Goal: Task Accomplishment & Management: Manage account settings

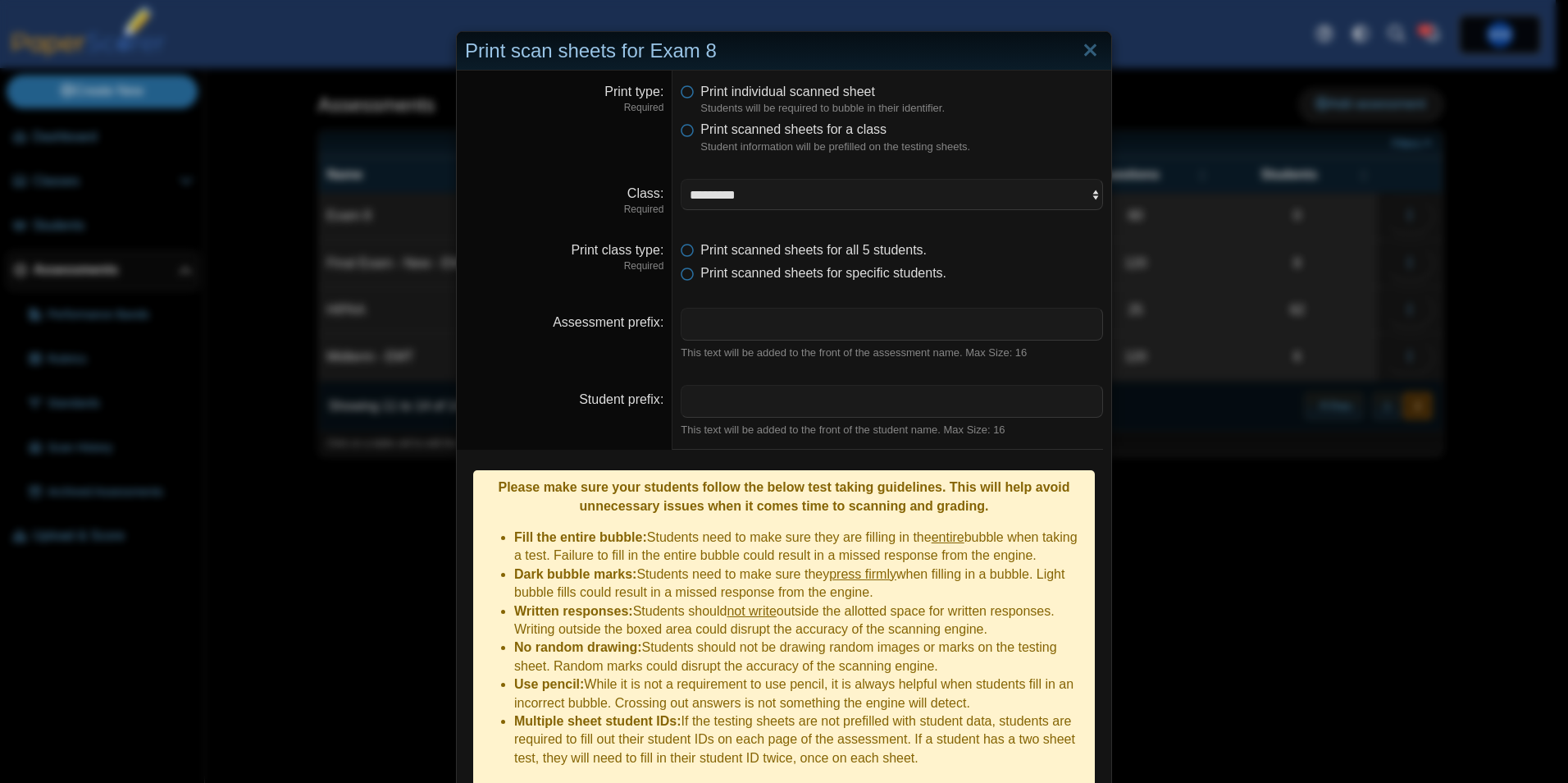
select select "**********"
click at [1086, 49] on link "Close" at bounding box center [1091, 51] width 26 height 28
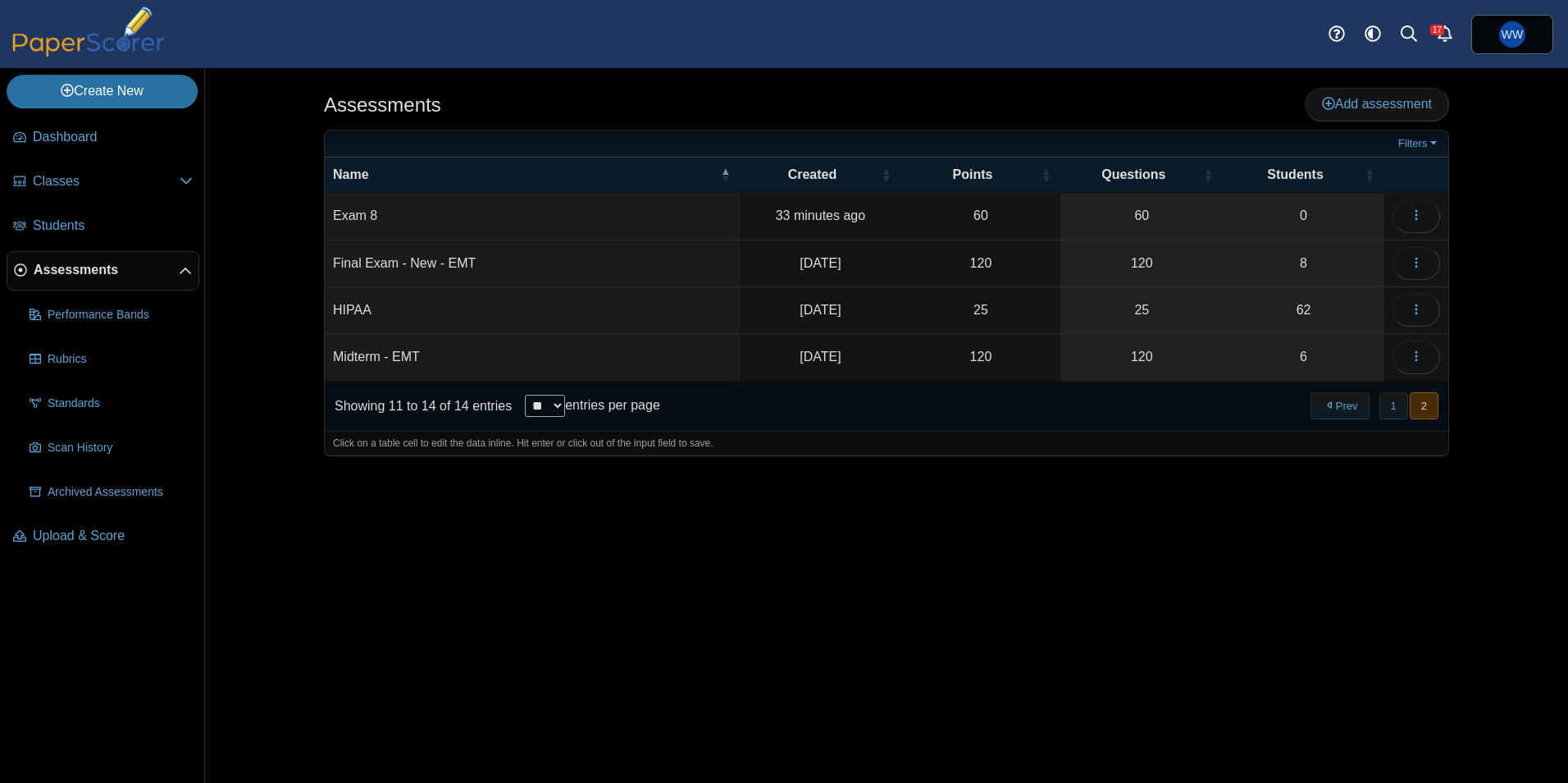
click at [361, 212] on td "Exam 8" at bounding box center [532, 215] width 415 height 47
click at [1331, 205] on link "0" at bounding box center [1304, 215] width 161 height 46
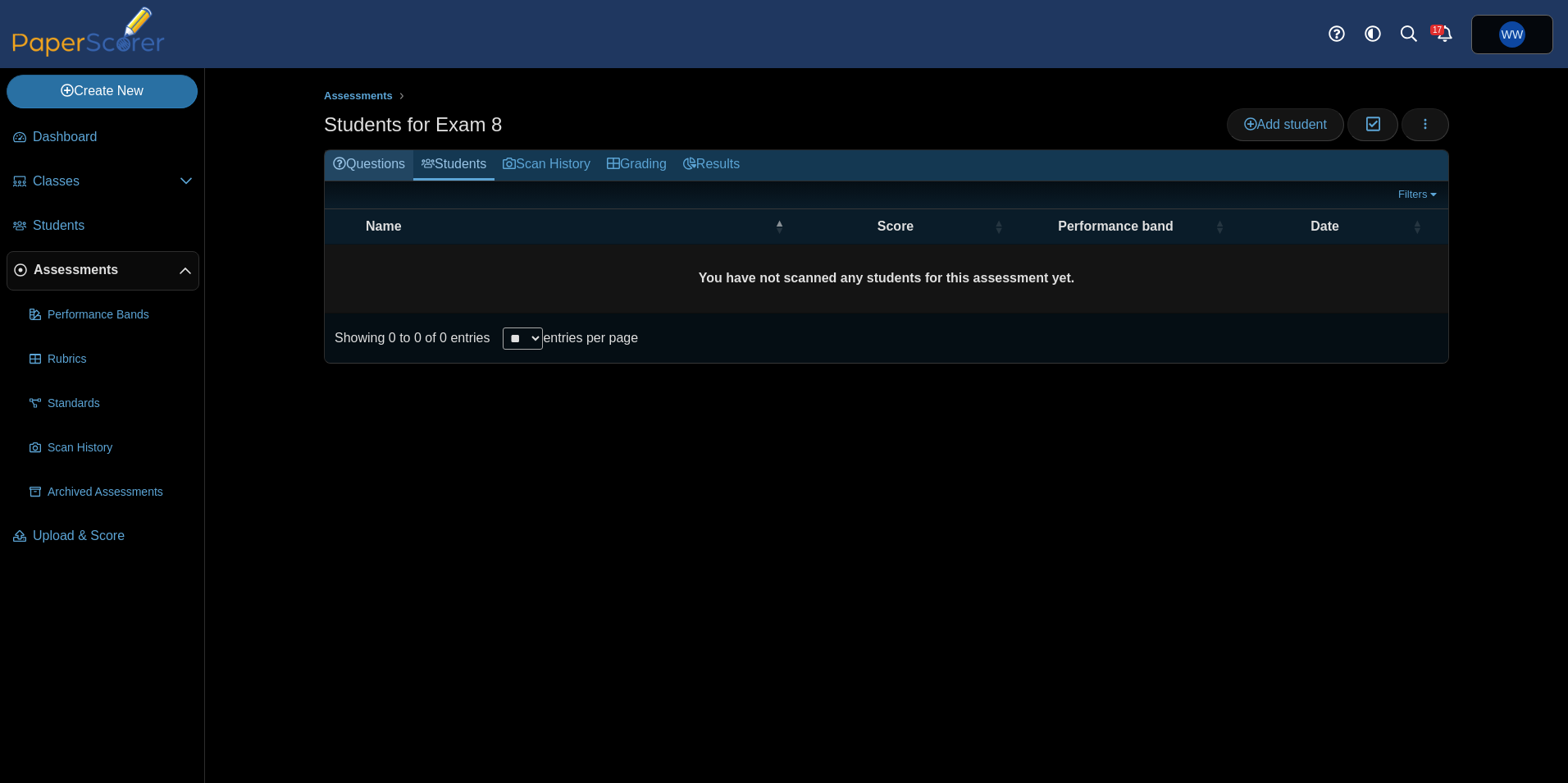
click at [369, 167] on link "Questions" at bounding box center [369, 166] width 89 height 30
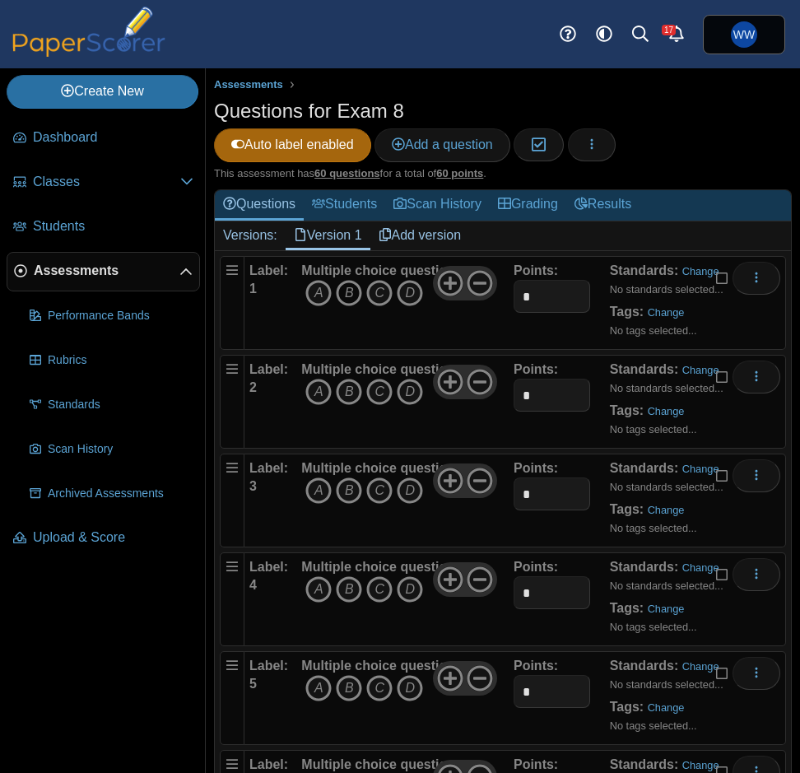
click at [355, 298] on icon "B" at bounding box center [349, 293] width 26 height 26
click at [359, 392] on icon "B" at bounding box center [349, 392] width 26 height 26
click at [378, 490] on icon "C" at bounding box center [379, 490] width 26 height 26
drag, startPoint x: 344, startPoint y: 592, endPoint x: 355, endPoint y: 592, distance: 10.7
click at [344, 592] on icon "B" at bounding box center [349, 589] width 26 height 26
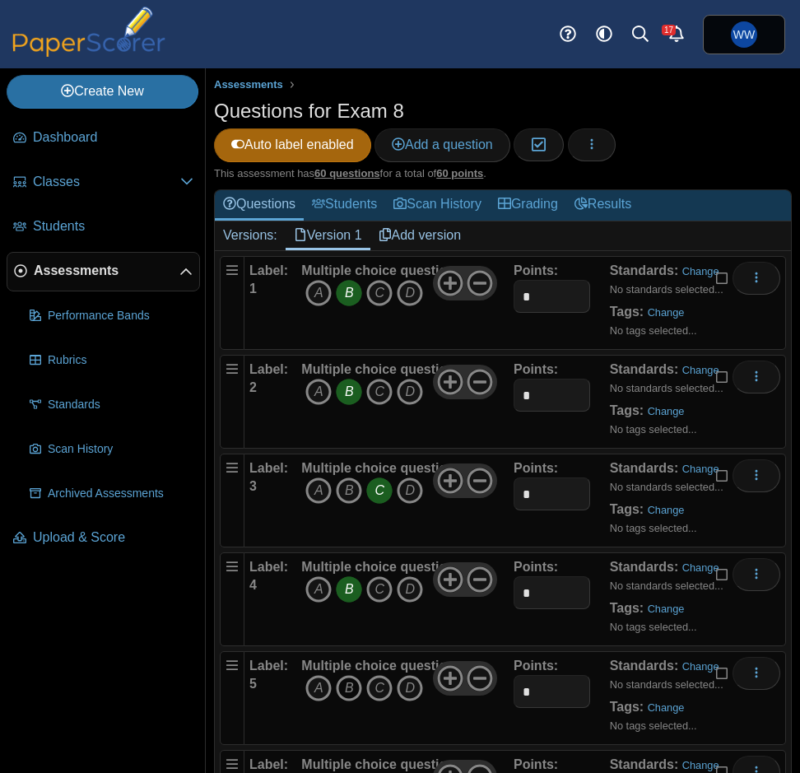
click at [341, 685] on icon "B" at bounding box center [349, 688] width 26 height 26
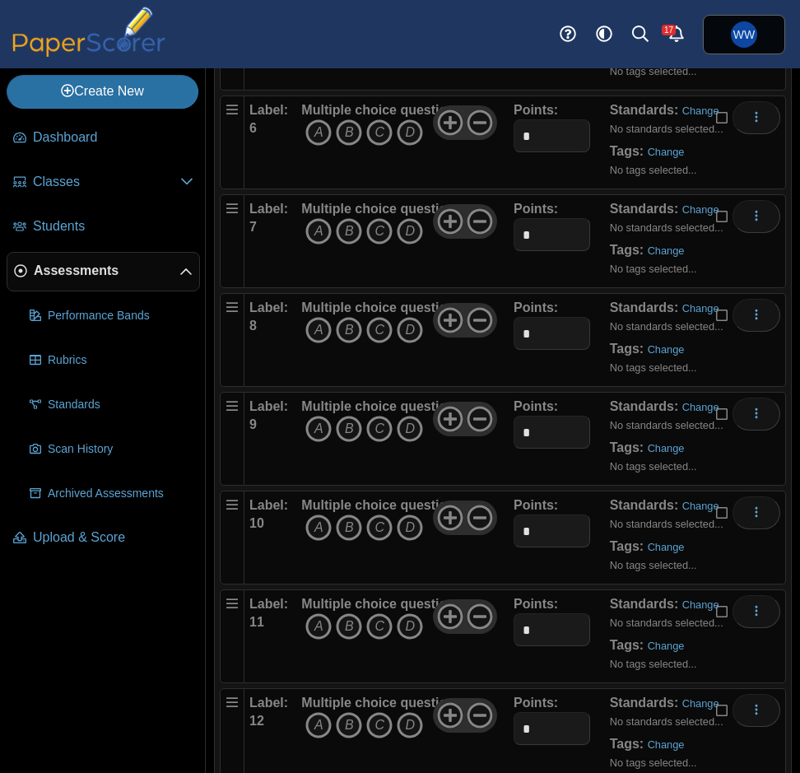
scroll to position [658, 0]
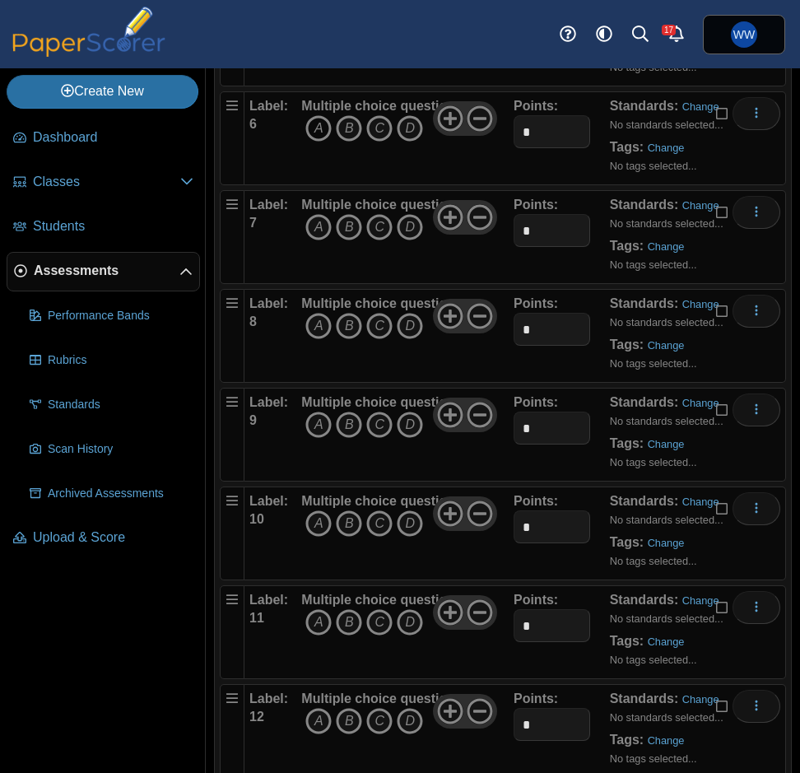
click at [321, 130] on icon "A" at bounding box center [318, 128] width 26 height 26
click at [350, 228] on icon "B" at bounding box center [349, 227] width 26 height 26
click at [347, 329] on icon "B" at bounding box center [349, 326] width 26 height 26
click at [347, 425] on icon "B" at bounding box center [349, 424] width 26 height 26
click at [381, 527] on icon "C" at bounding box center [379, 523] width 26 height 26
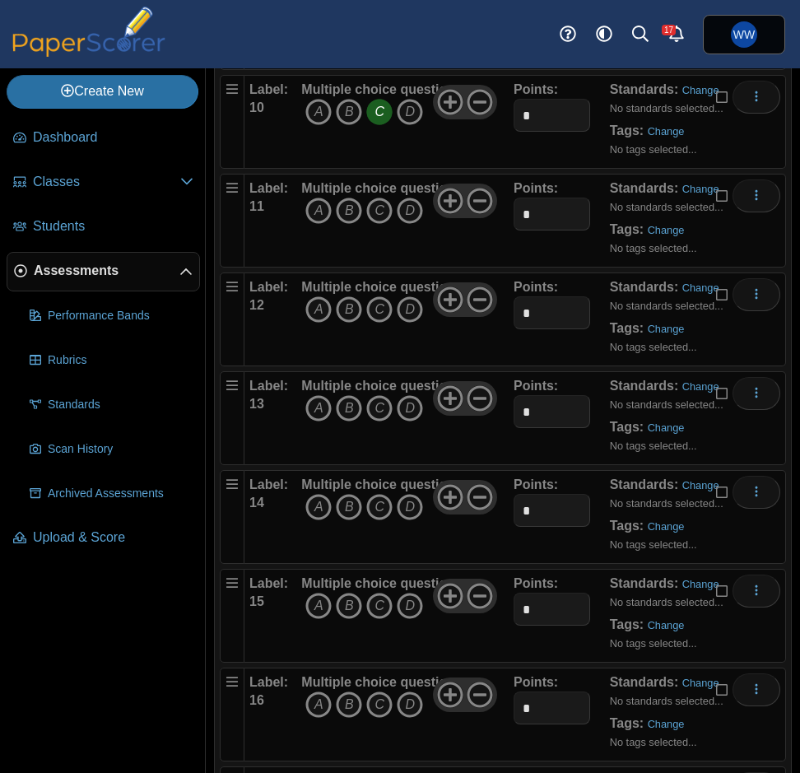
scroll to position [1152, 0]
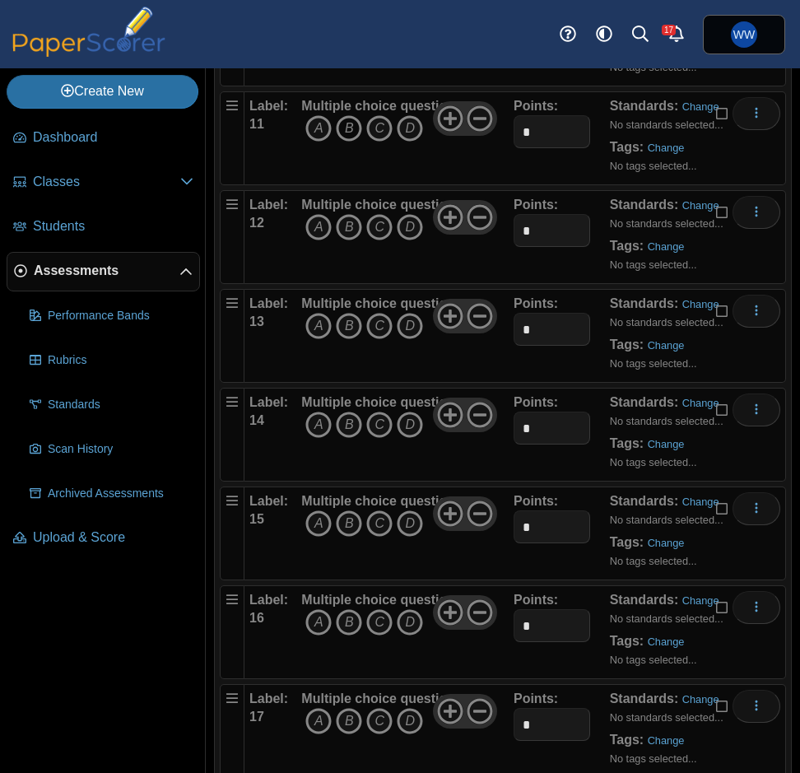
click at [354, 132] on icon "B" at bounding box center [349, 128] width 26 height 26
click at [355, 226] on icon "B" at bounding box center [349, 227] width 26 height 26
click at [376, 327] on icon "C" at bounding box center [379, 326] width 26 height 26
click at [399, 416] on icon "D" at bounding box center [410, 424] width 26 height 26
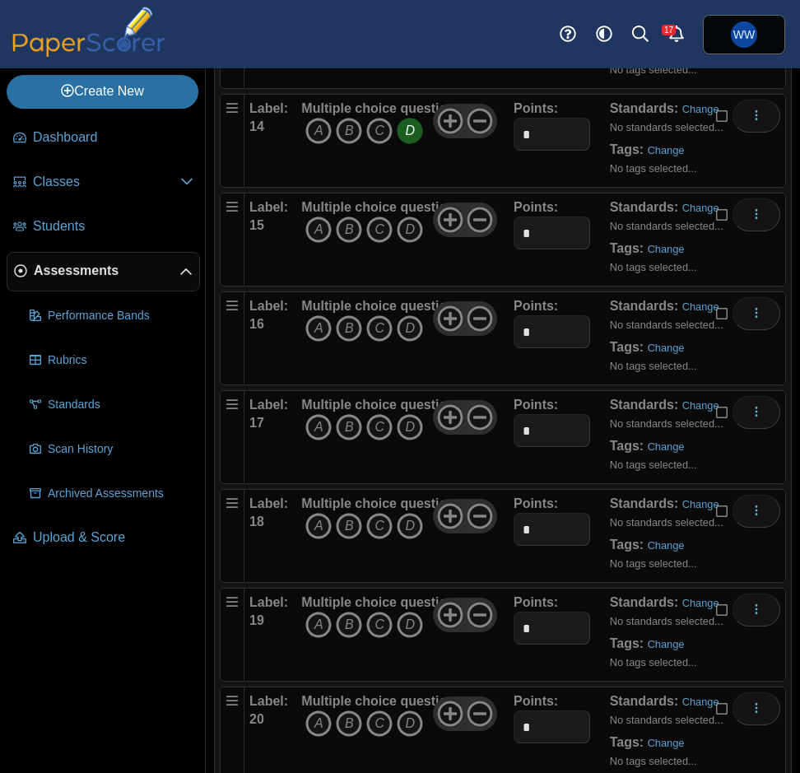
scroll to position [1481, 0]
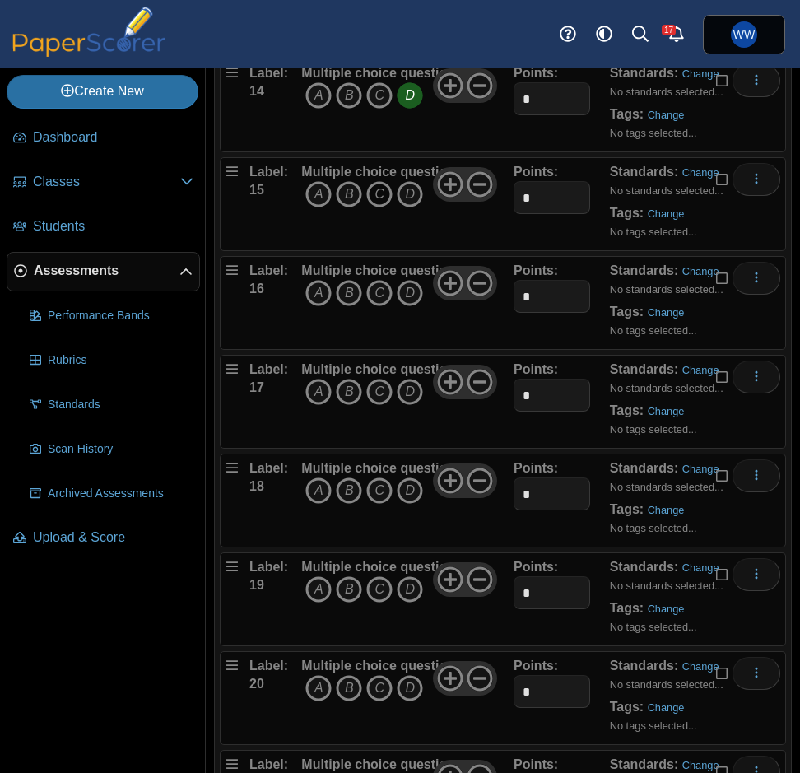
click at [383, 202] on icon "C" at bounding box center [379, 194] width 26 height 26
click at [318, 291] on icon "A" at bounding box center [318, 293] width 26 height 26
click at [416, 402] on icon "D" at bounding box center [410, 392] width 26 height 26
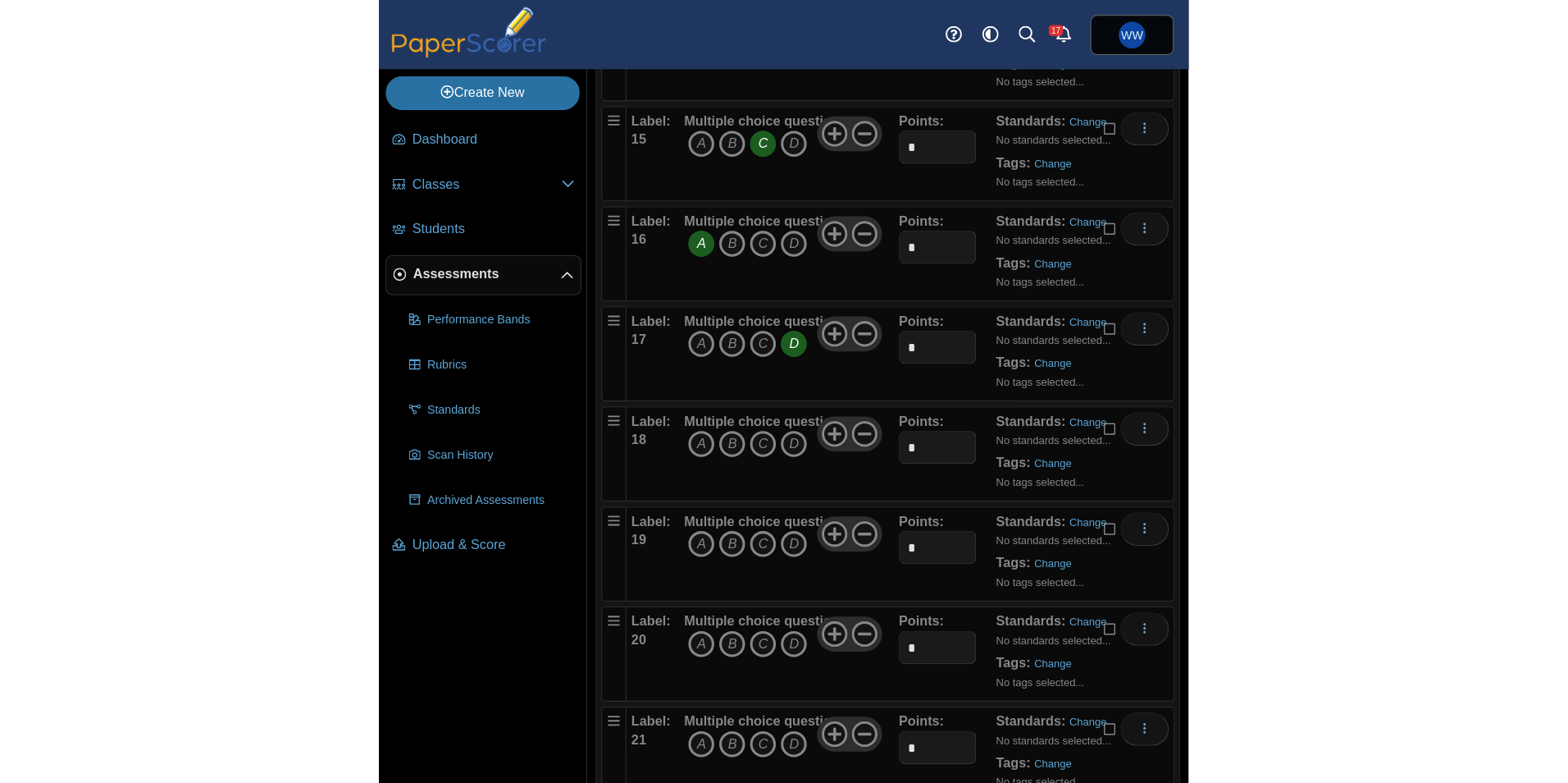
scroll to position [1559, 0]
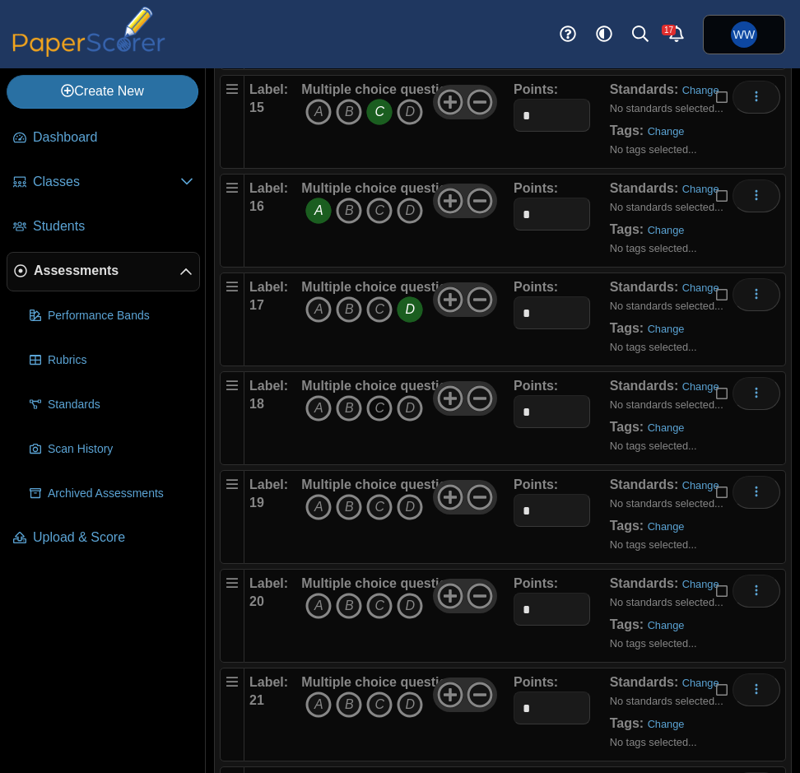
click at [386, 412] on icon "C" at bounding box center [379, 408] width 26 height 26
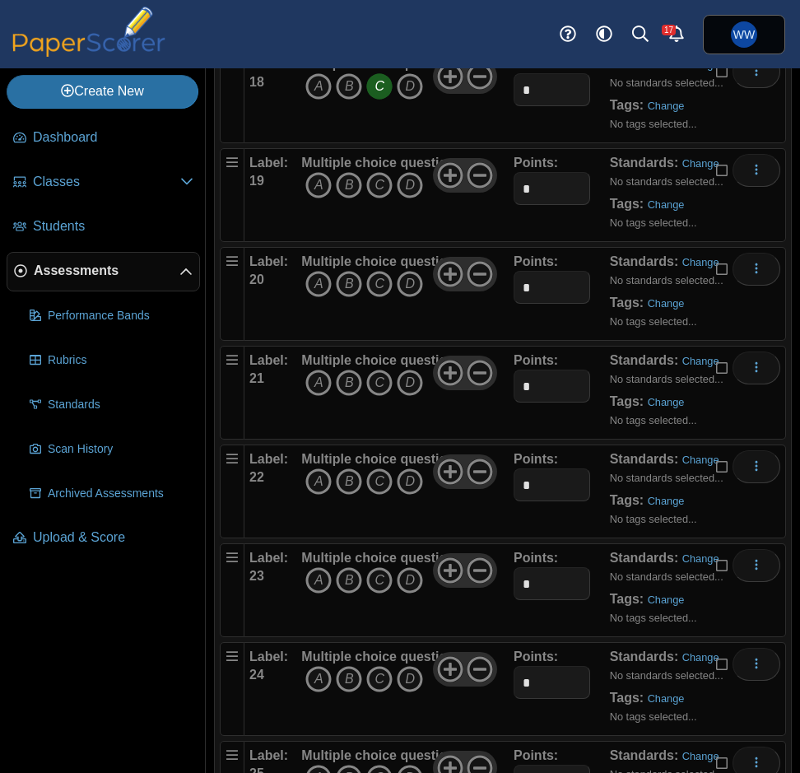
scroll to position [1893, 0]
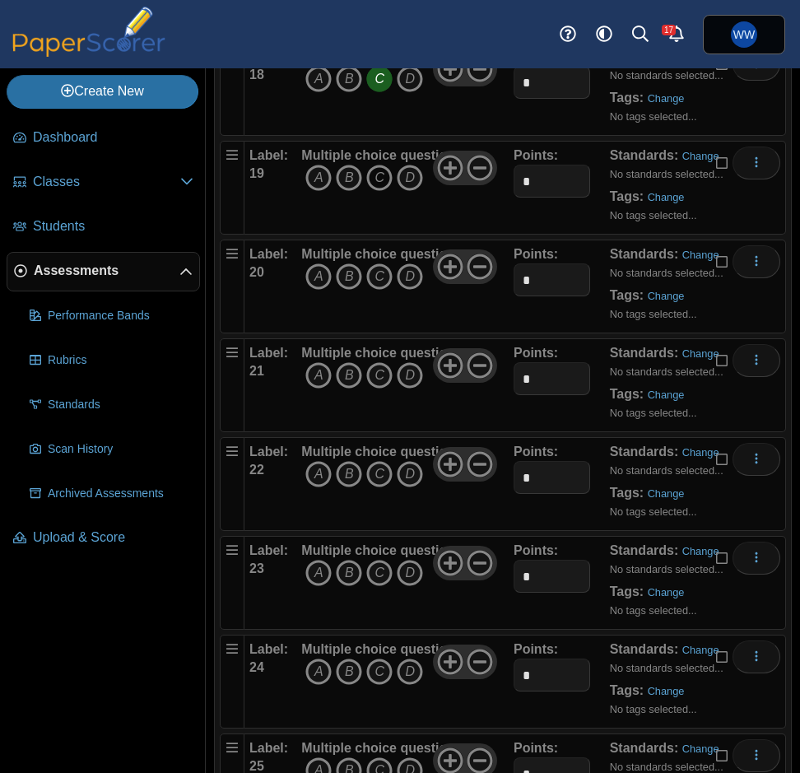
click at [376, 172] on icon "C" at bounding box center [379, 178] width 26 height 26
click at [322, 275] on icon "A" at bounding box center [318, 276] width 26 height 26
click at [351, 373] on icon "B" at bounding box center [349, 375] width 26 height 26
click at [346, 469] on icon "B" at bounding box center [349, 474] width 26 height 26
click at [352, 572] on icon "B" at bounding box center [349, 573] width 26 height 26
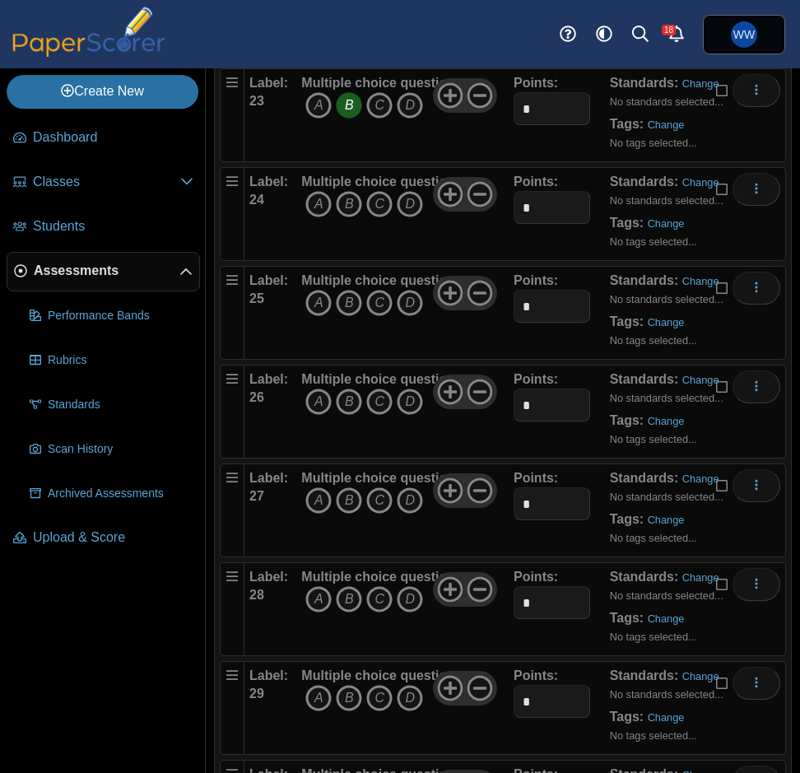
scroll to position [2386, 0]
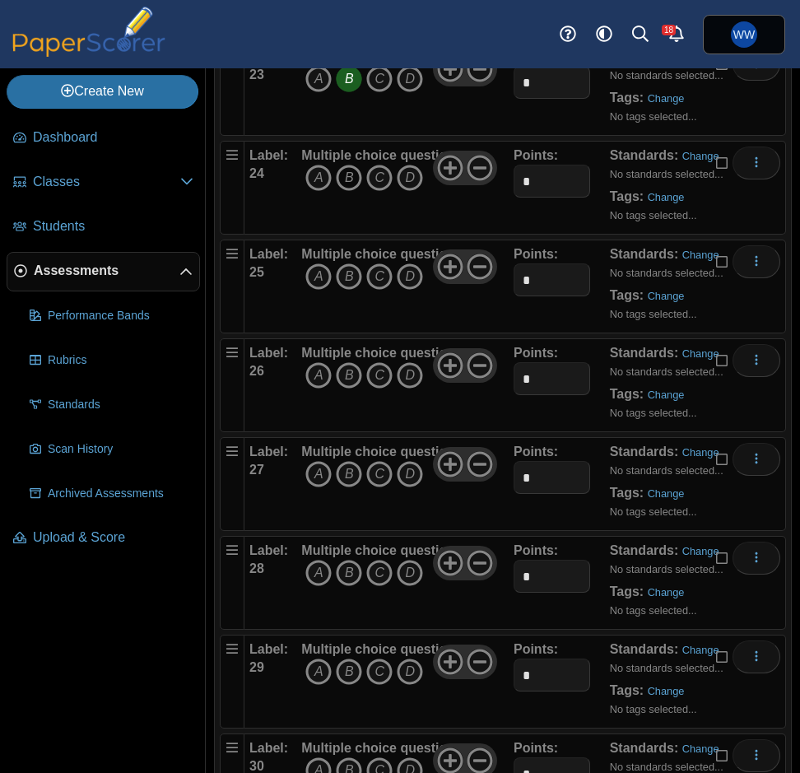
click at [349, 172] on icon "B" at bounding box center [349, 178] width 26 height 26
click at [318, 280] on icon "A" at bounding box center [318, 276] width 26 height 26
click at [346, 383] on icon "B" at bounding box center [349, 375] width 26 height 26
click at [408, 469] on icon "D" at bounding box center [410, 474] width 26 height 26
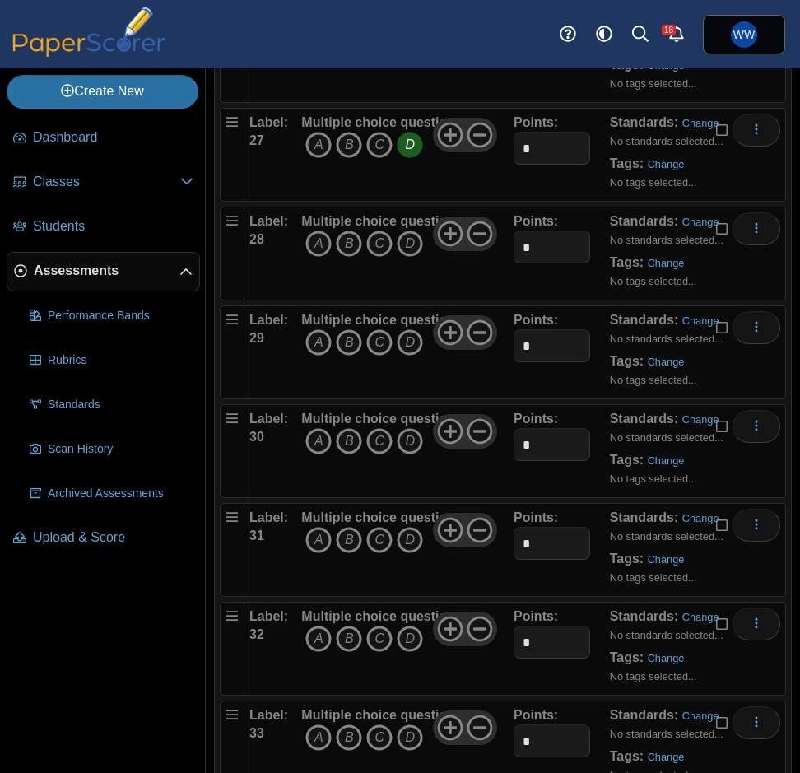
scroll to position [2798, 0]
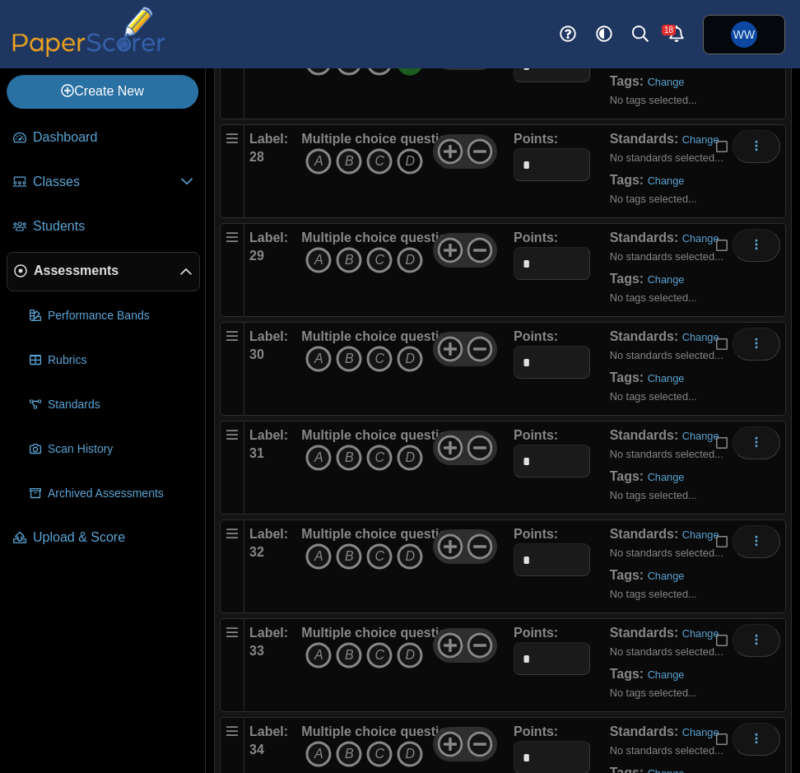
click at [406, 162] on icon "D" at bounding box center [410, 161] width 26 height 26
click at [411, 265] on icon "D" at bounding box center [410, 260] width 26 height 26
click at [312, 351] on icon "A" at bounding box center [318, 359] width 26 height 26
click at [355, 459] on icon "B" at bounding box center [349, 457] width 26 height 26
click at [326, 553] on icon "A" at bounding box center [318, 556] width 26 height 26
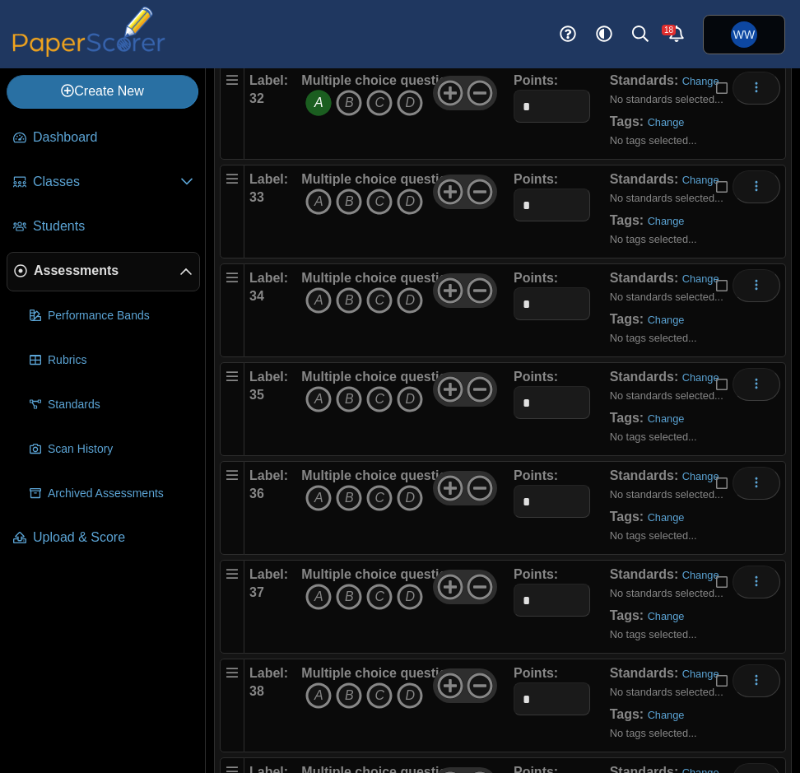
scroll to position [3291, 0]
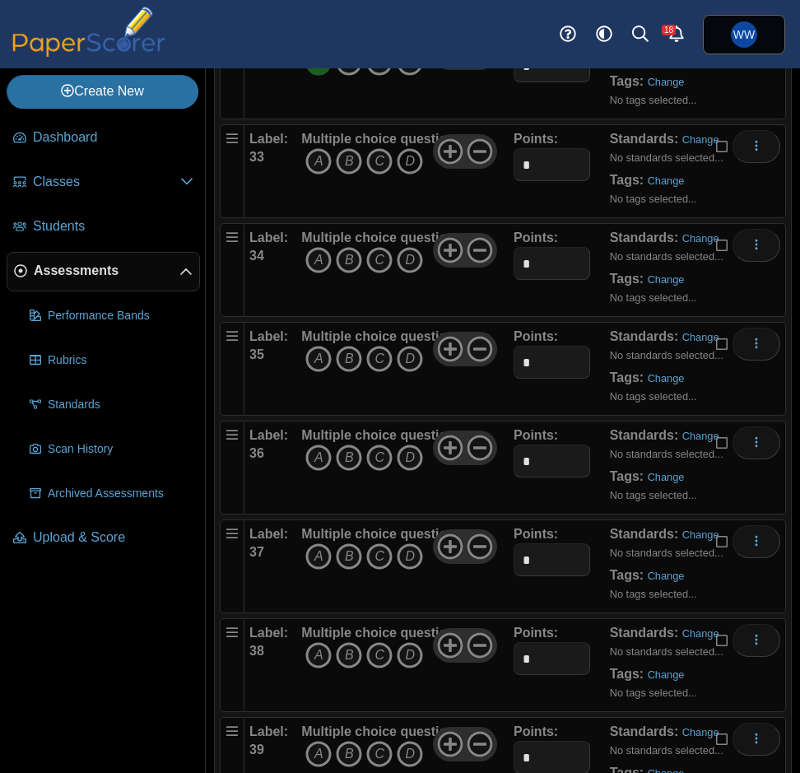
click at [407, 164] on icon "D" at bounding box center [410, 161] width 26 height 26
click at [369, 269] on icon "C" at bounding box center [379, 260] width 26 height 26
click at [380, 356] on icon "C" at bounding box center [379, 359] width 26 height 26
click at [404, 453] on icon "D" at bounding box center [410, 457] width 26 height 26
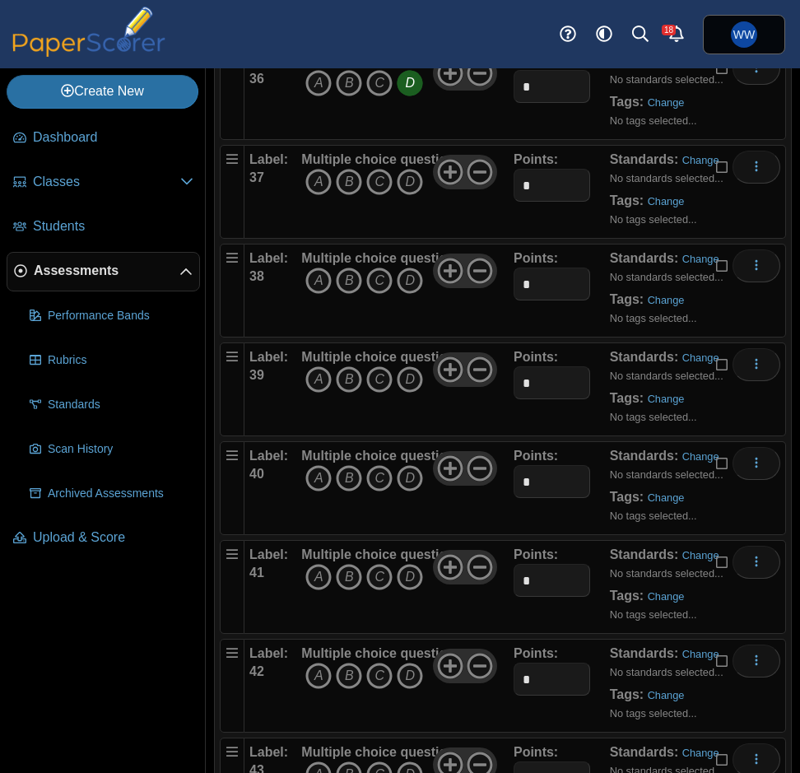
scroll to position [3703, 0]
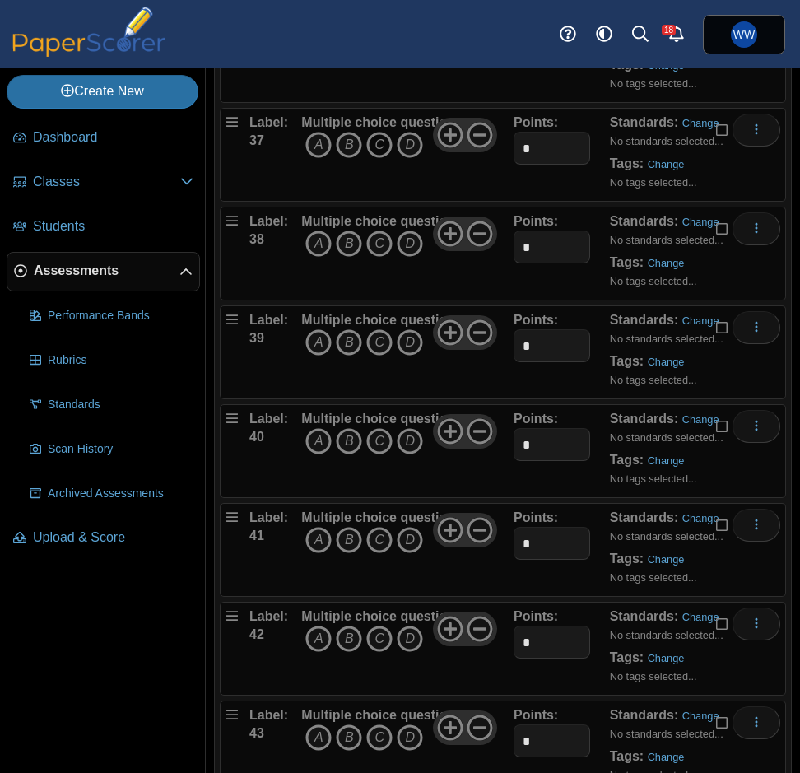
click at [376, 144] on icon "C" at bounding box center [379, 145] width 26 height 26
click at [411, 237] on icon "D" at bounding box center [410, 243] width 26 height 26
click at [374, 344] on icon "C" at bounding box center [379, 342] width 26 height 26
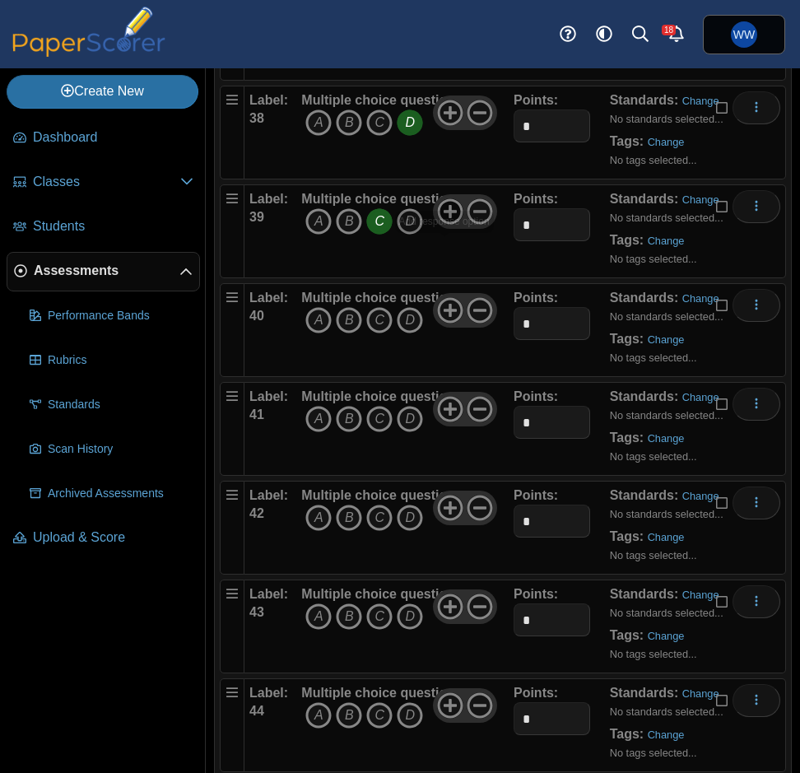
scroll to position [3950, 0]
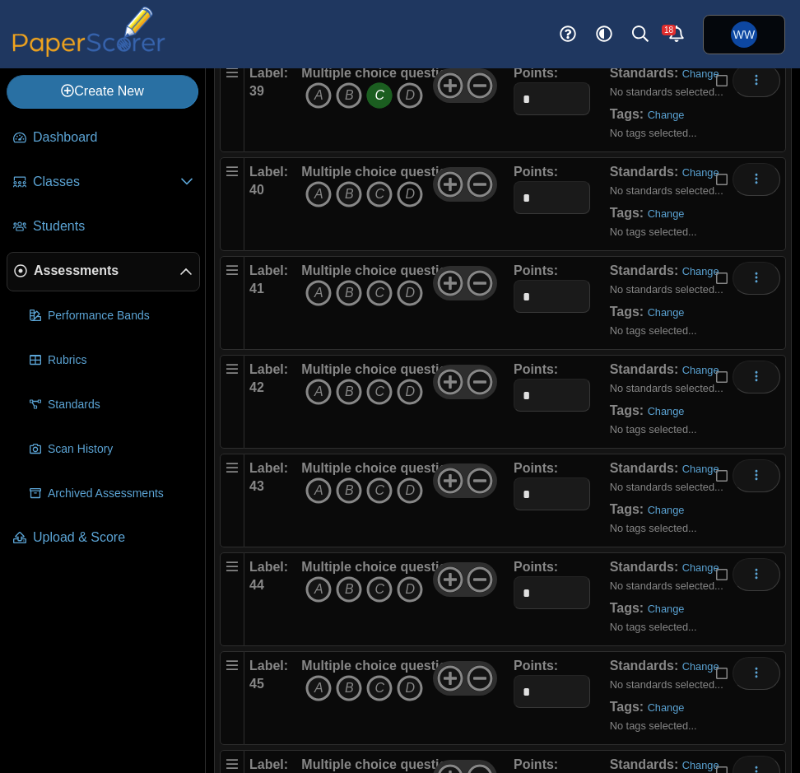
click at [409, 196] on icon "D" at bounding box center [410, 194] width 26 height 26
click at [383, 288] on icon "C" at bounding box center [379, 293] width 26 height 26
click at [407, 388] on icon "D" at bounding box center [410, 392] width 26 height 26
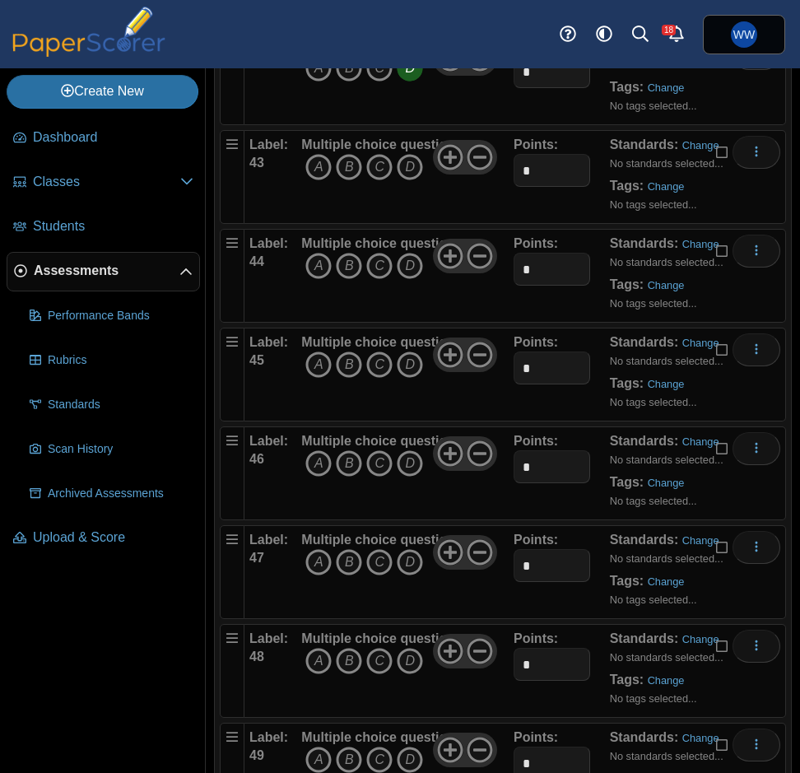
scroll to position [4279, 0]
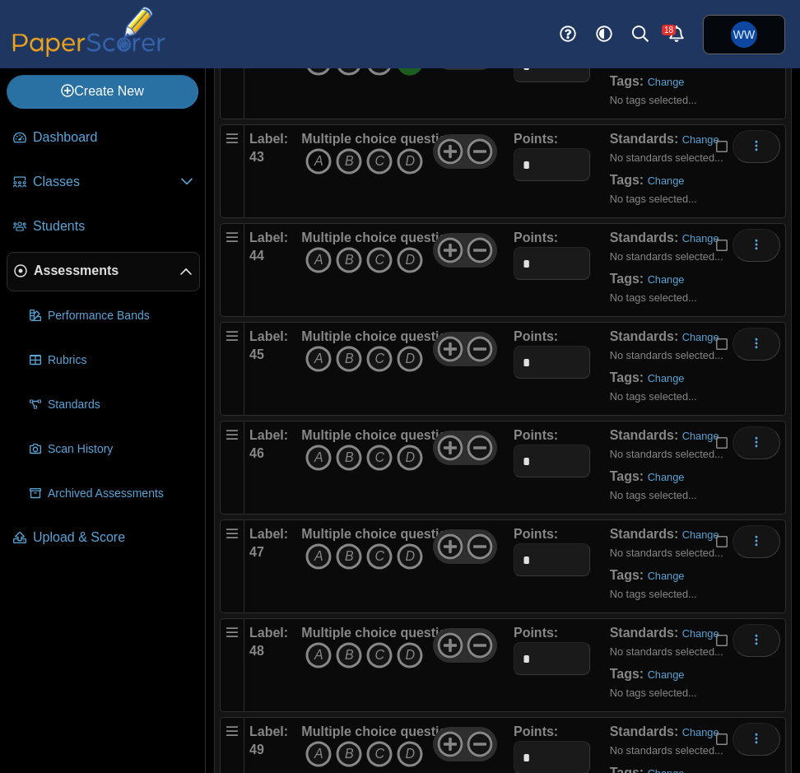
click at [313, 160] on icon "A" at bounding box center [318, 161] width 26 height 26
click at [317, 250] on icon "A" at bounding box center [318, 260] width 26 height 26
click at [351, 360] on icon "B" at bounding box center [349, 359] width 26 height 26
click at [329, 451] on icon "A" at bounding box center [318, 457] width 26 height 26
click at [316, 552] on icon "A" at bounding box center [318, 556] width 26 height 26
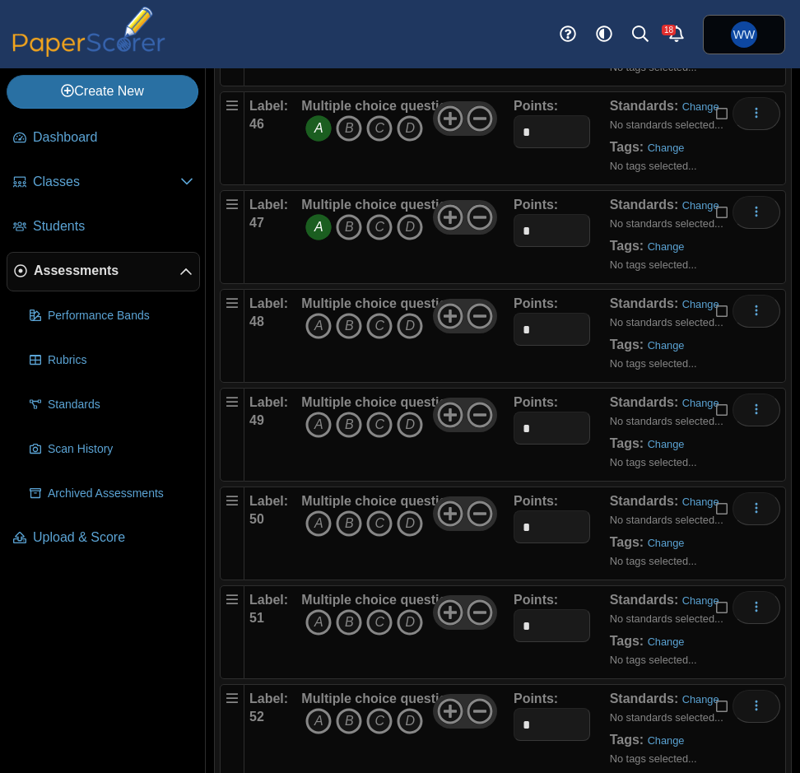
scroll to position [4690, 0]
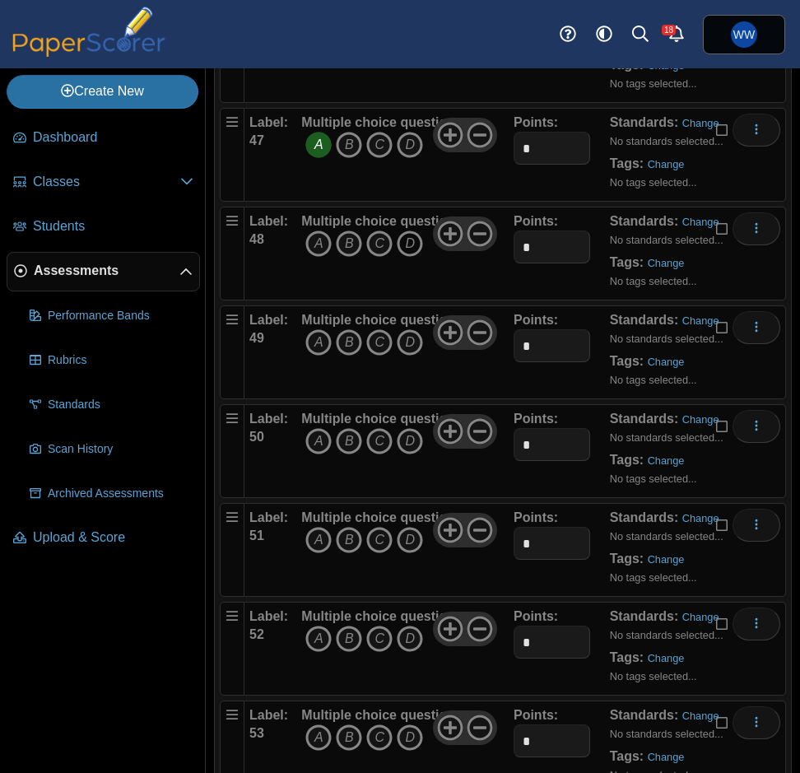
click at [406, 238] on icon "D" at bounding box center [410, 243] width 26 height 26
click at [341, 346] on icon "B" at bounding box center [349, 342] width 26 height 26
click at [347, 439] on icon "B" at bounding box center [349, 441] width 26 height 26
click at [416, 532] on icon "D" at bounding box center [410, 540] width 26 height 26
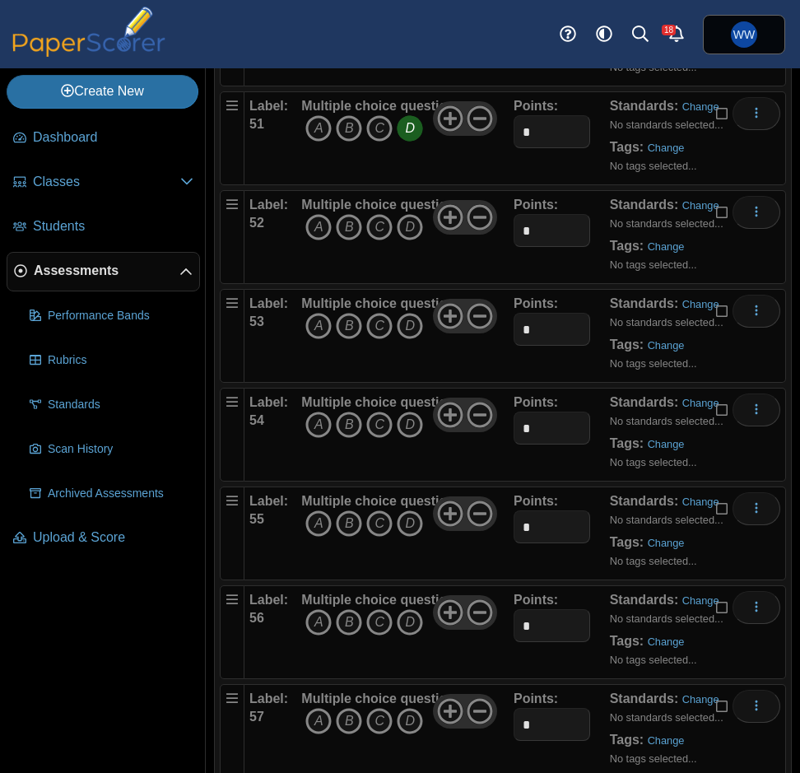
scroll to position [5184, 0]
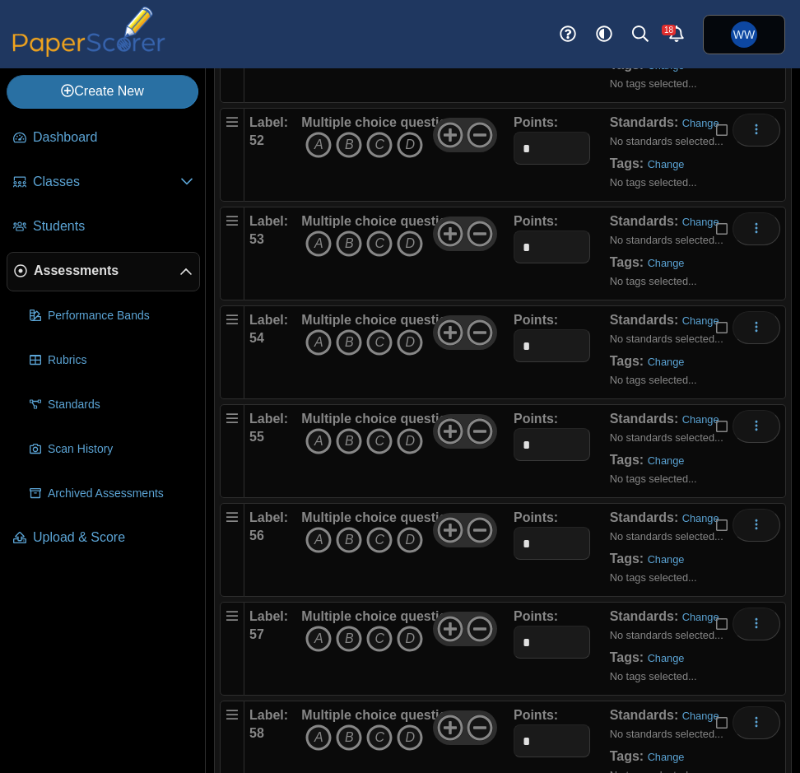
click at [406, 143] on icon "D" at bounding box center [410, 145] width 26 height 26
click at [404, 239] on icon "D" at bounding box center [410, 243] width 26 height 26
click at [372, 337] on icon "C" at bounding box center [379, 342] width 26 height 26
click at [375, 441] on icon "C" at bounding box center [379, 441] width 26 height 26
click at [344, 536] on icon "B" at bounding box center [349, 540] width 26 height 26
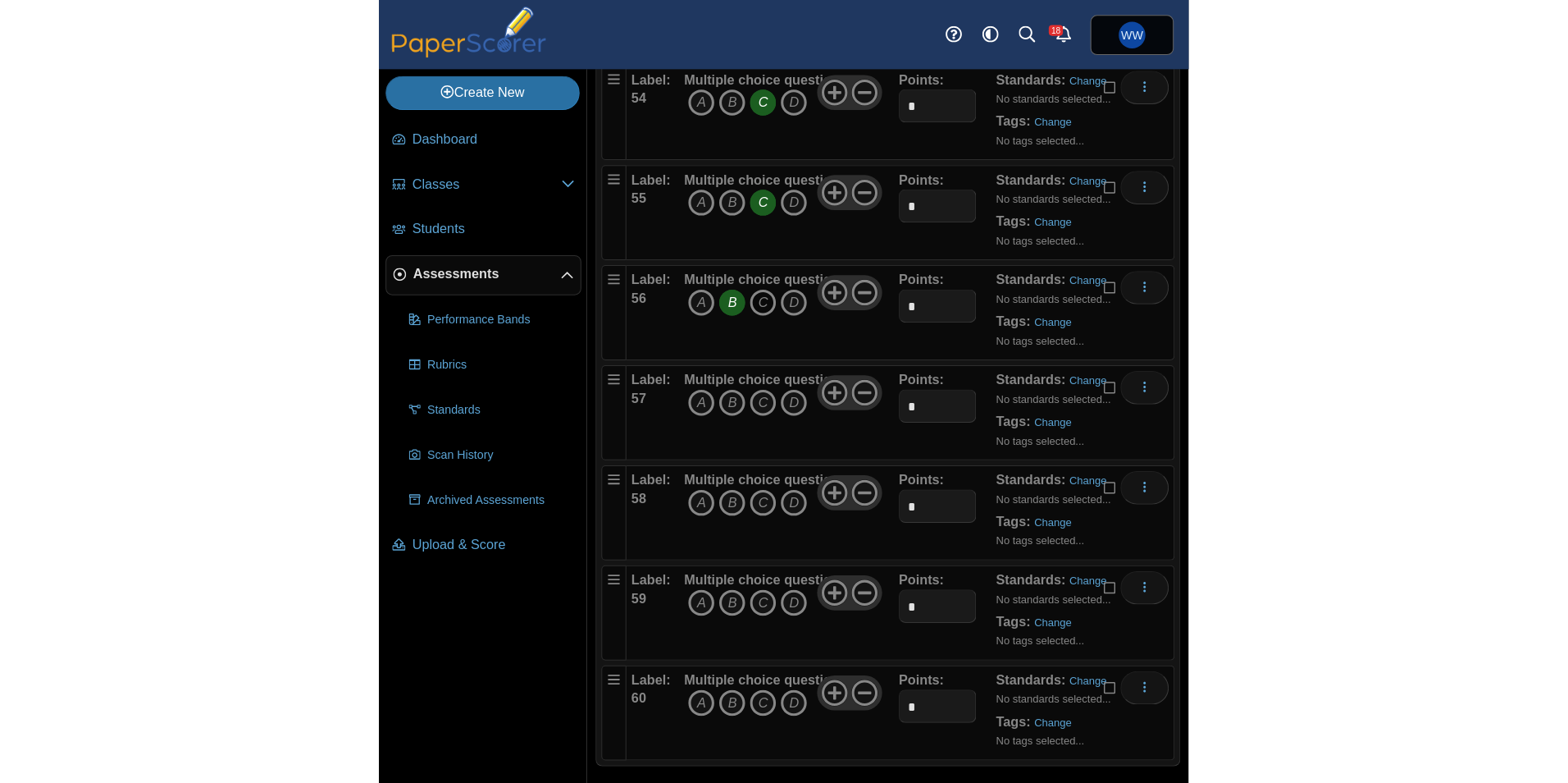
scroll to position [5427, 0]
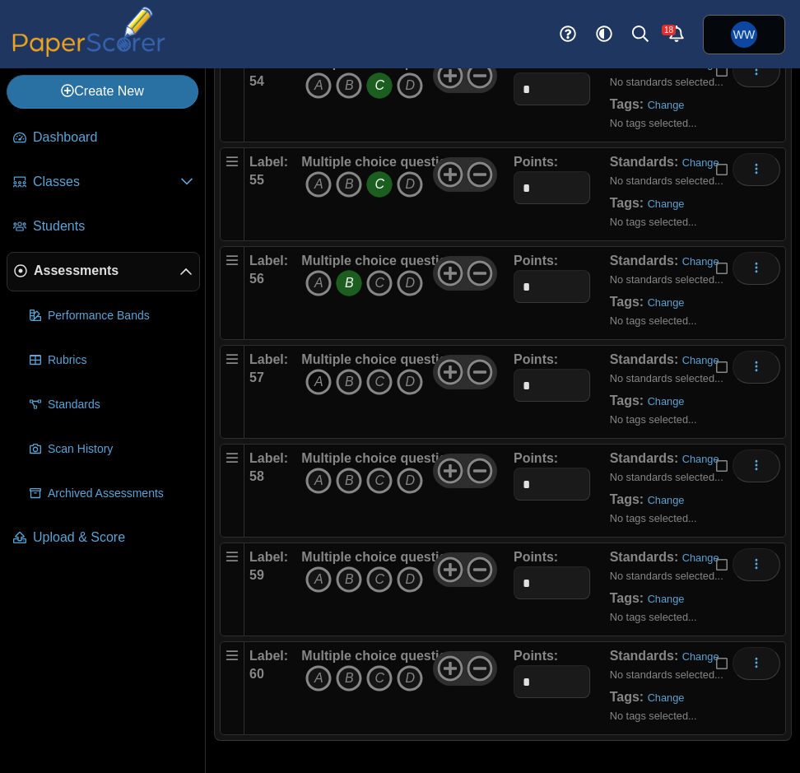
click at [319, 374] on icon "A" at bounding box center [318, 382] width 26 height 26
click at [403, 481] on icon "D" at bounding box center [410, 480] width 26 height 26
click at [382, 583] on icon "C" at bounding box center [379, 579] width 26 height 26
drag, startPoint x: 408, startPoint y: 676, endPoint x: 435, endPoint y: 640, distance: 45.3
click at [408, 676] on icon "D" at bounding box center [410, 678] width 26 height 26
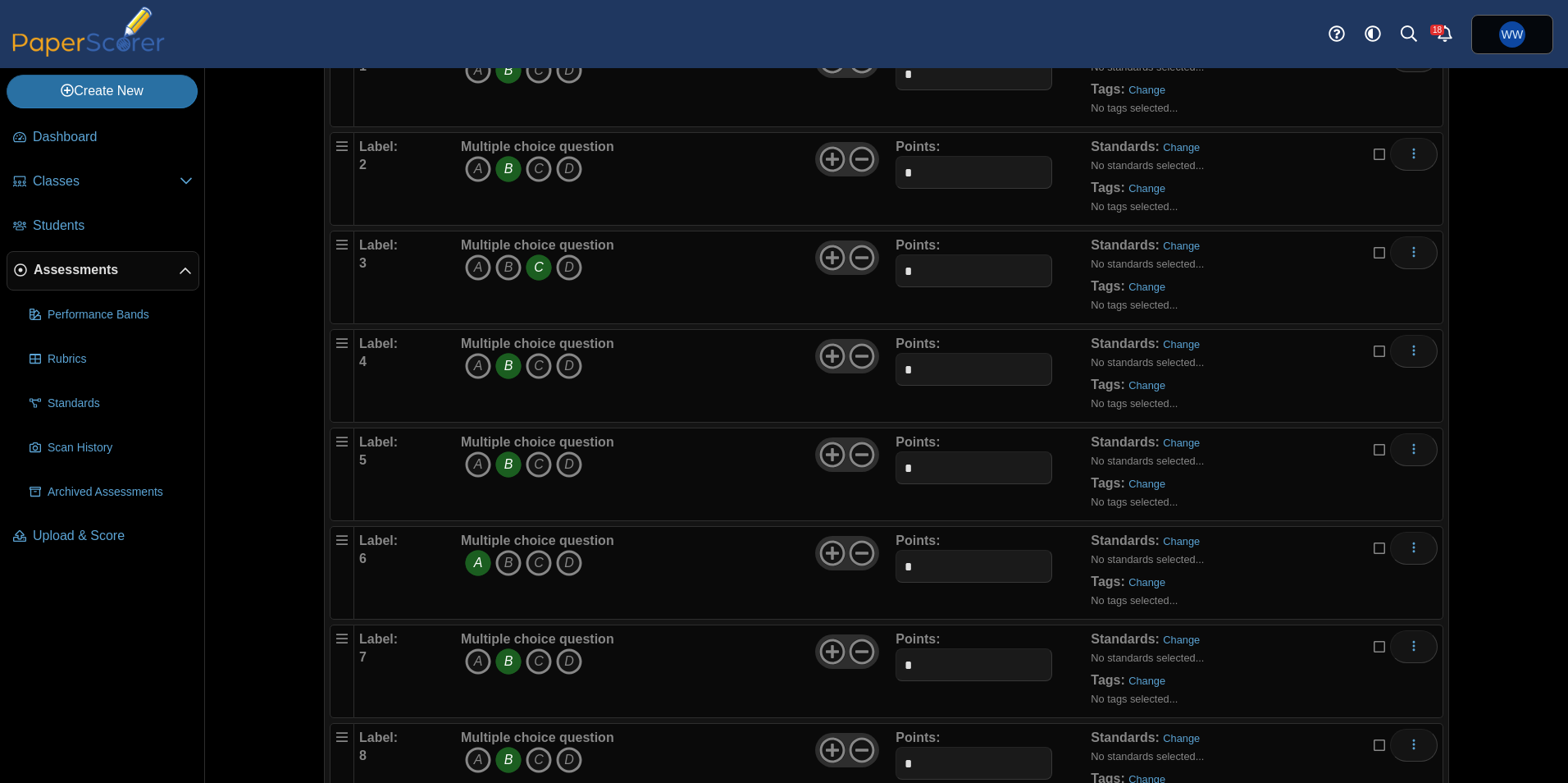
scroll to position [0, 0]
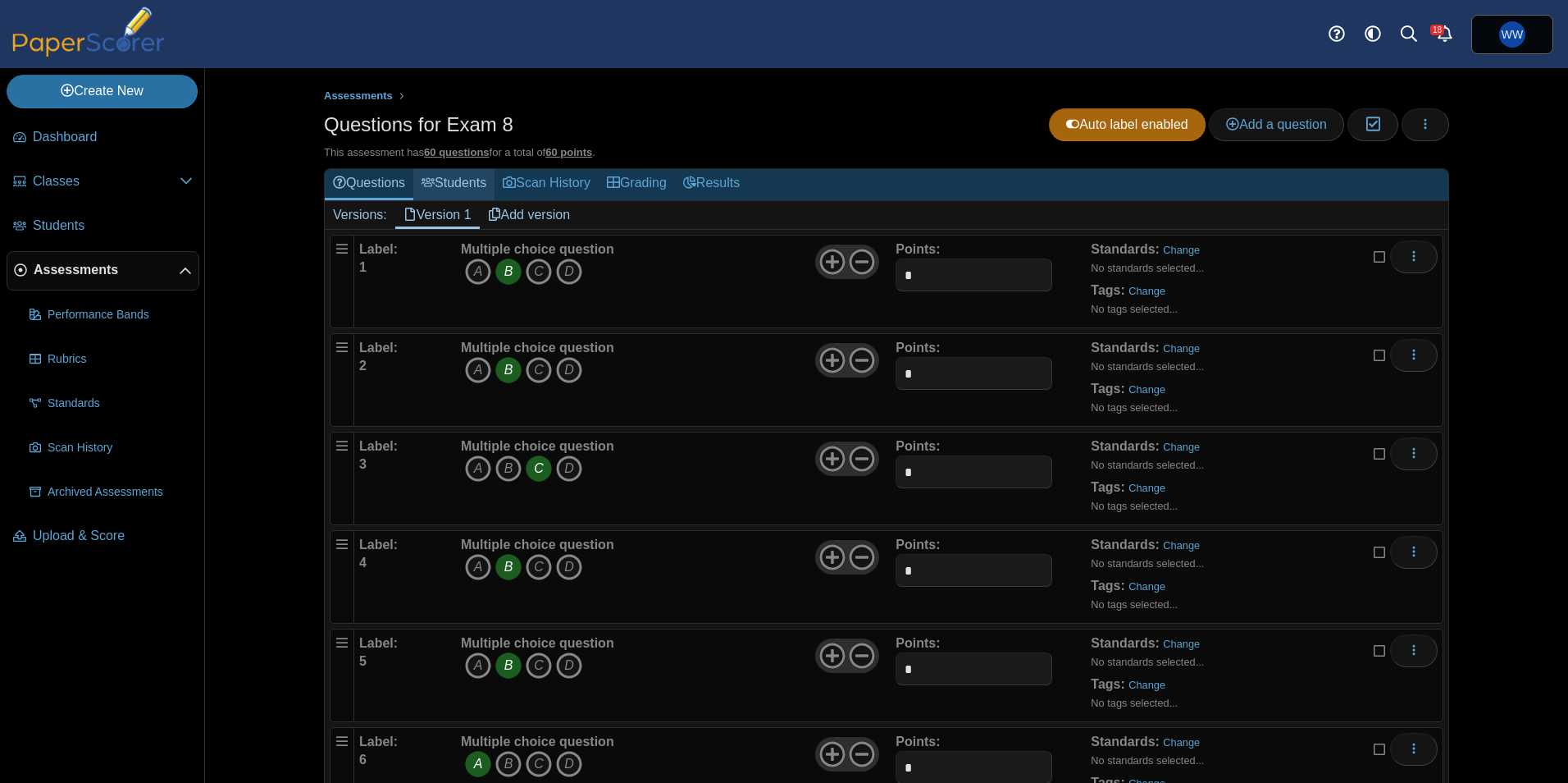
click at [445, 180] on link "Students" at bounding box center [454, 185] width 81 height 30
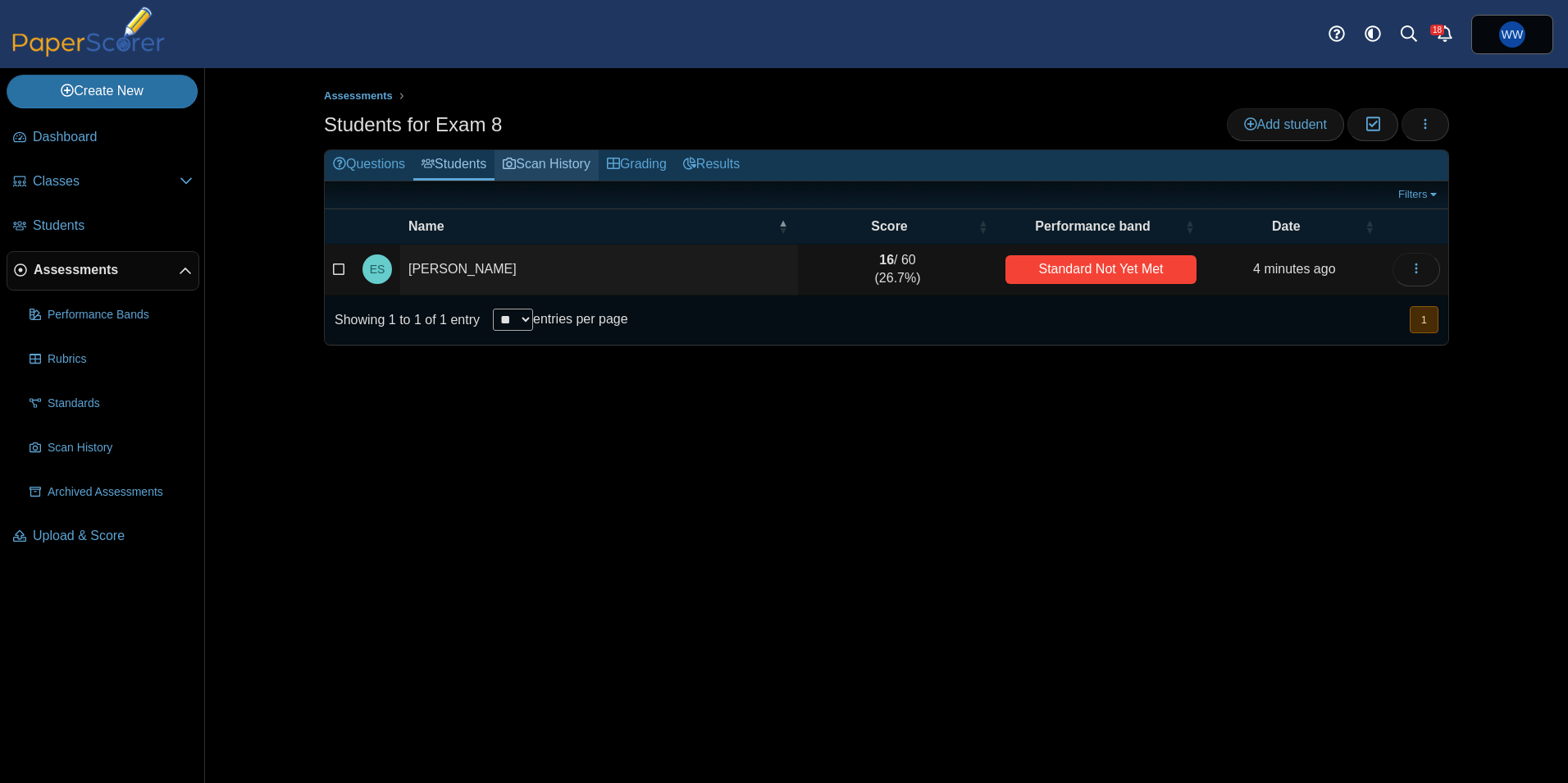
click at [534, 156] on link "Scan History" at bounding box center [546, 166] width 105 height 30
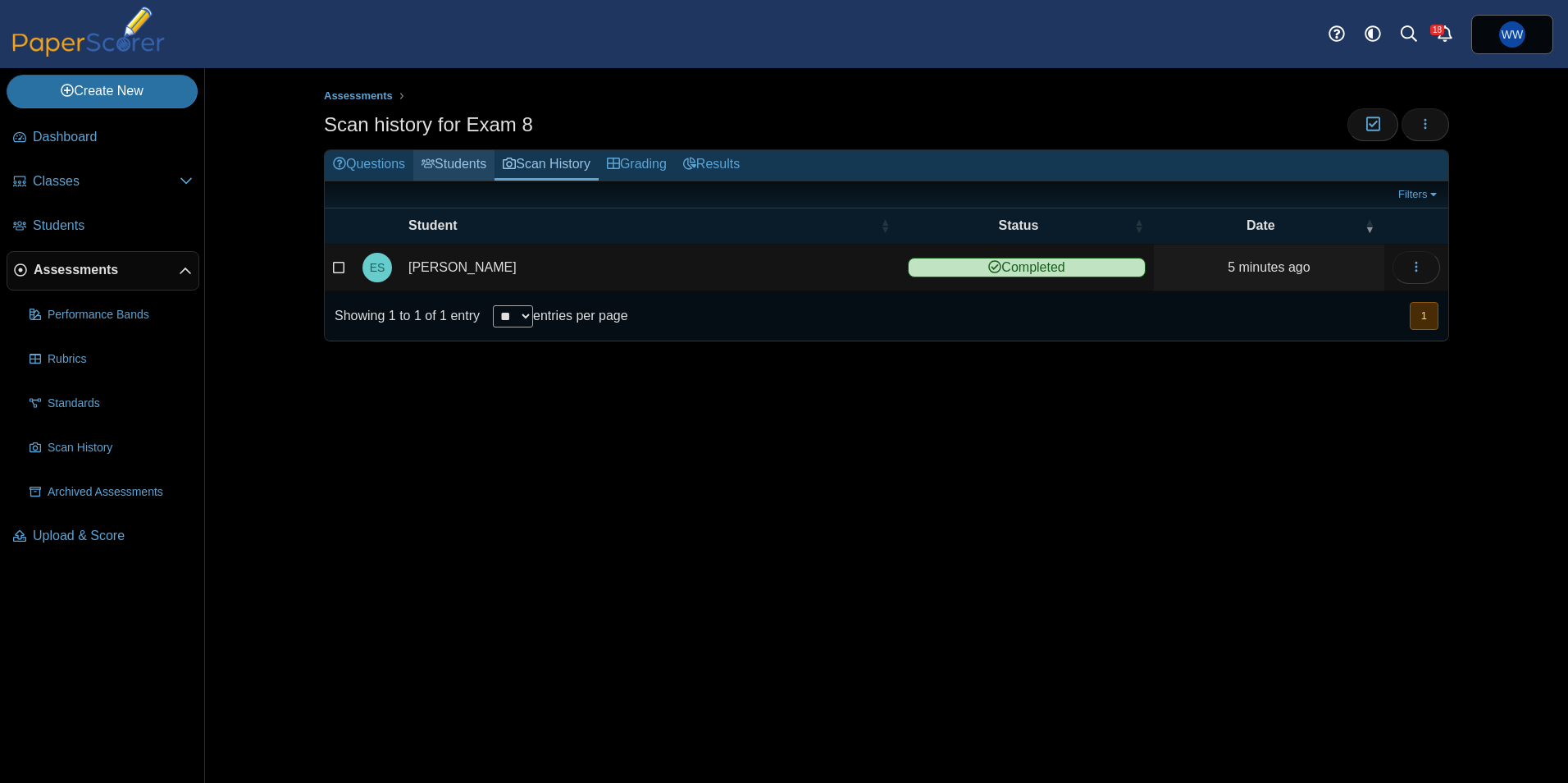
click at [458, 159] on link "Students" at bounding box center [454, 166] width 81 height 30
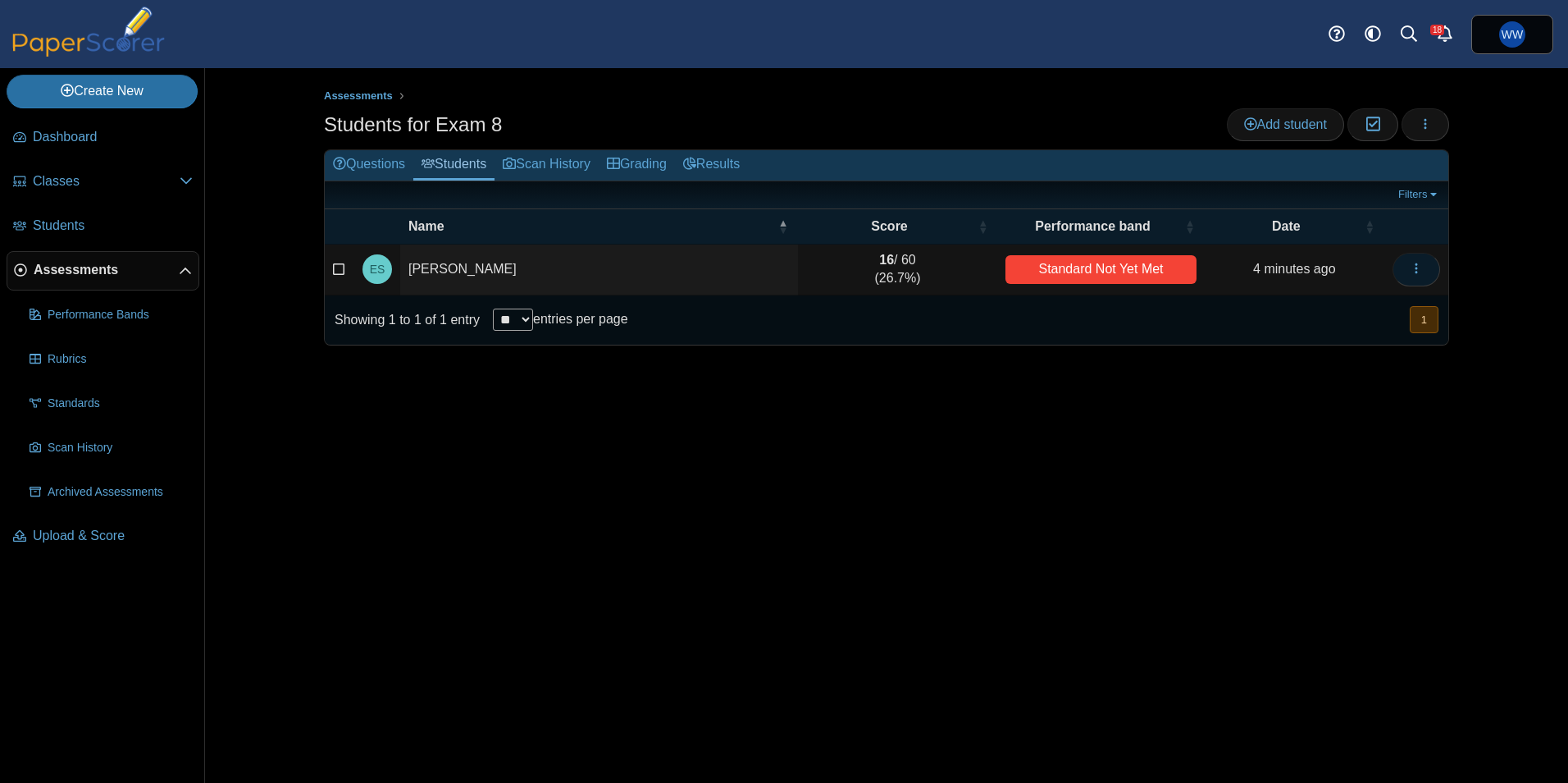
click at [1416, 266] on icon "button" at bounding box center [1415, 267] width 13 height 13
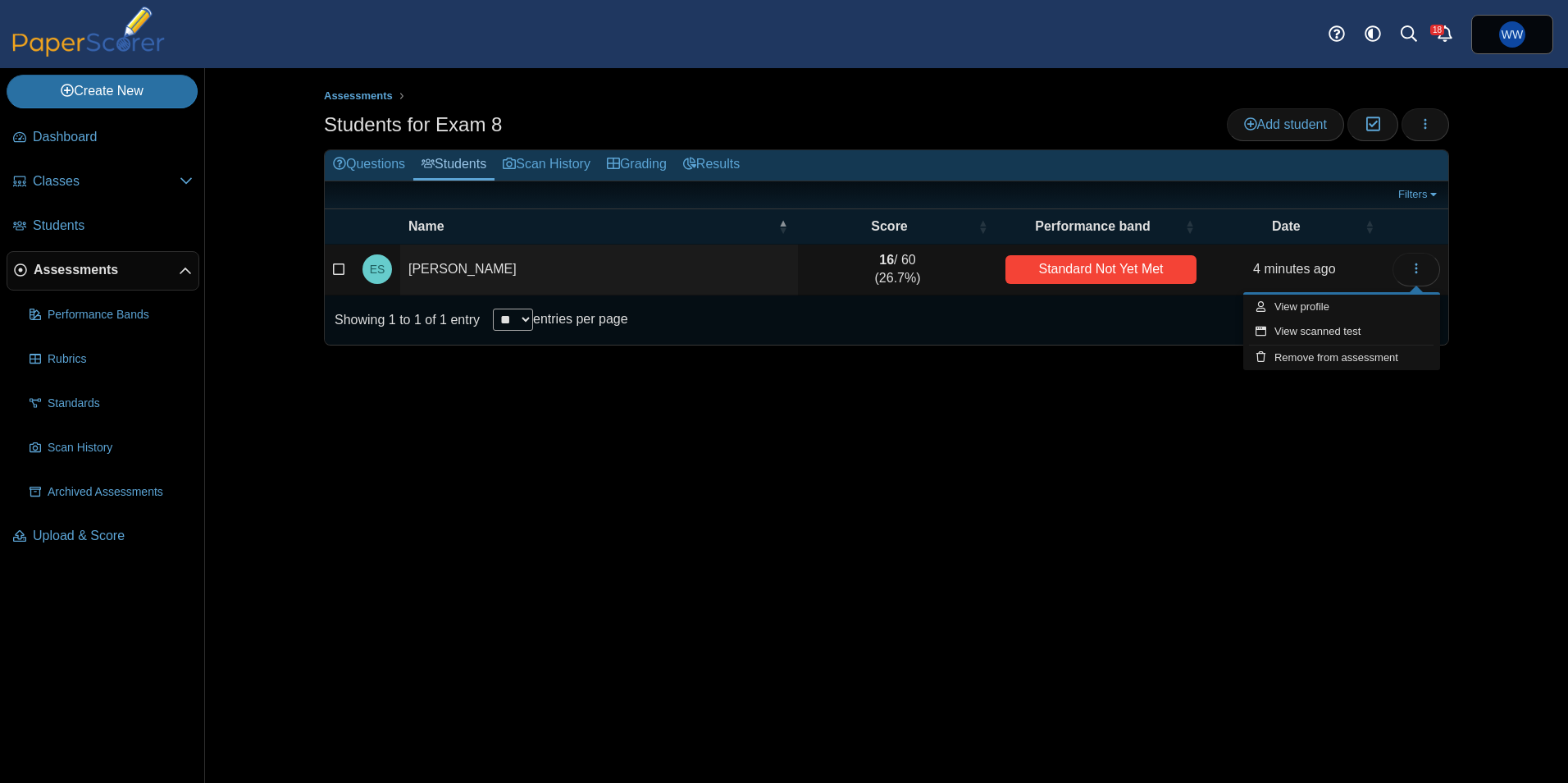
drag, startPoint x: 1474, startPoint y: 224, endPoint x: 1437, endPoint y: 161, distance: 73.1
click at [1474, 222] on div "Assessments Students for Exam 8 Add student Moderation 0 Loading…" at bounding box center [886, 425] width 1230 height 715
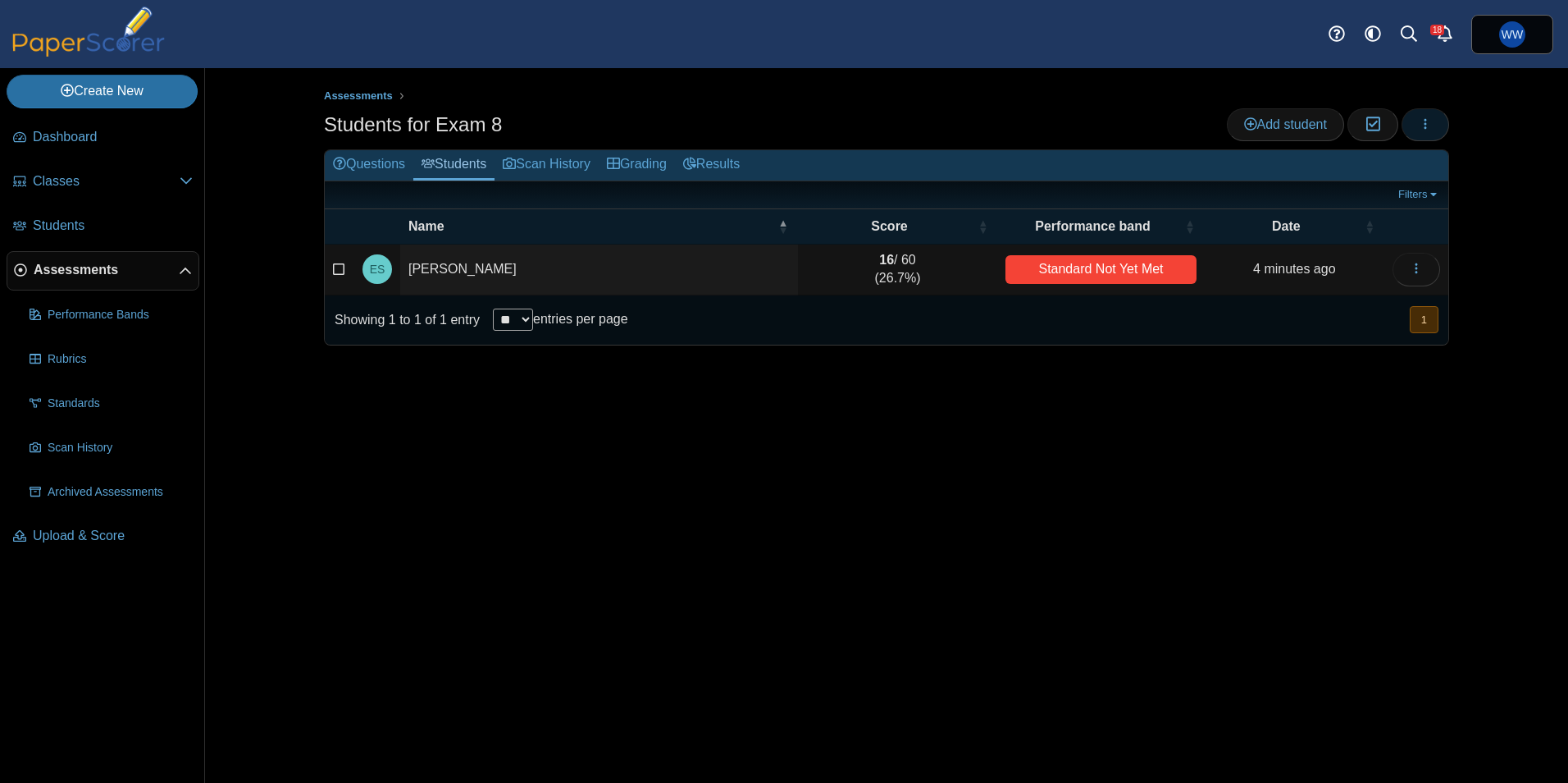
click at [1425, 114] on button "button" at bounding box center [1425, 125] width 48 height 33
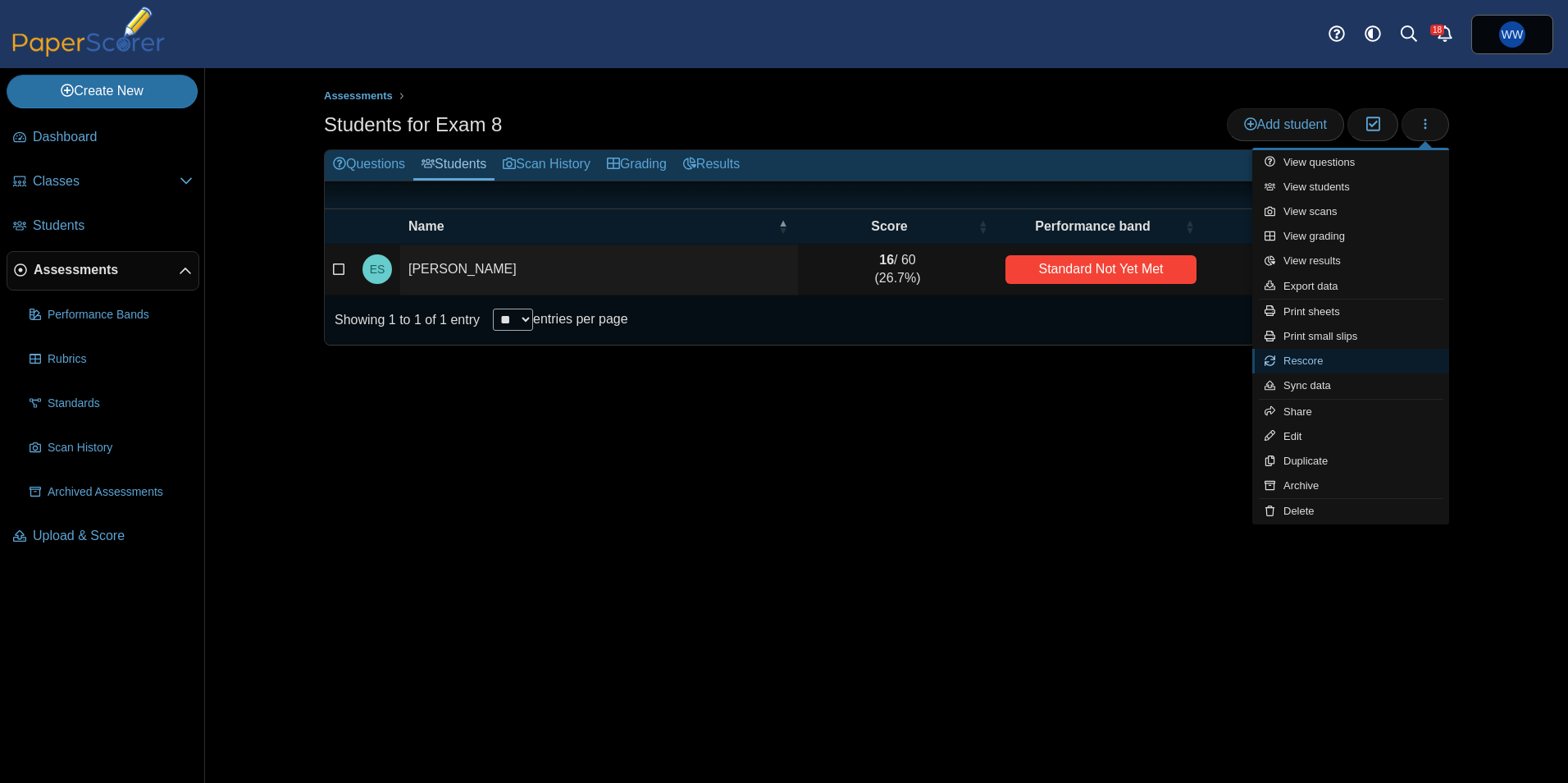
click at [1327, 366] on link "Rescore" at bounding box center [1350, 361] width 196 height 25
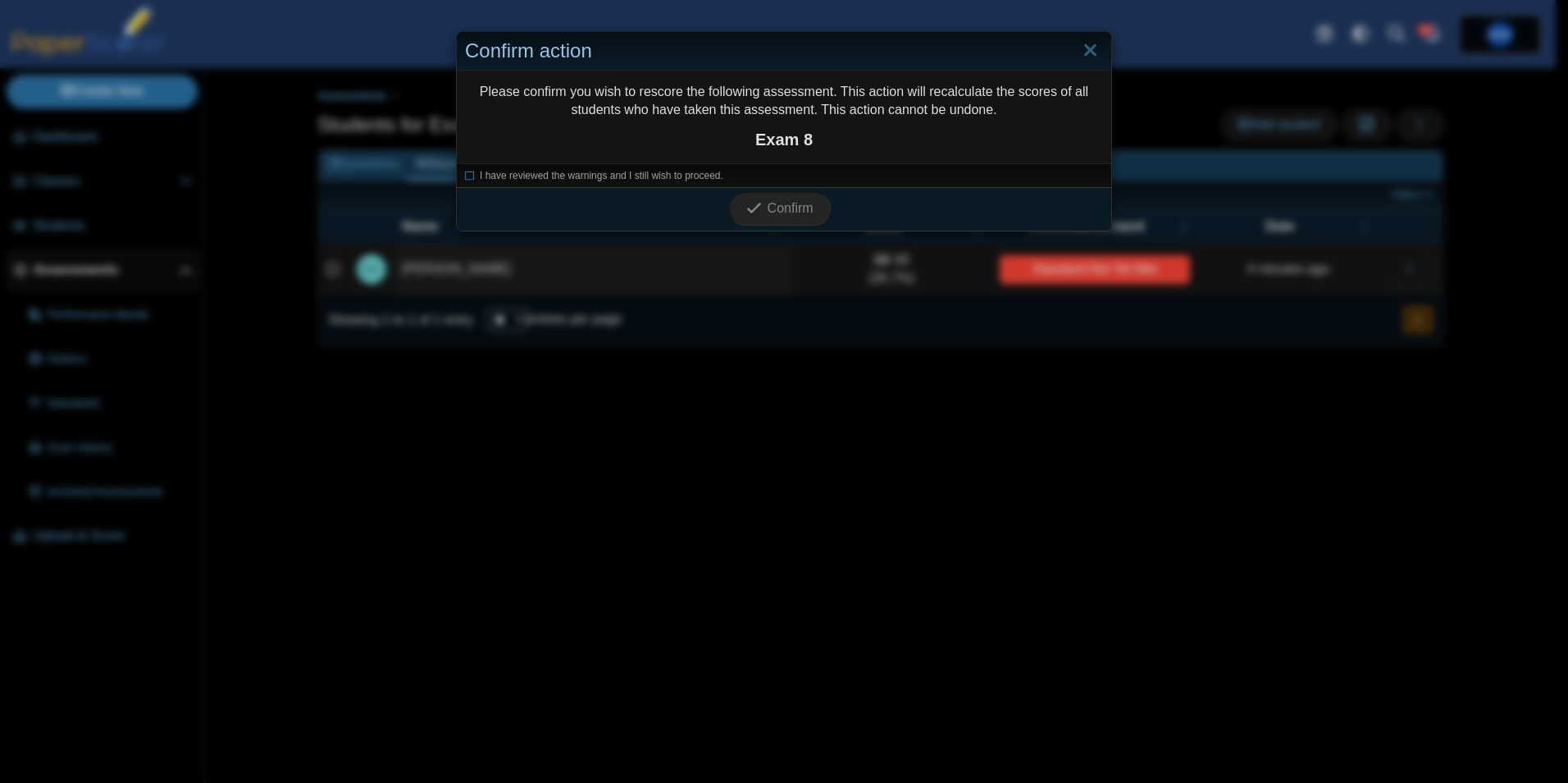
drag, startPoint x: 733, startPoint y: 174, endPoint x: 712, endPoint y: 174, distance: 21.0
click at [731, 174] on li "I have reviewed the warnings and I still wish to proceed." at bounding box center [784, 177] width 638 height 14
click at [692, 174] on span "I have reviewed the warnings and I still wish to proceed." at bounding box center [601, 176] width 243 height 12
click at [770, 212] on span "Confirm" at bounding box center [790, 208] width 46 height 14
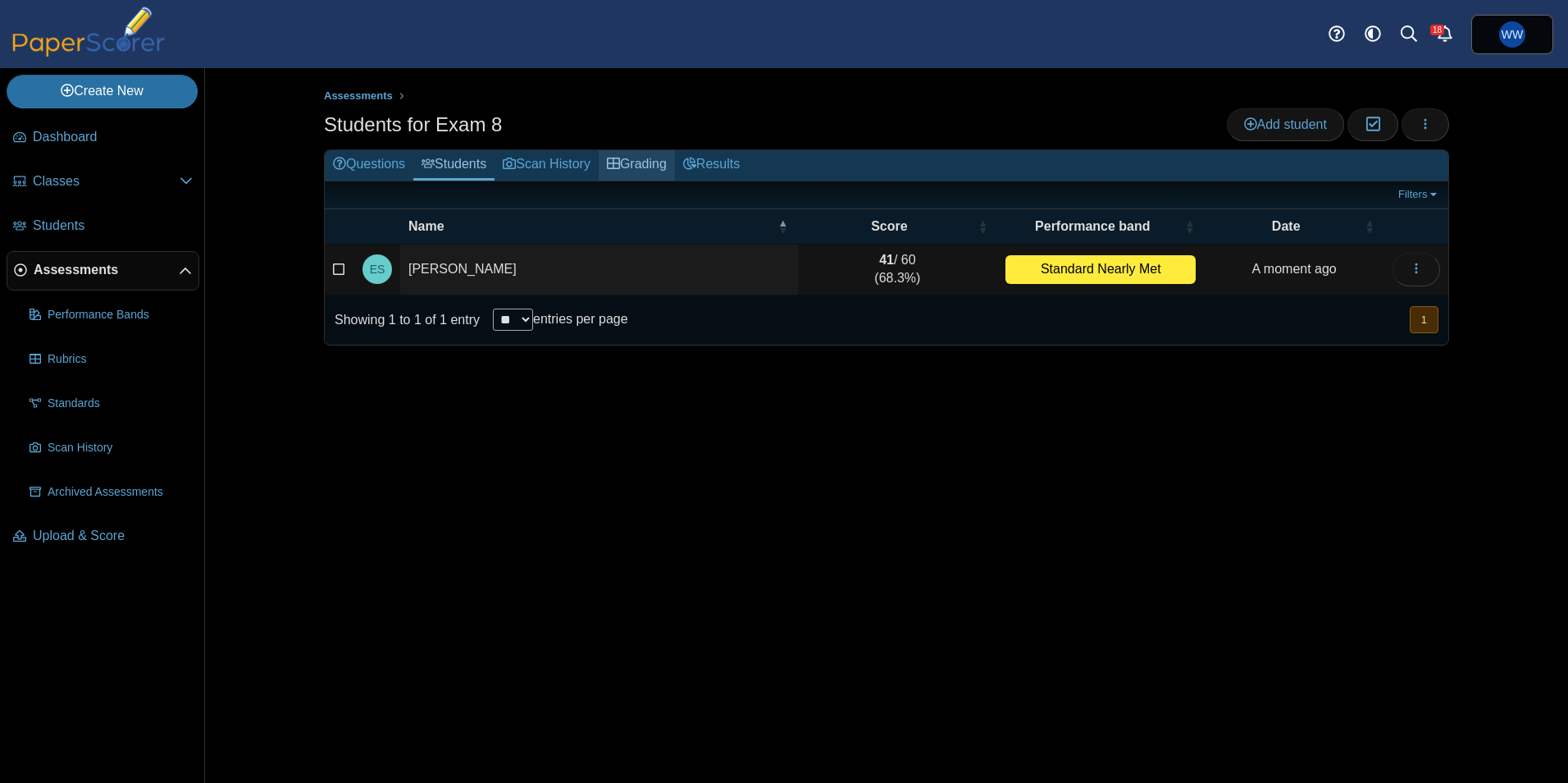
click at [675, 165] on link "Grading" at bounding box center [637, 166] width 77 height 30
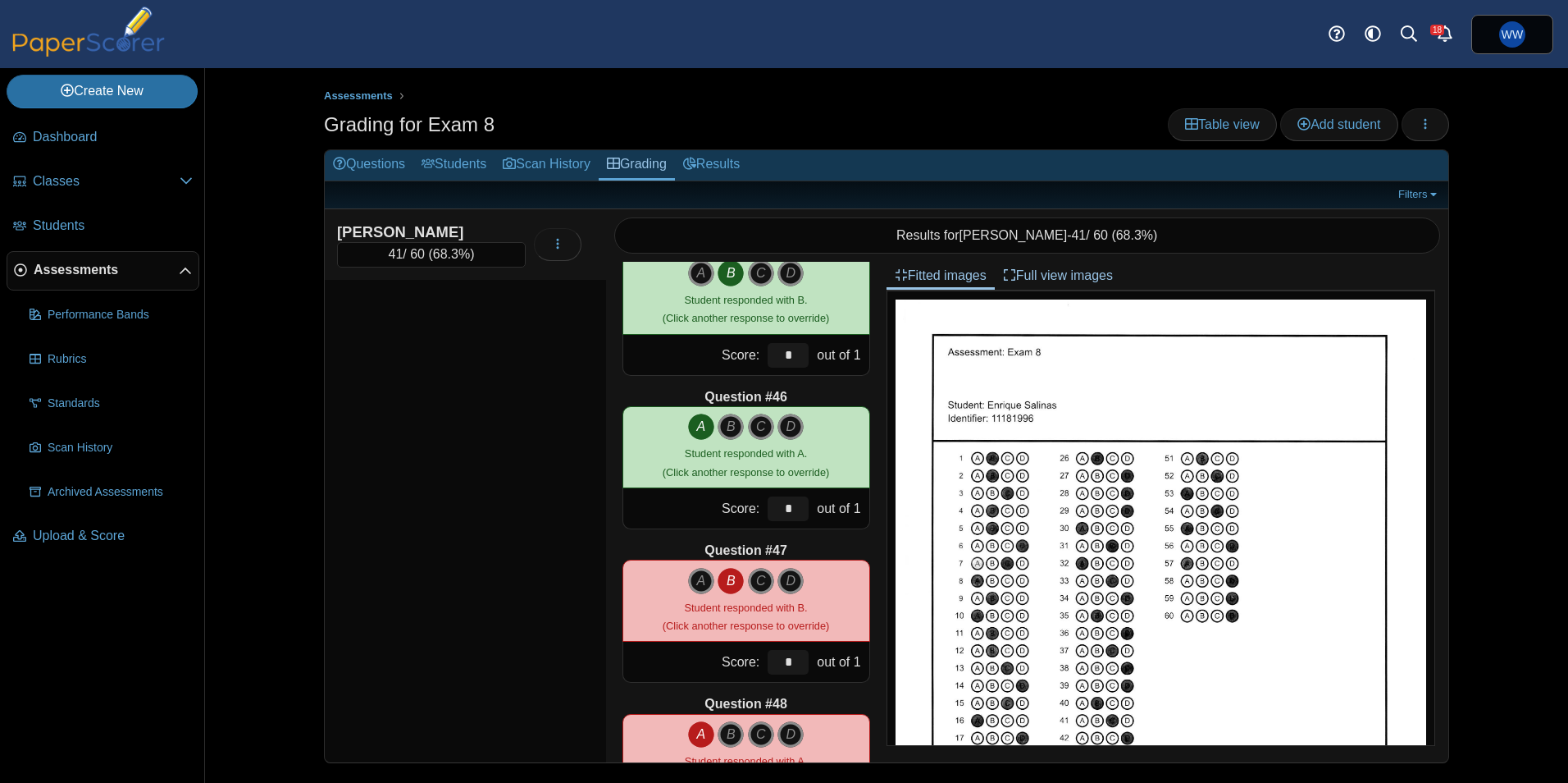
scroll to position [6813, 0]
drag, startPoint x: 778, startPoint y: 675, endPoint x: 781, endPoint y: 665, distance: 10.4
click at [780, 670] on div "*" at bounding box center [787, 661] width 49 height 40
click at [781, 665] on input "*" at bounding box center [787, 661] width 41 height 25
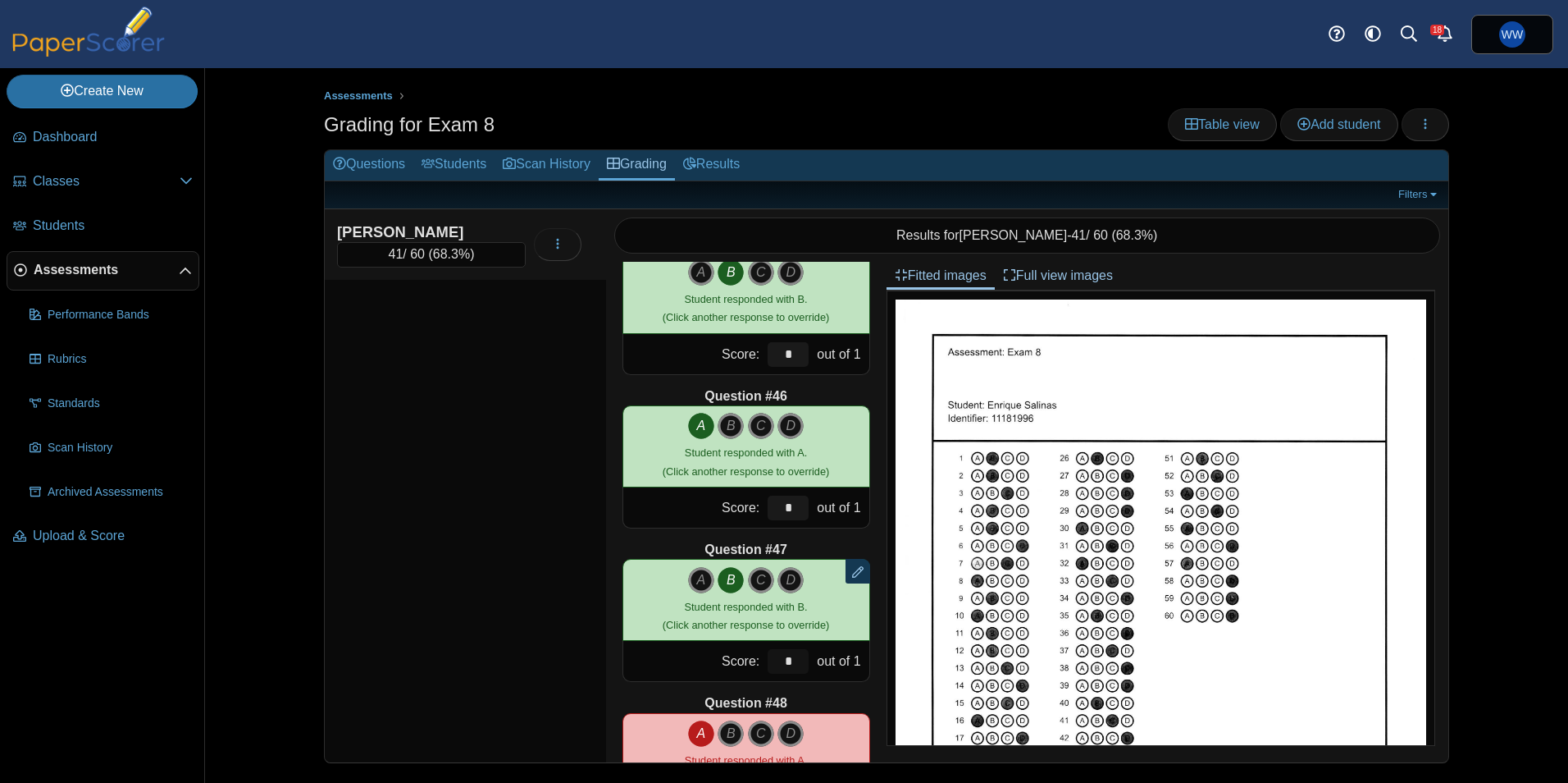
type input "*"
click at [483, 408] on div "Salinas, Enrique 41 / 60 ( 68.3% )" at bounding box center [466, 486] width 281 height 554
click at [461, 165] on link "Students" at bounding box center [454, 166] width 81 height 30
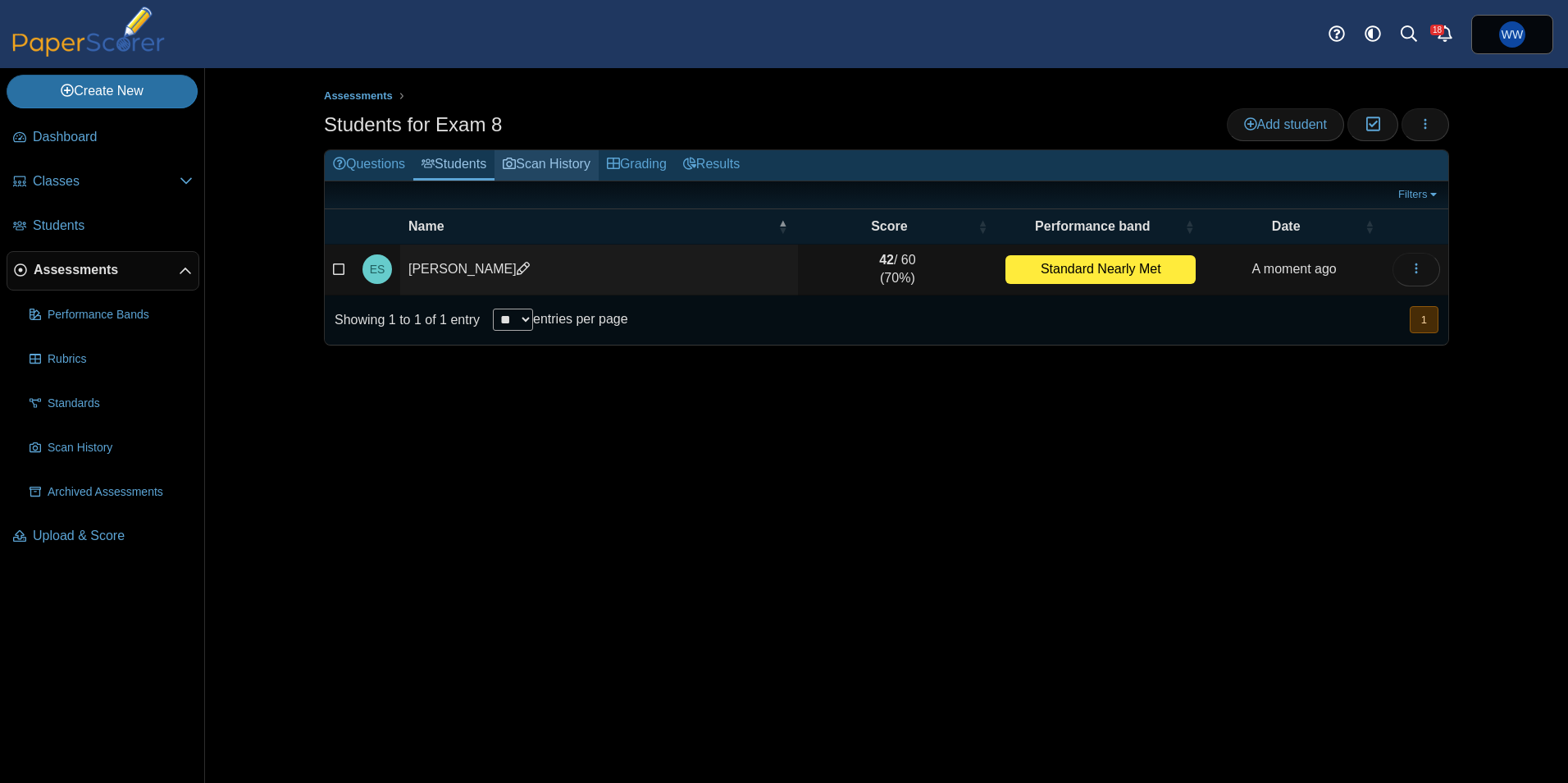
click at [558, 168] on link "Scan History" at bounding box center [546, 166] width 105 height 30
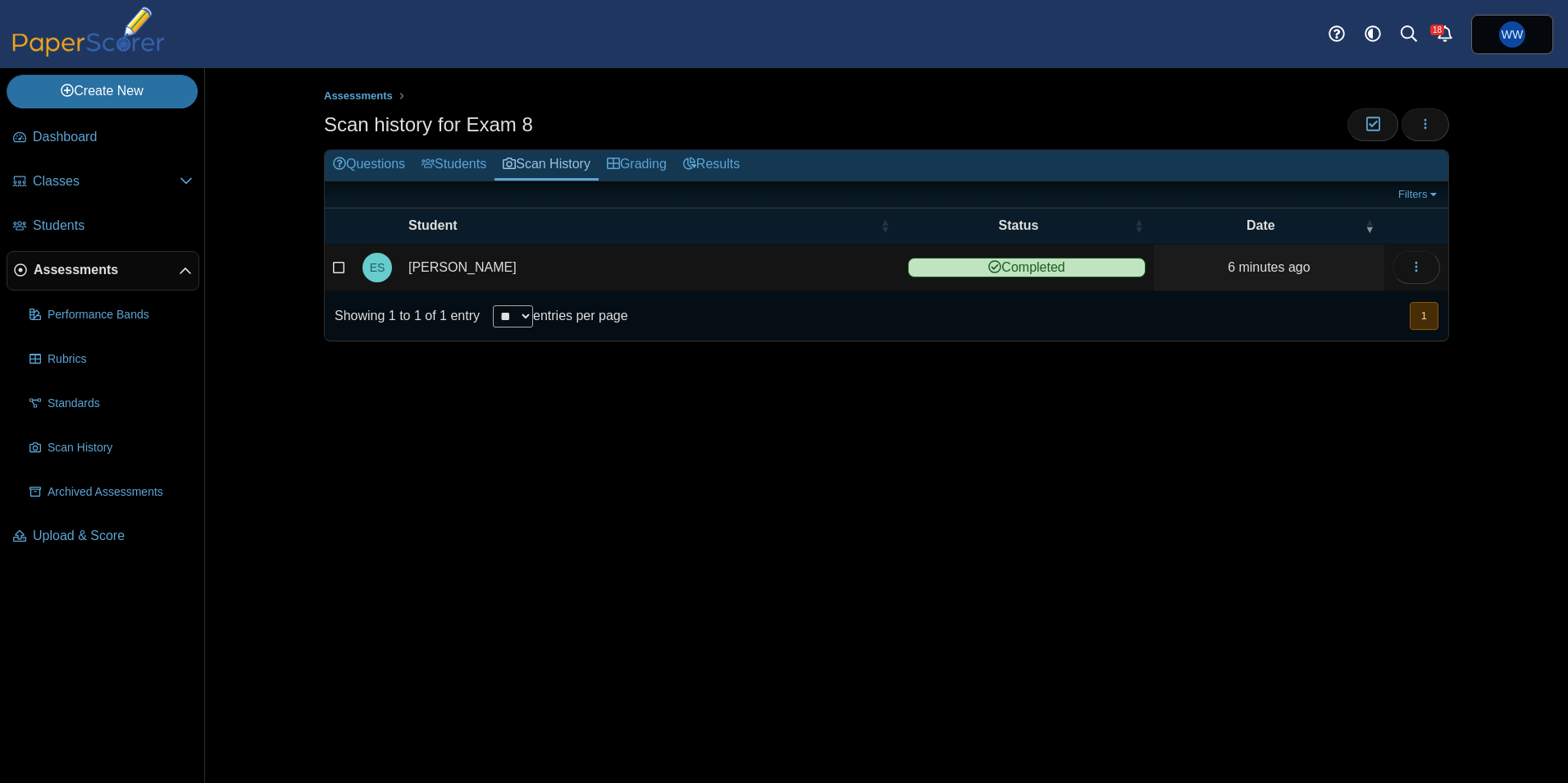
click at [467, 168] on link "Students" at bounding box center [454, 166] width 81 height 30
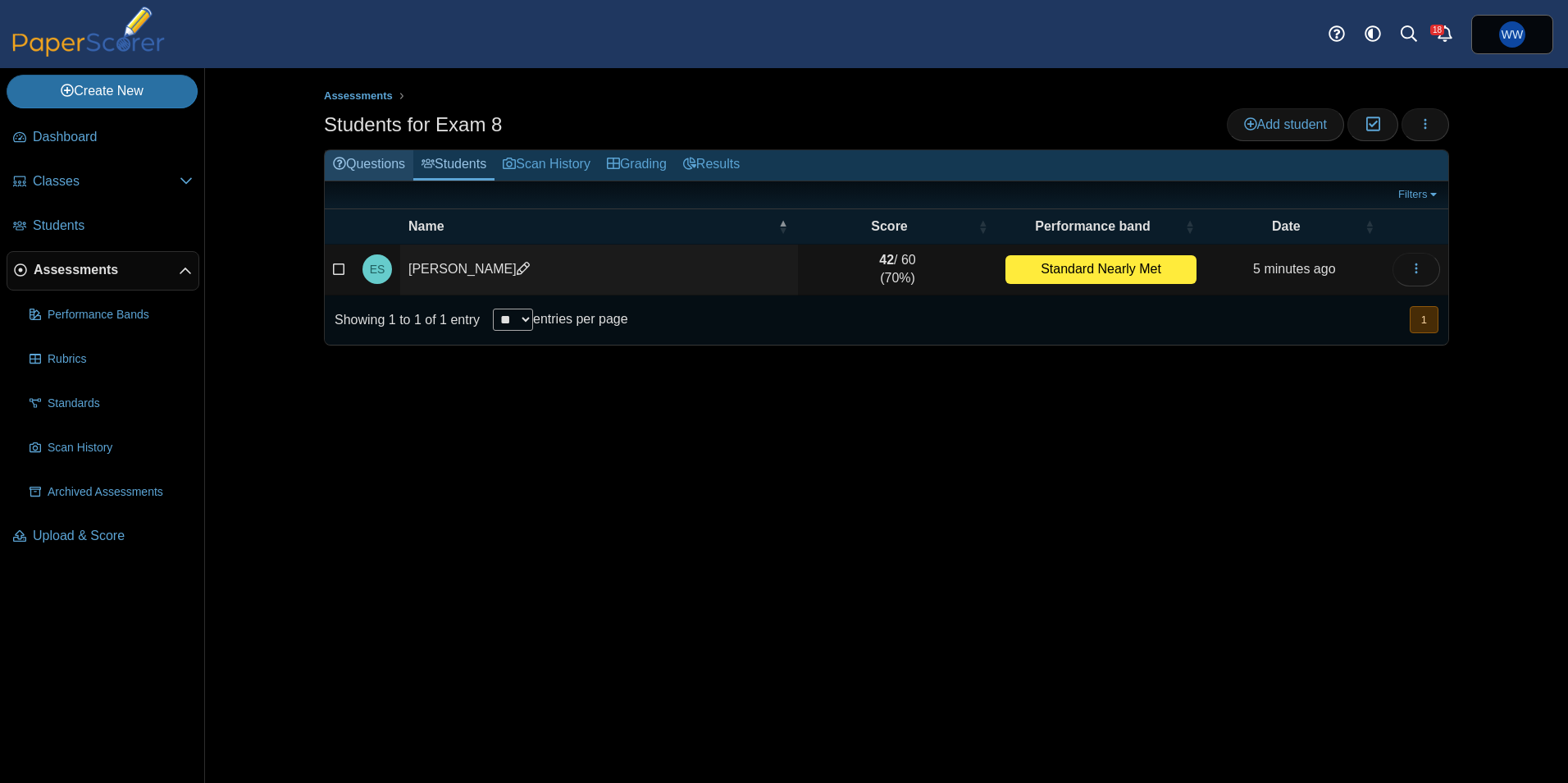
click at [394, 176] on link "Questions" at bounding box center [369, 166] width 89 height 30
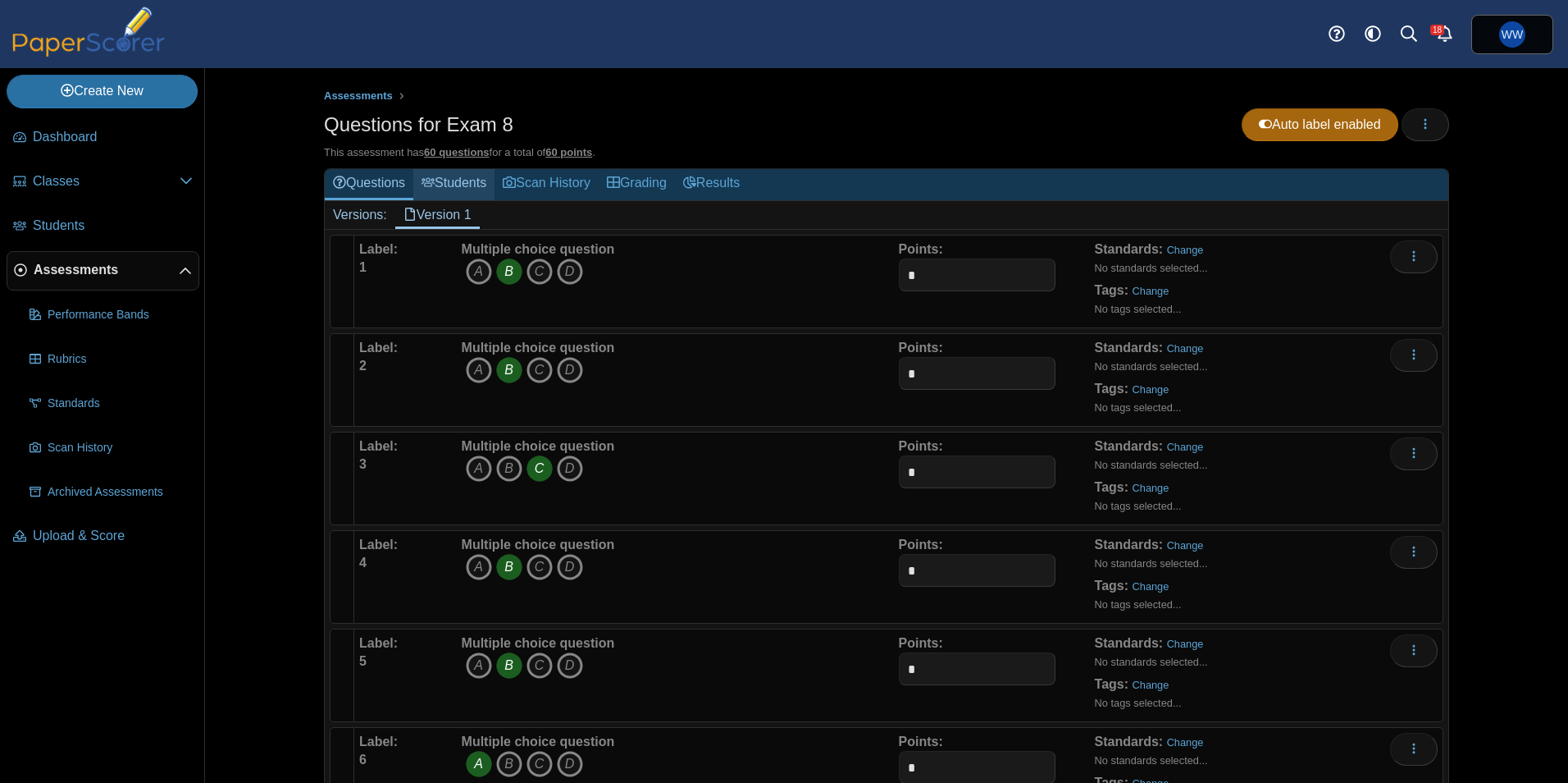
click at [438, 177] on link "Students" at bounding box center [454, 185] width 81 height 30
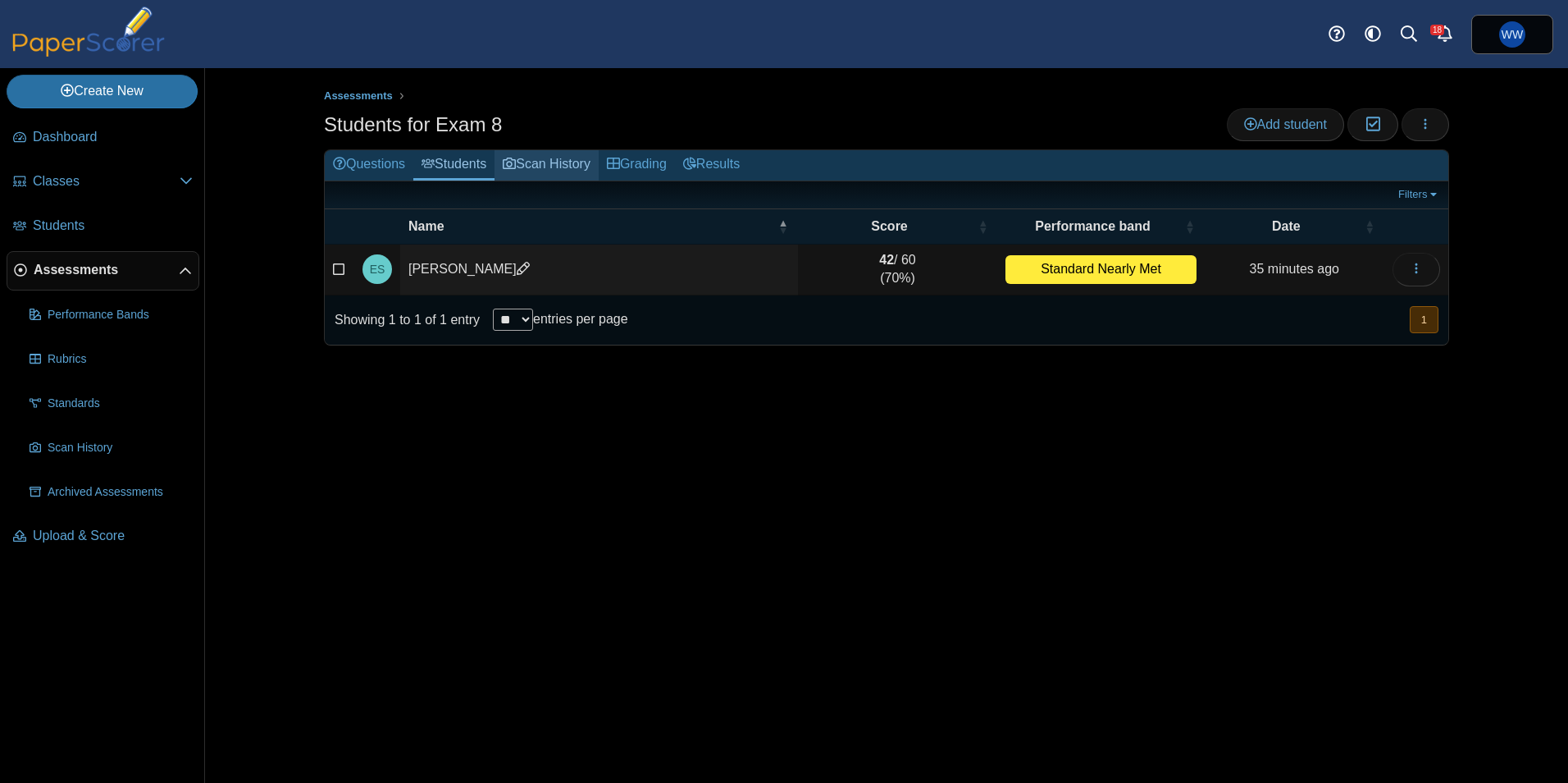
click at [549, 165] on link "Scan History" at bounding box center [546, 166] width 105 height 30
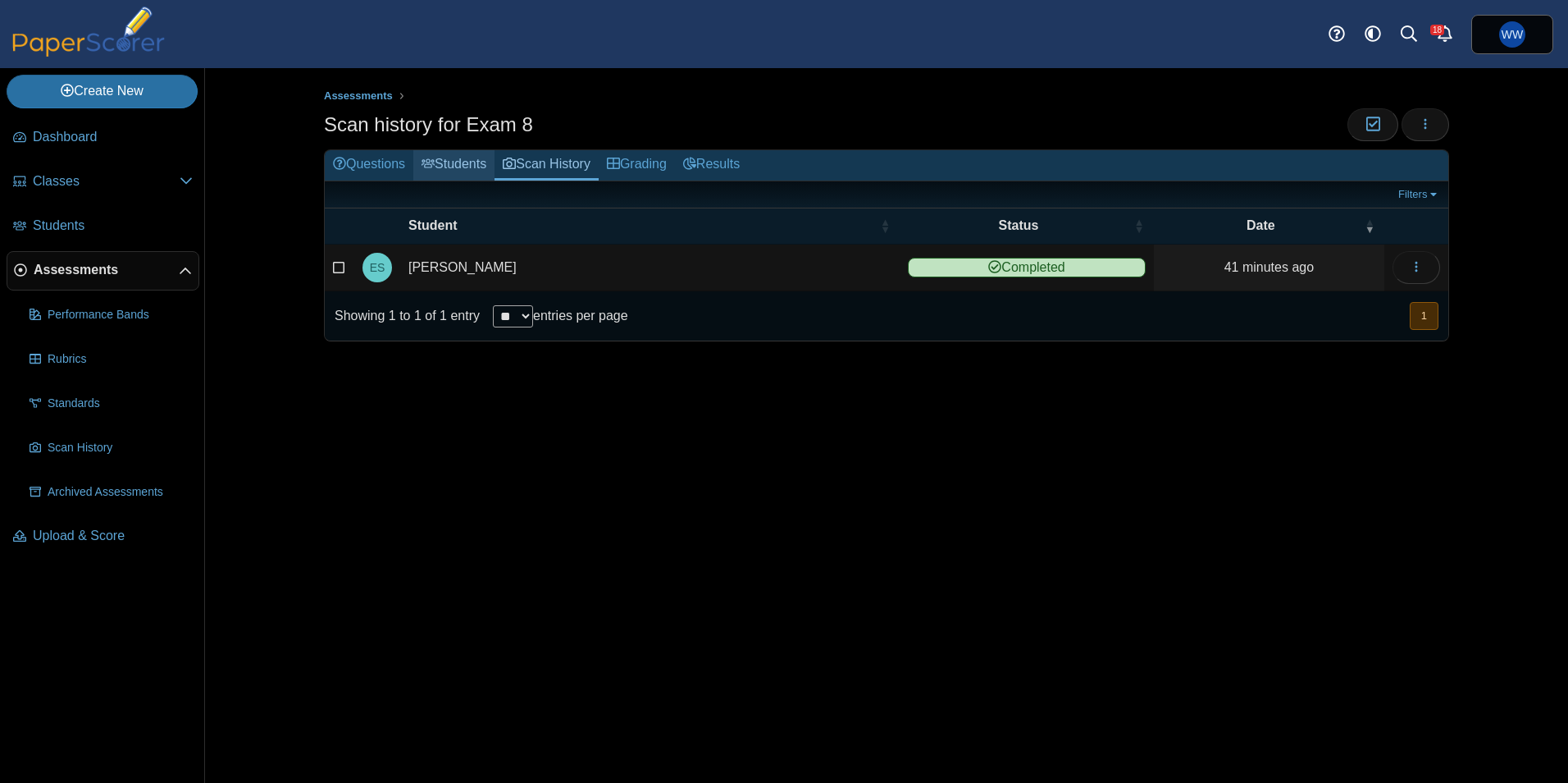
click at [478, 162] on link "Students" at bounding box center [454, 166] width 81 height 30
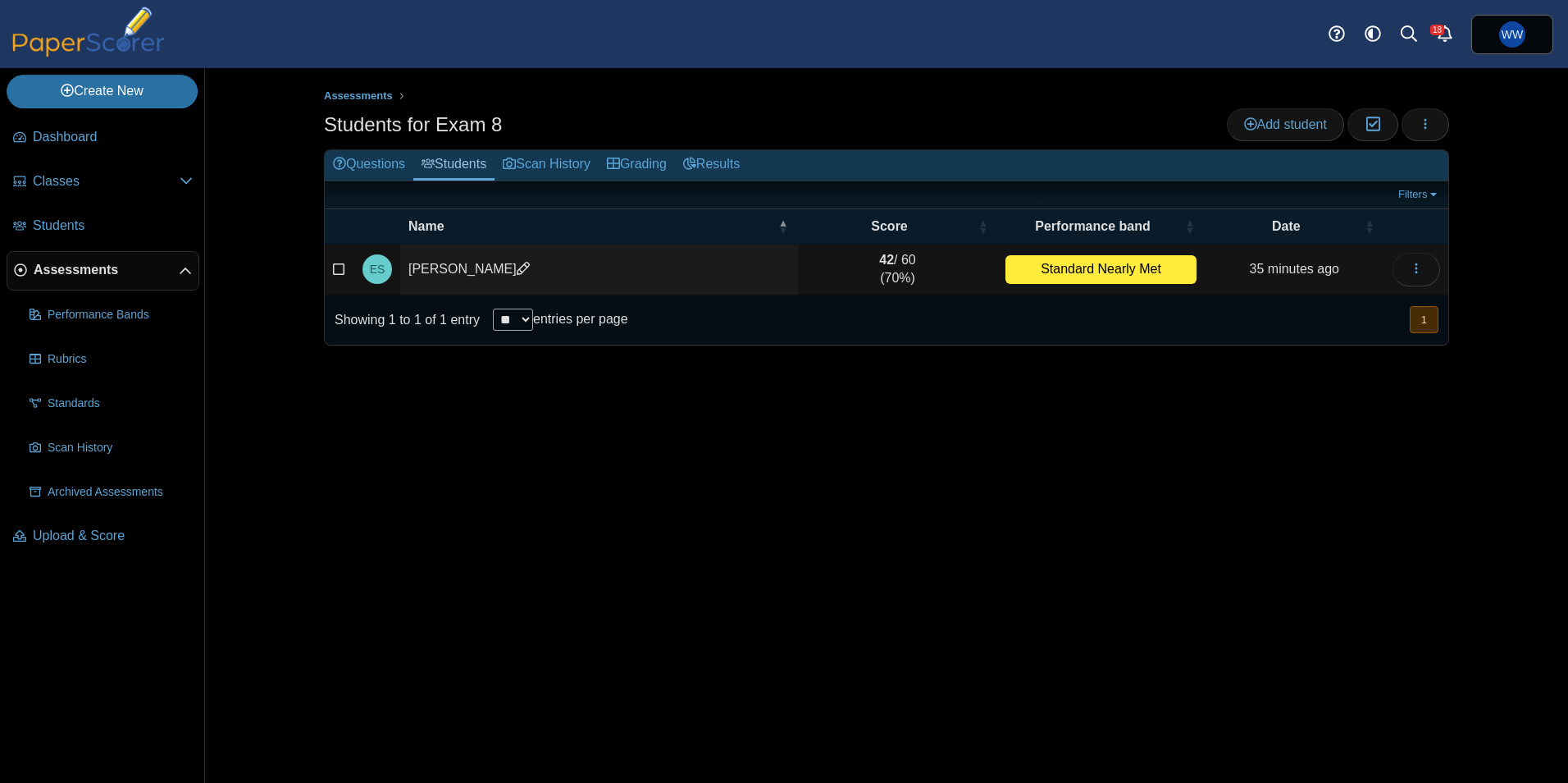
click at [539, 162] on link "Scan History" at bounding box center [546, 166] width 105 height 30
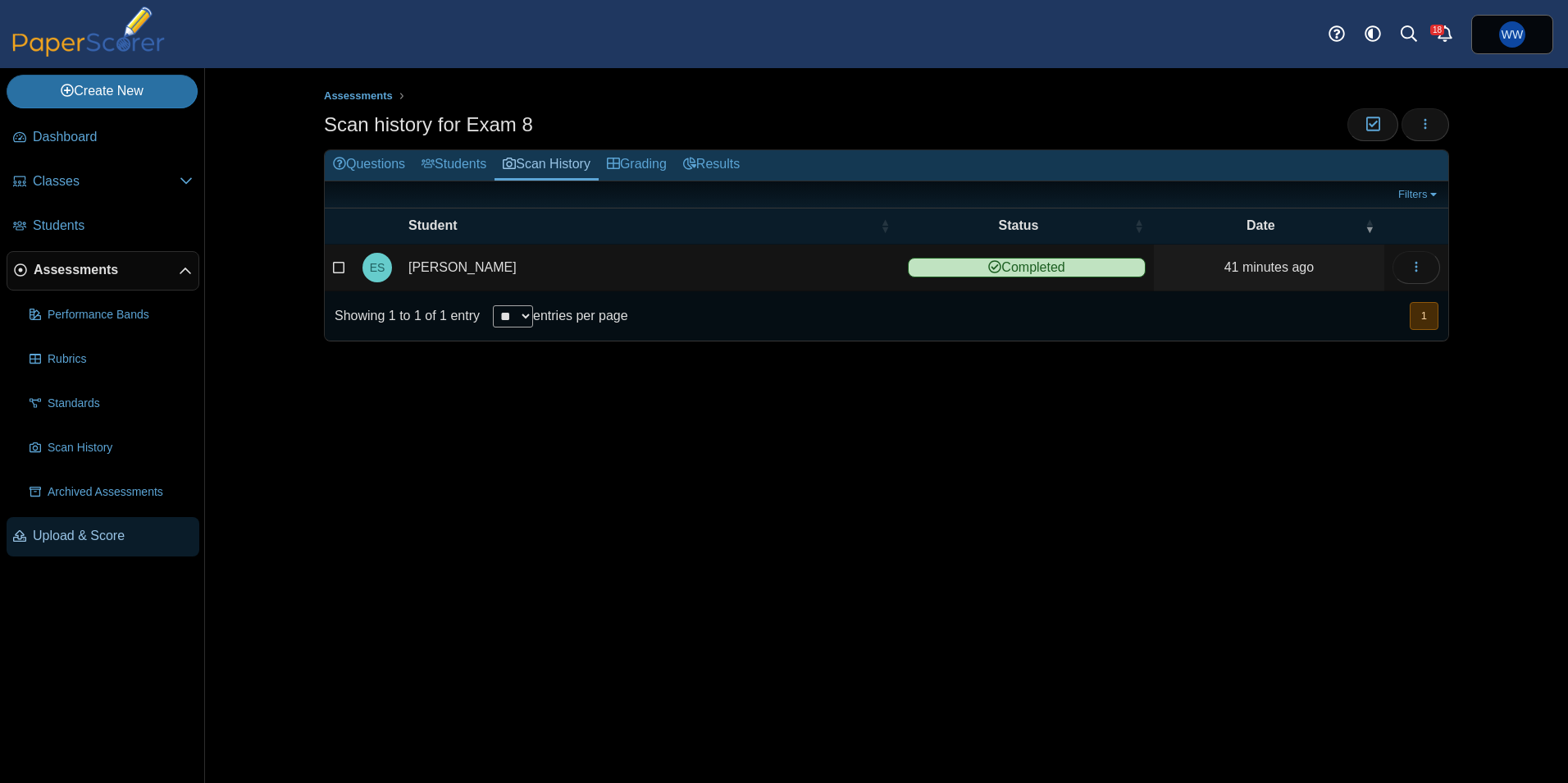
click at [48, 535] on span "Upload & Score" at bounding box center [113, 536] width 159 height 18
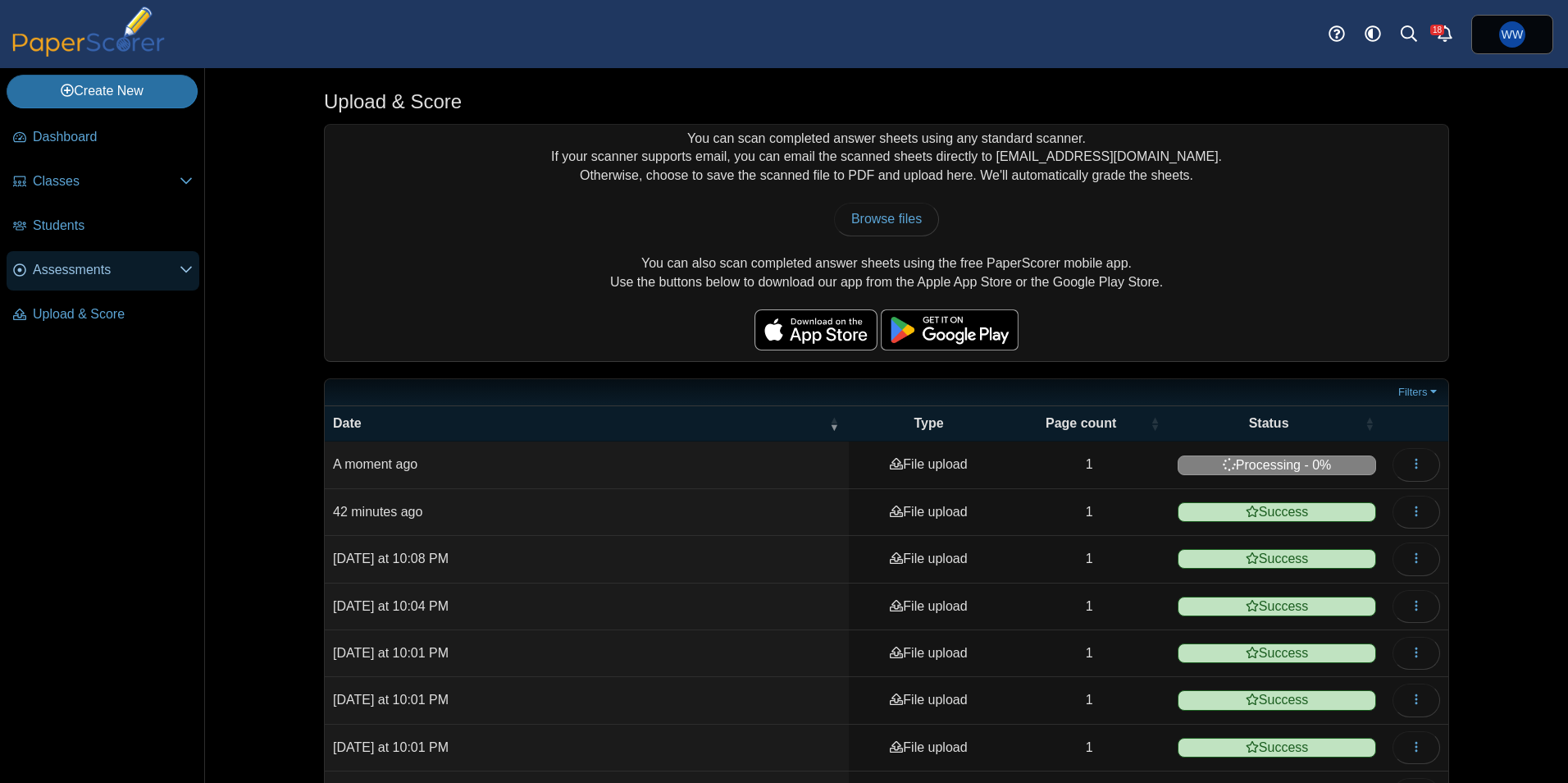
click at [71, 271] on span "Assessments" at bounding box center [106, 270] width 147 height 18
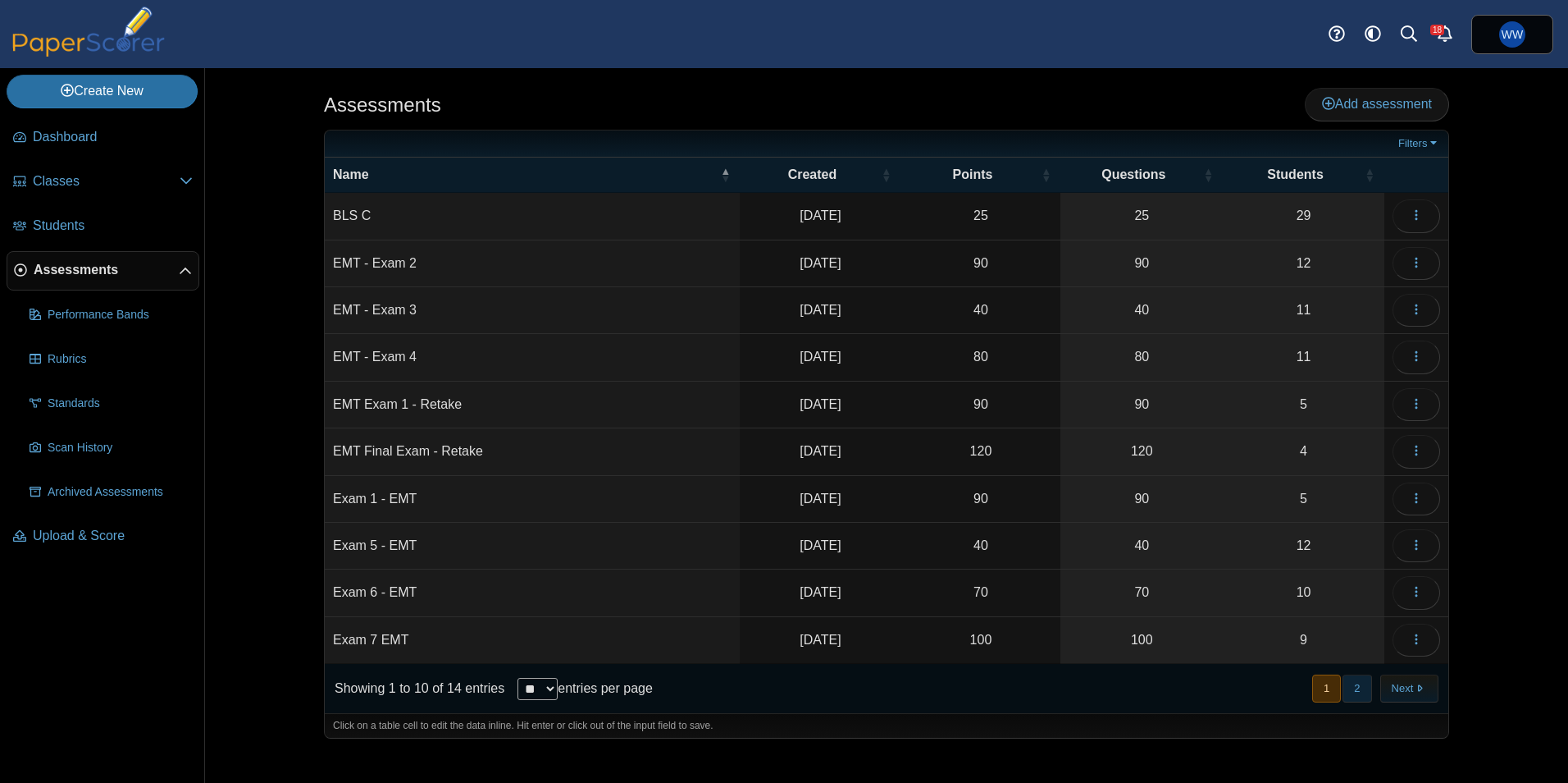
click at [1368, 688] on button "2" at bounding box center [1357, 687] width 29 height 27
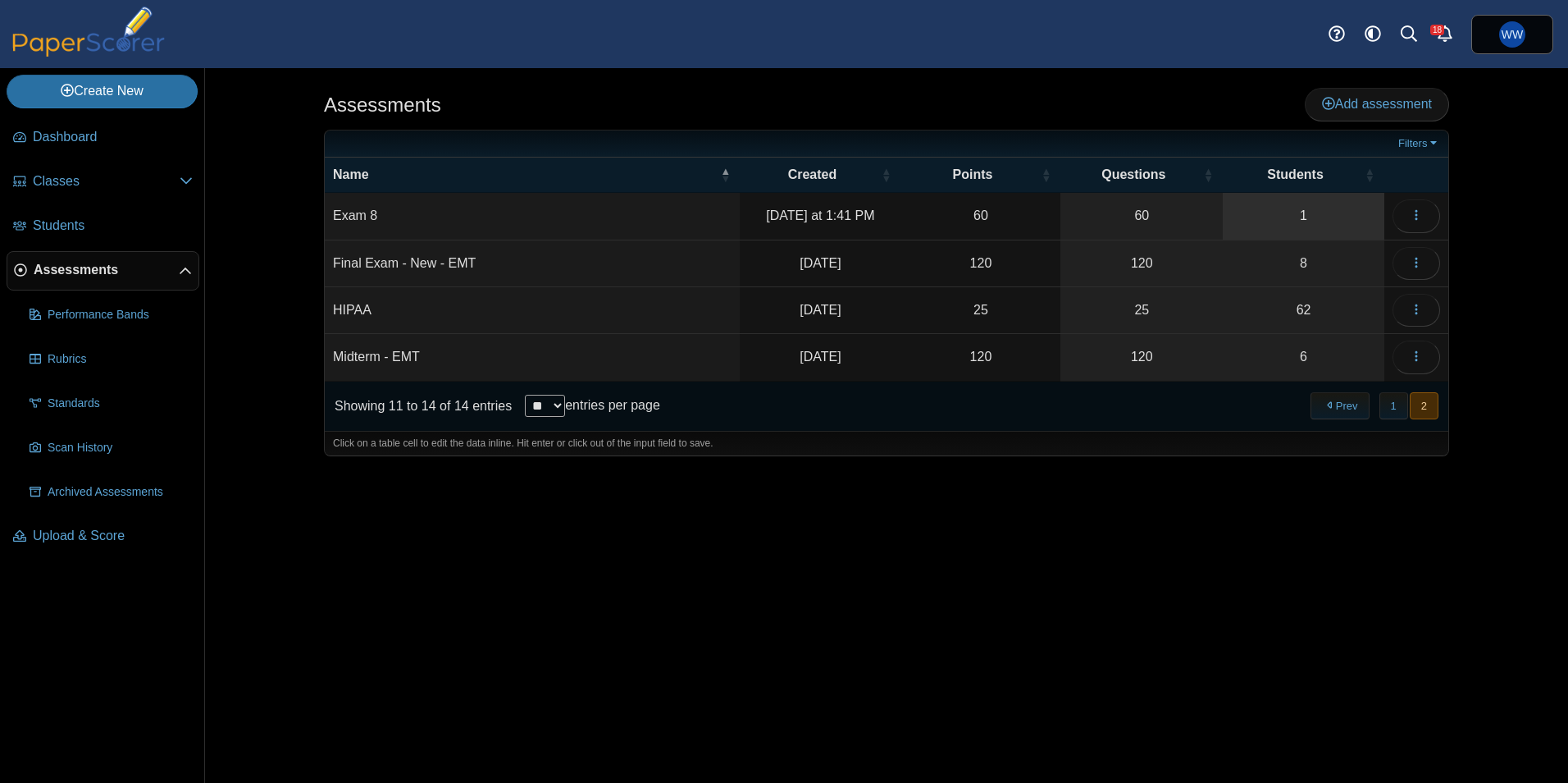
click at [1293, 219] on link "1" at bounding box center [1304, 215] width 161 height 46
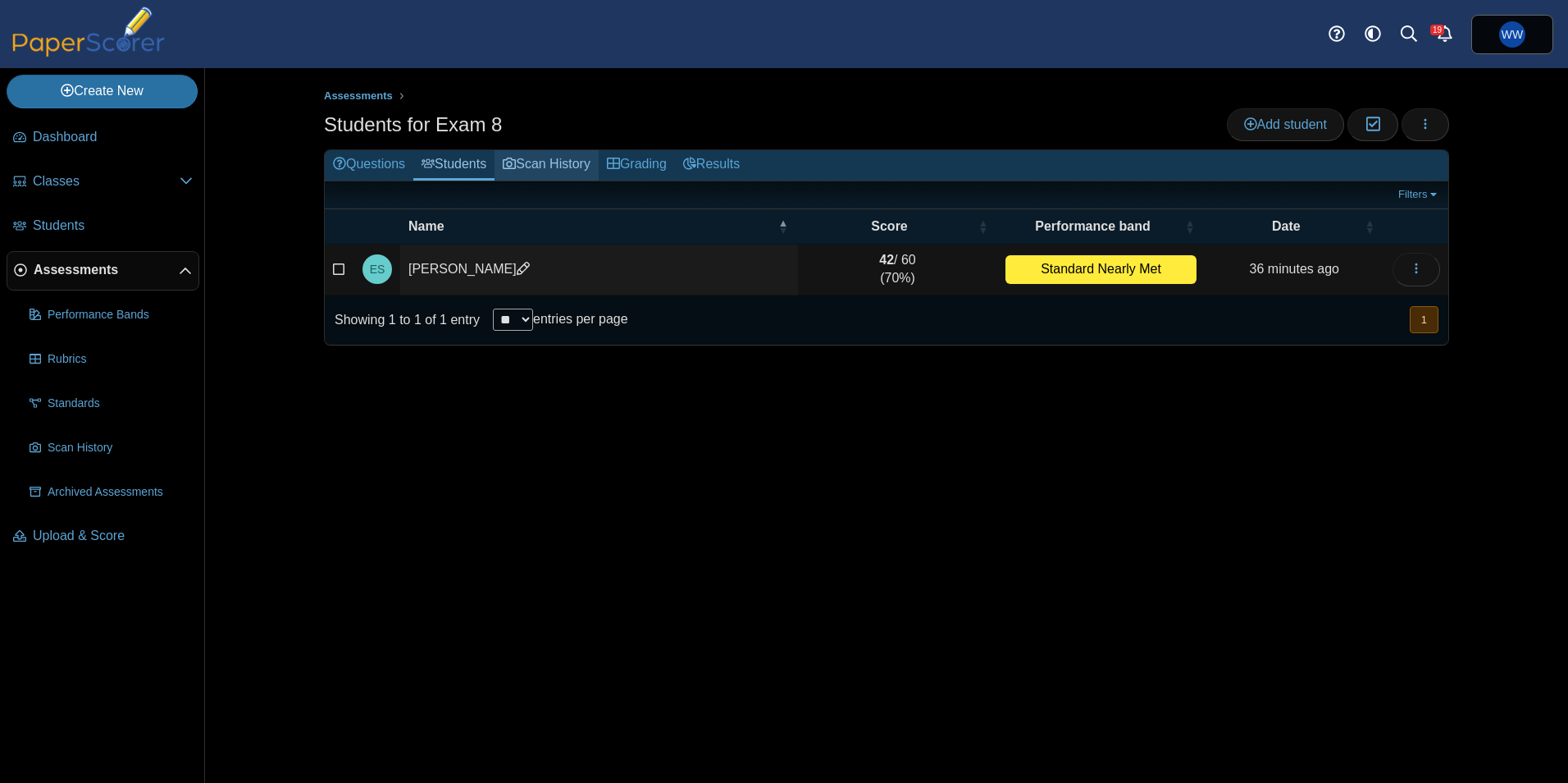
click at [529, 160] on link "Scan History" at bounding box center [546, 166] width 105 height 30
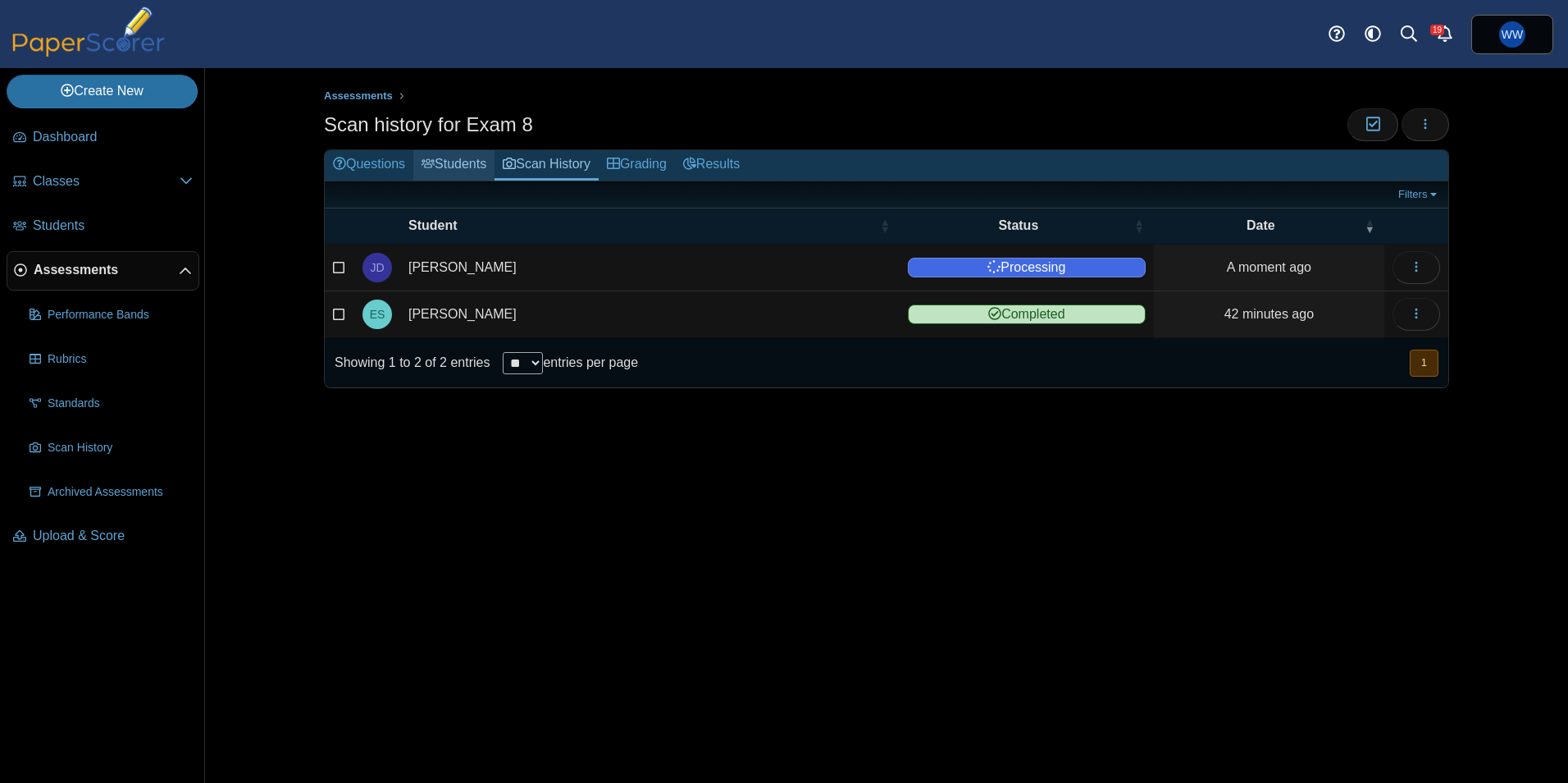
click at [452, 151] on link "Students" at bounding box center [454, 166] width 81 height 30
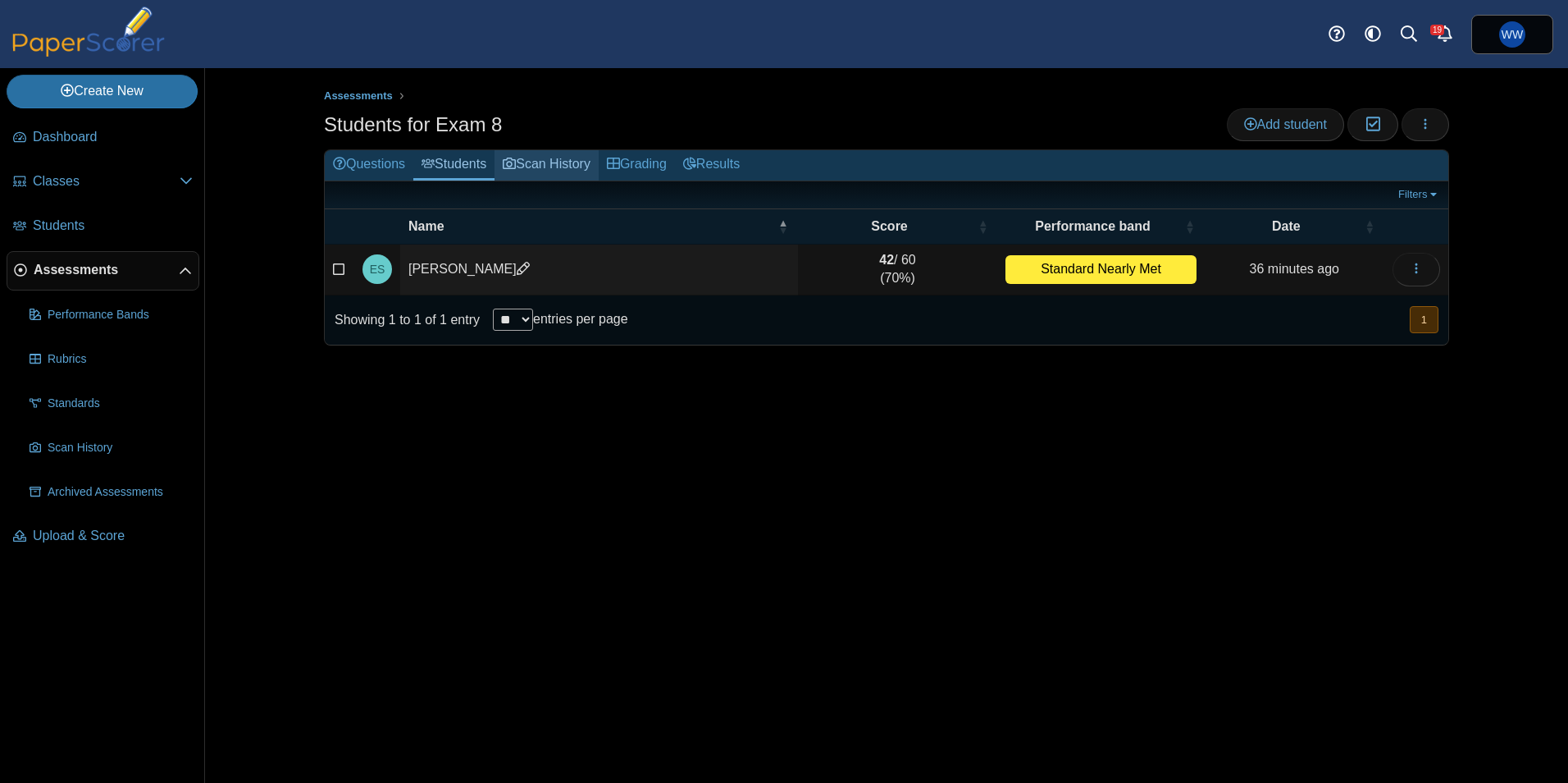
click at [562, 171] on link "Scan History" at bounding box center [546, 166] width 105 height 30
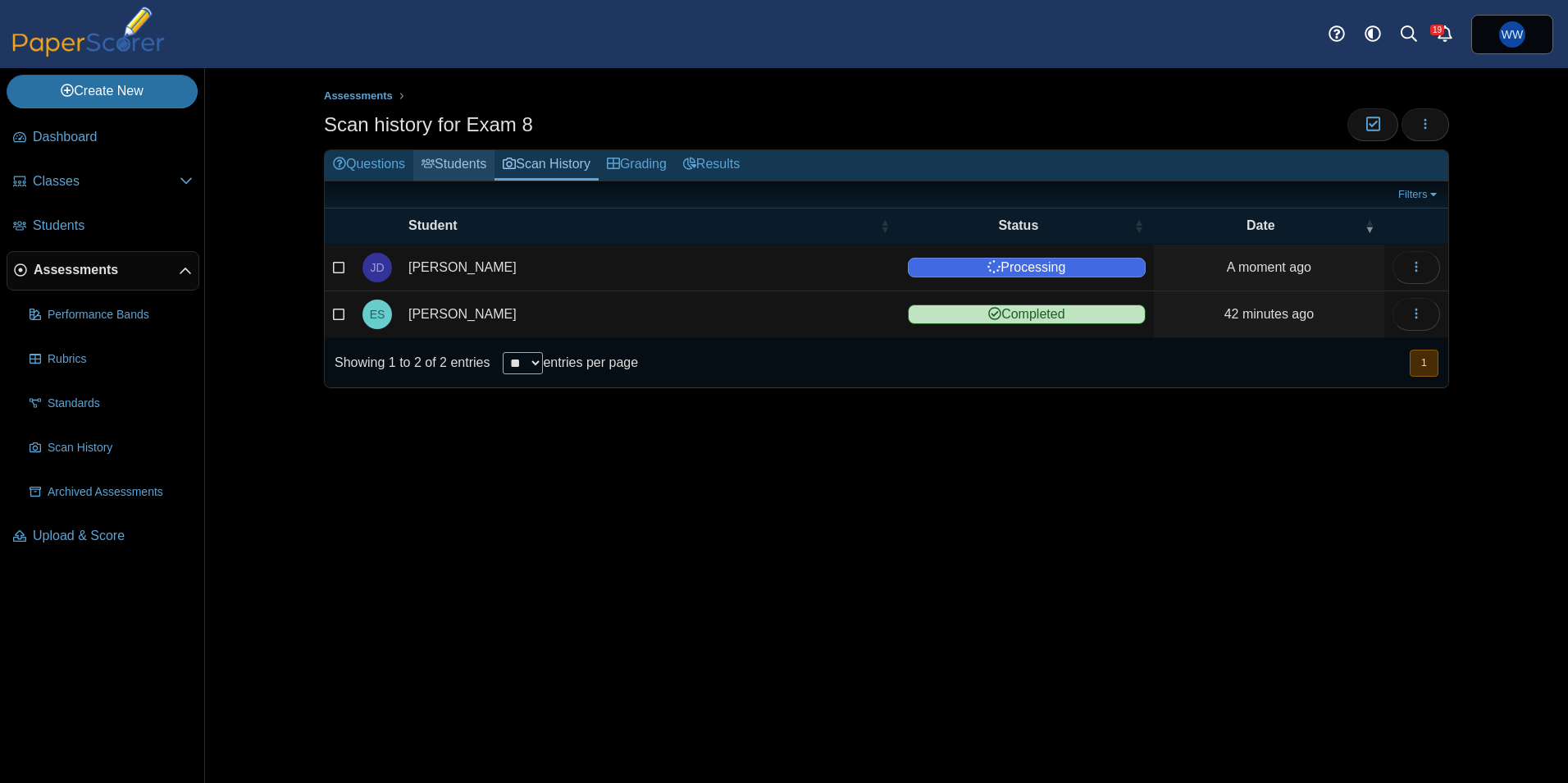
click at [489, 164] on link "Students" at bounding box center [454, 166] width 81 height 30
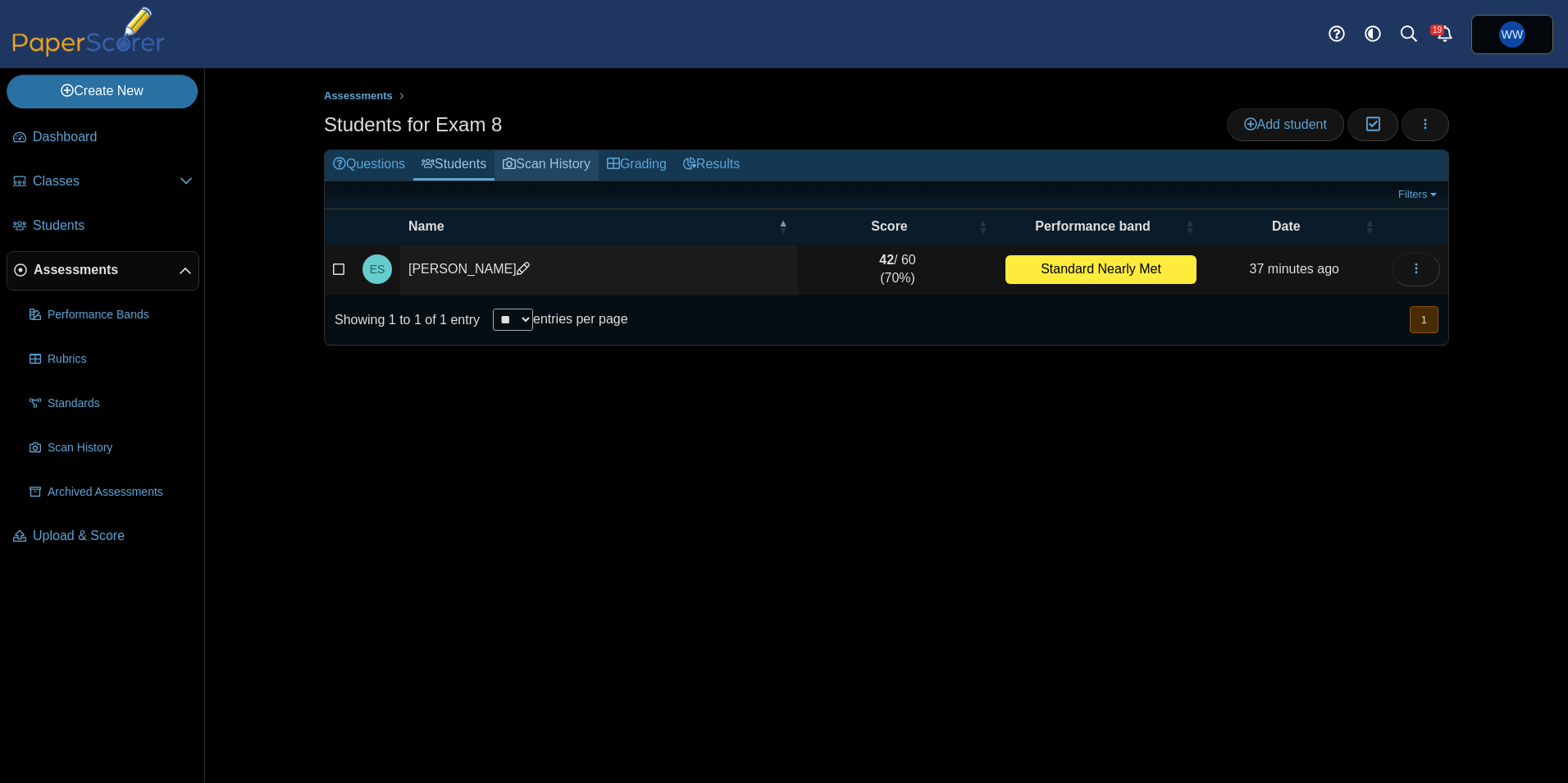
click at [516, 163] on icon at bounding box center [508, 163] width 13 height 13
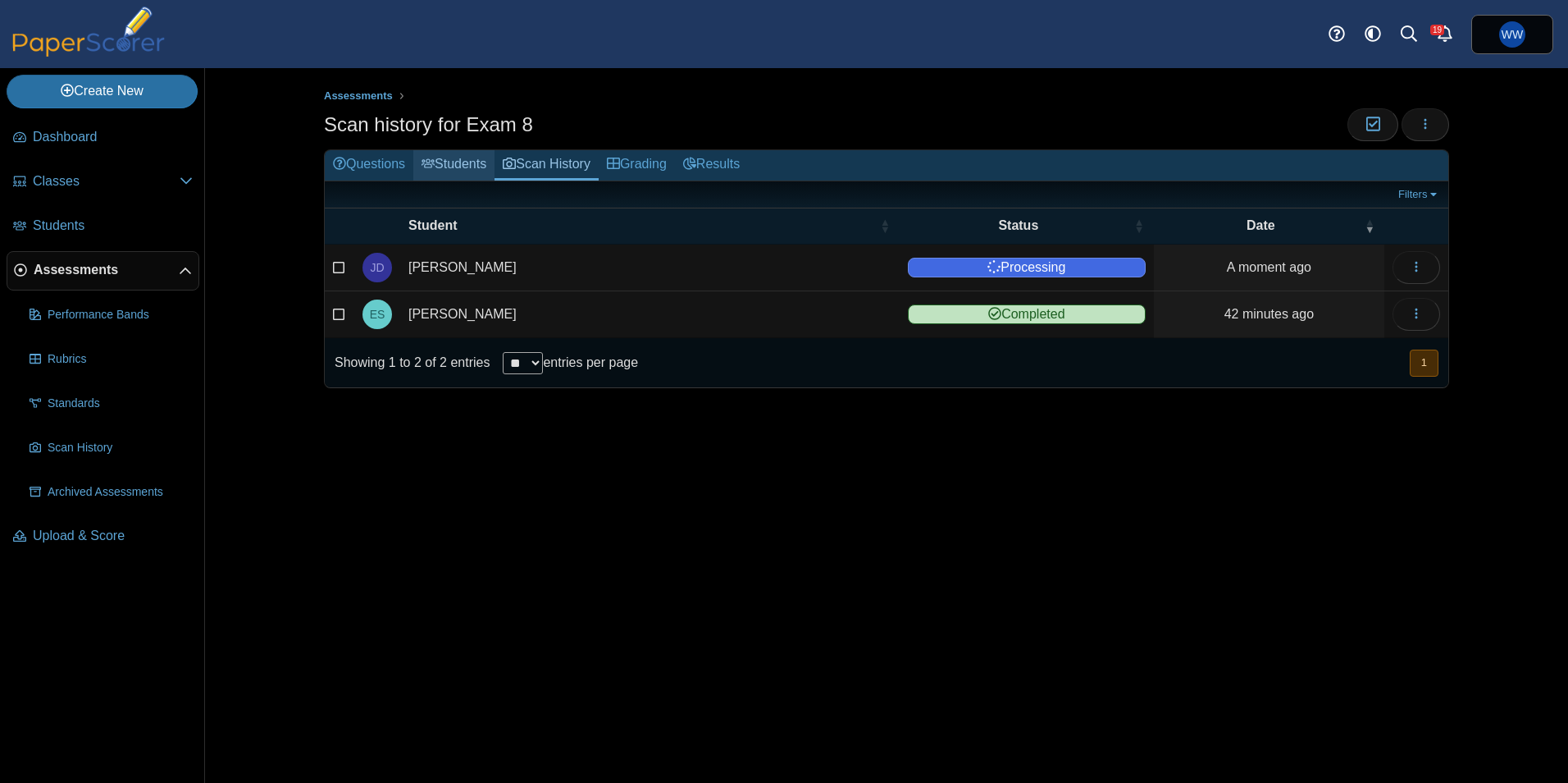
click at [494, 162] on link "Students" at bounding box center [454, 166] width 81 height 30
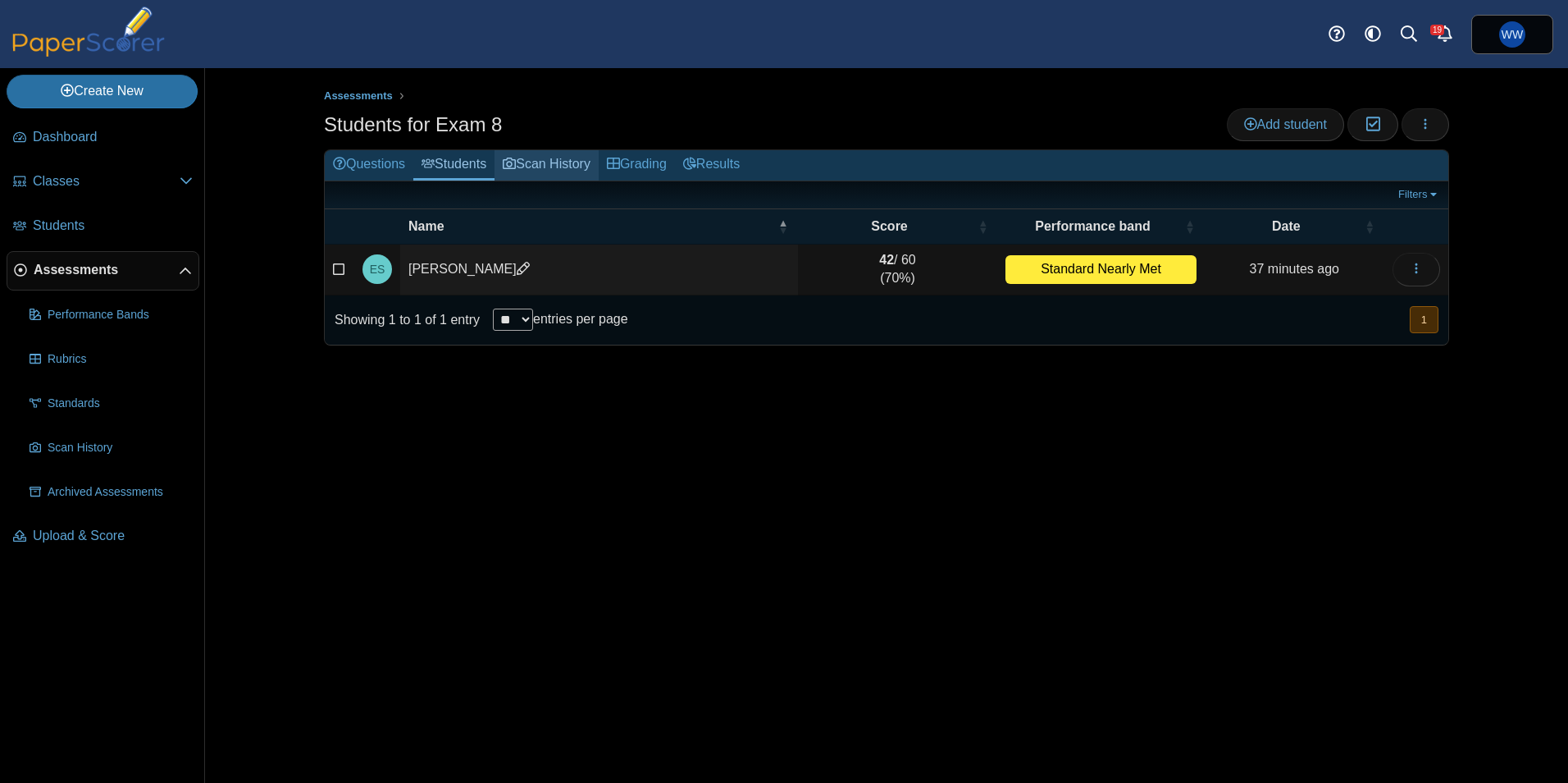
click at [530, 163] on link "Scan History" at bounding box center [546, 166] width 105 height 30
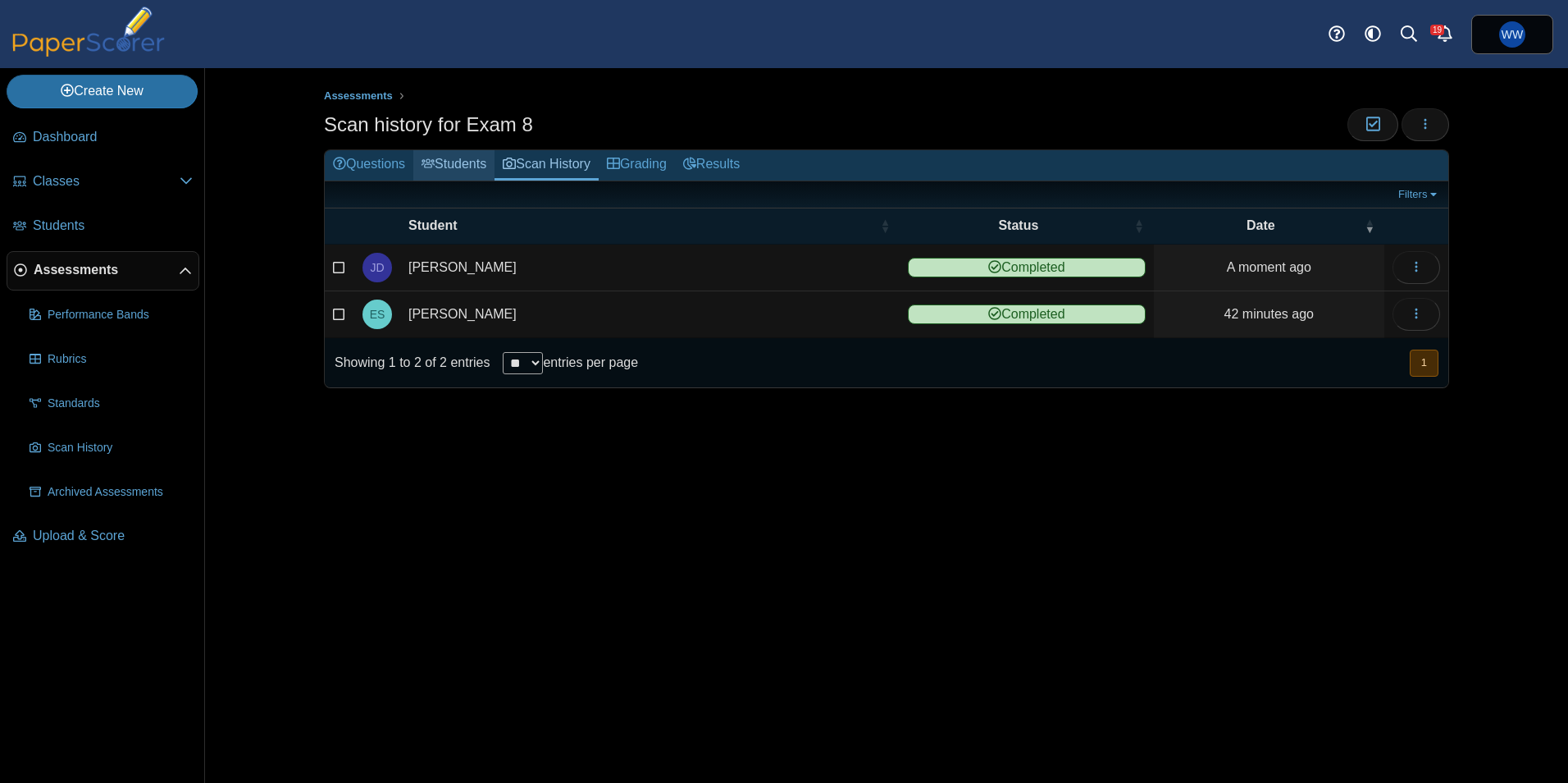
click at [456, 151] on link "Students" at bounding box center [454, 166] width 81 height 30
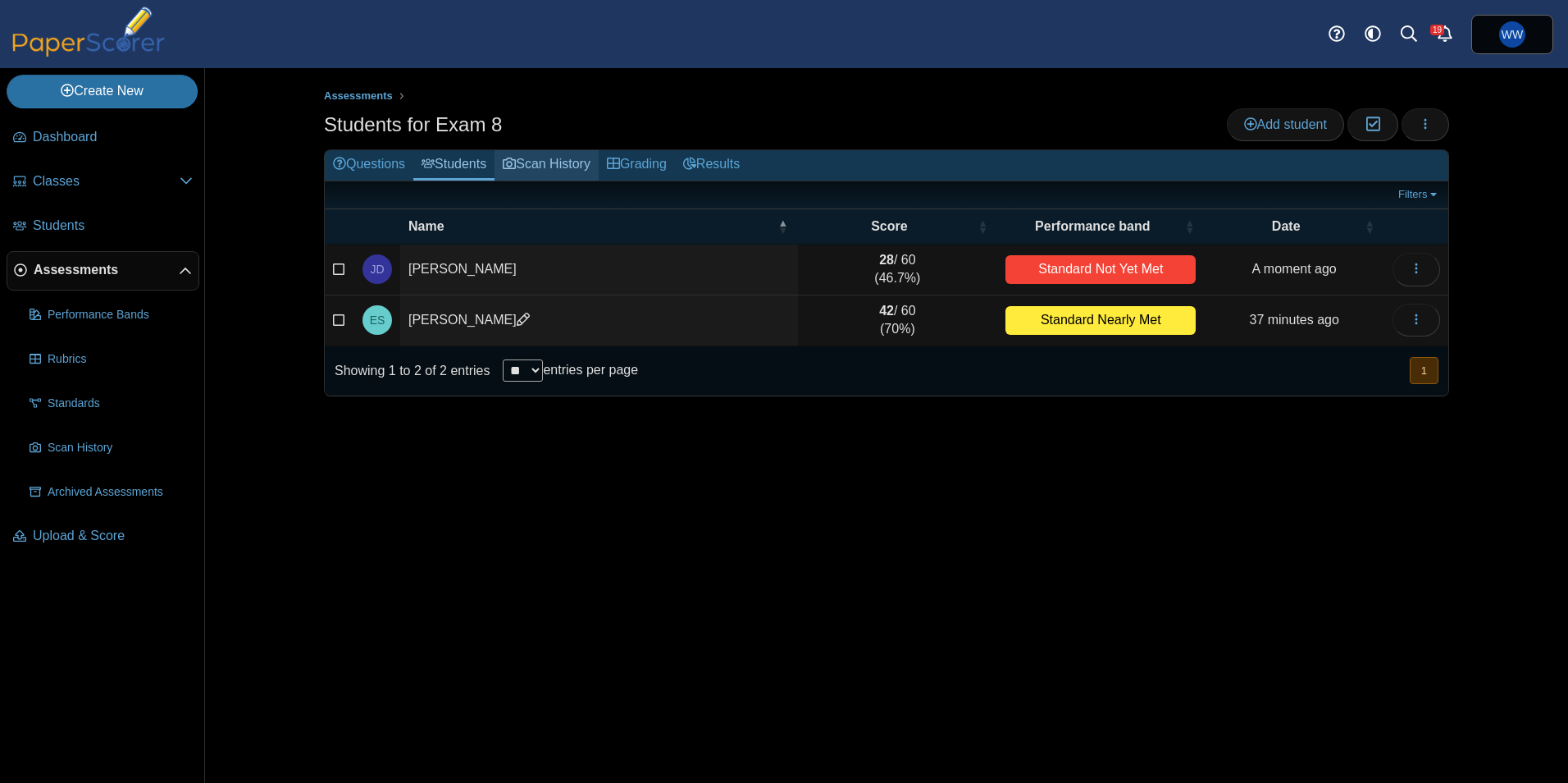
click at [528, 161] on link "Scan History" at bounding box center [546, 166] width 105 height 30
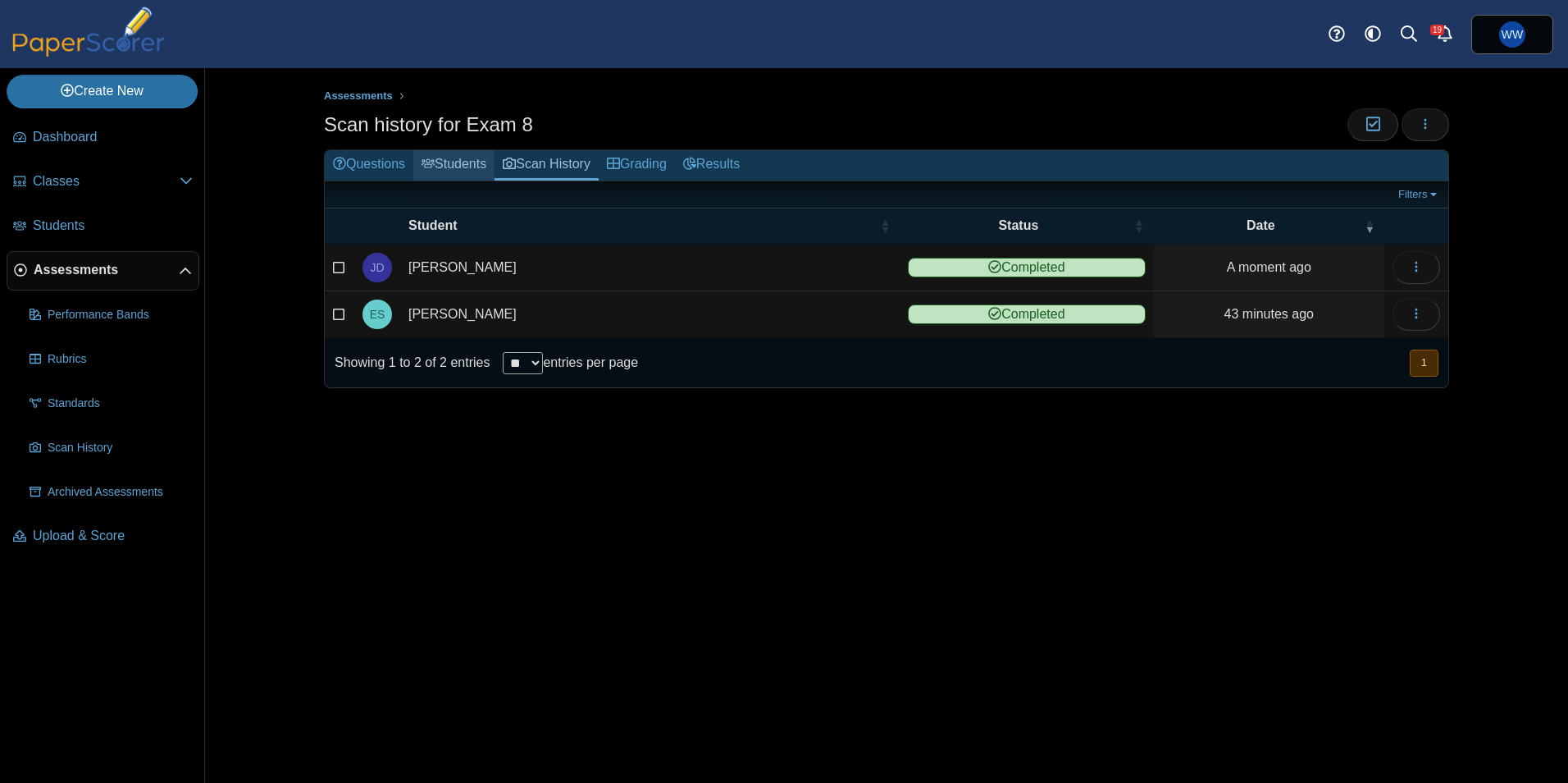
click at [433, 153] on link "Students" at bounding box center [454, 166] width 81 height 30
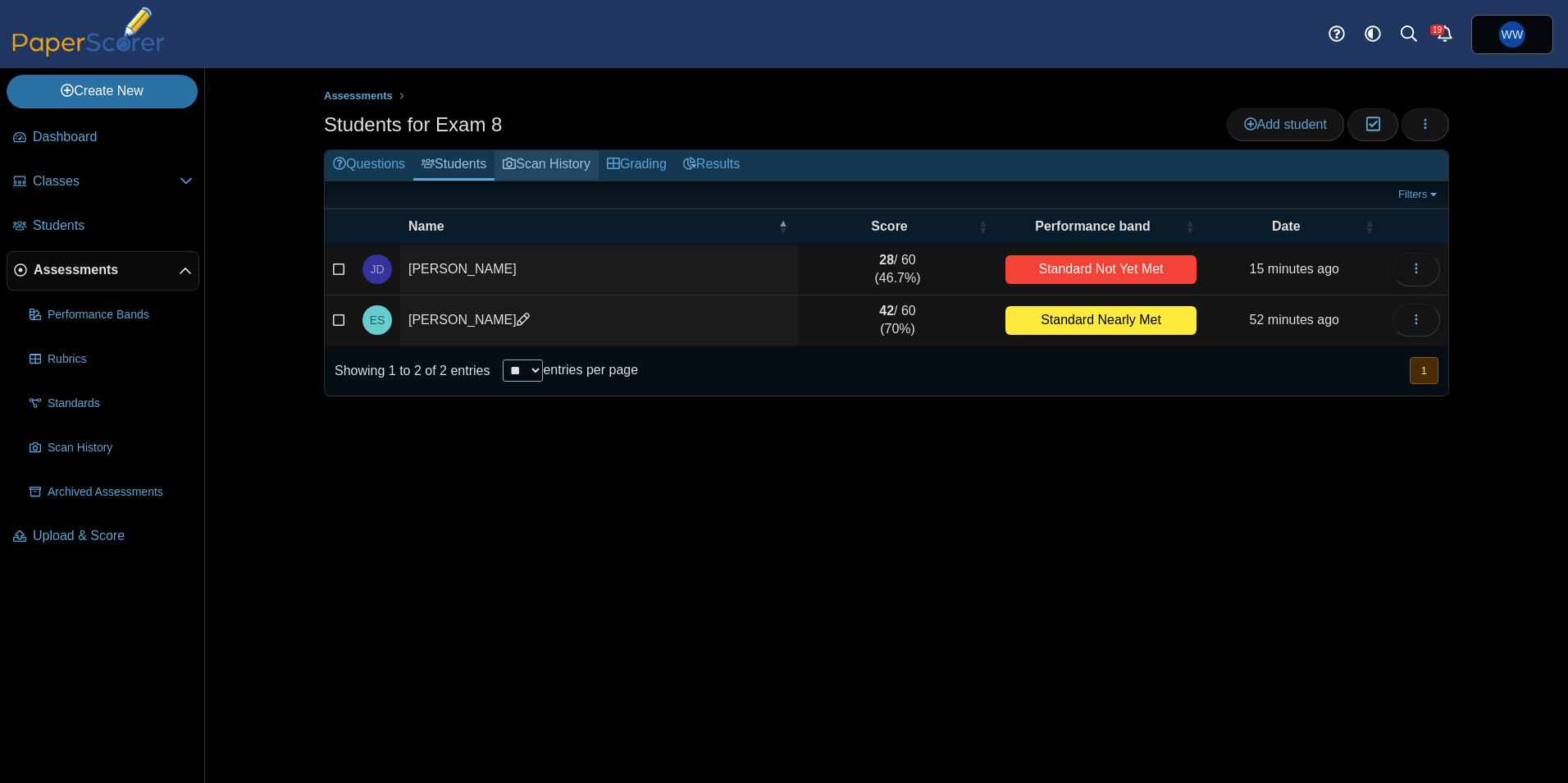
click at [558, 172] on link "Scan History" at bounding box center [546, 166] width 105 height 30
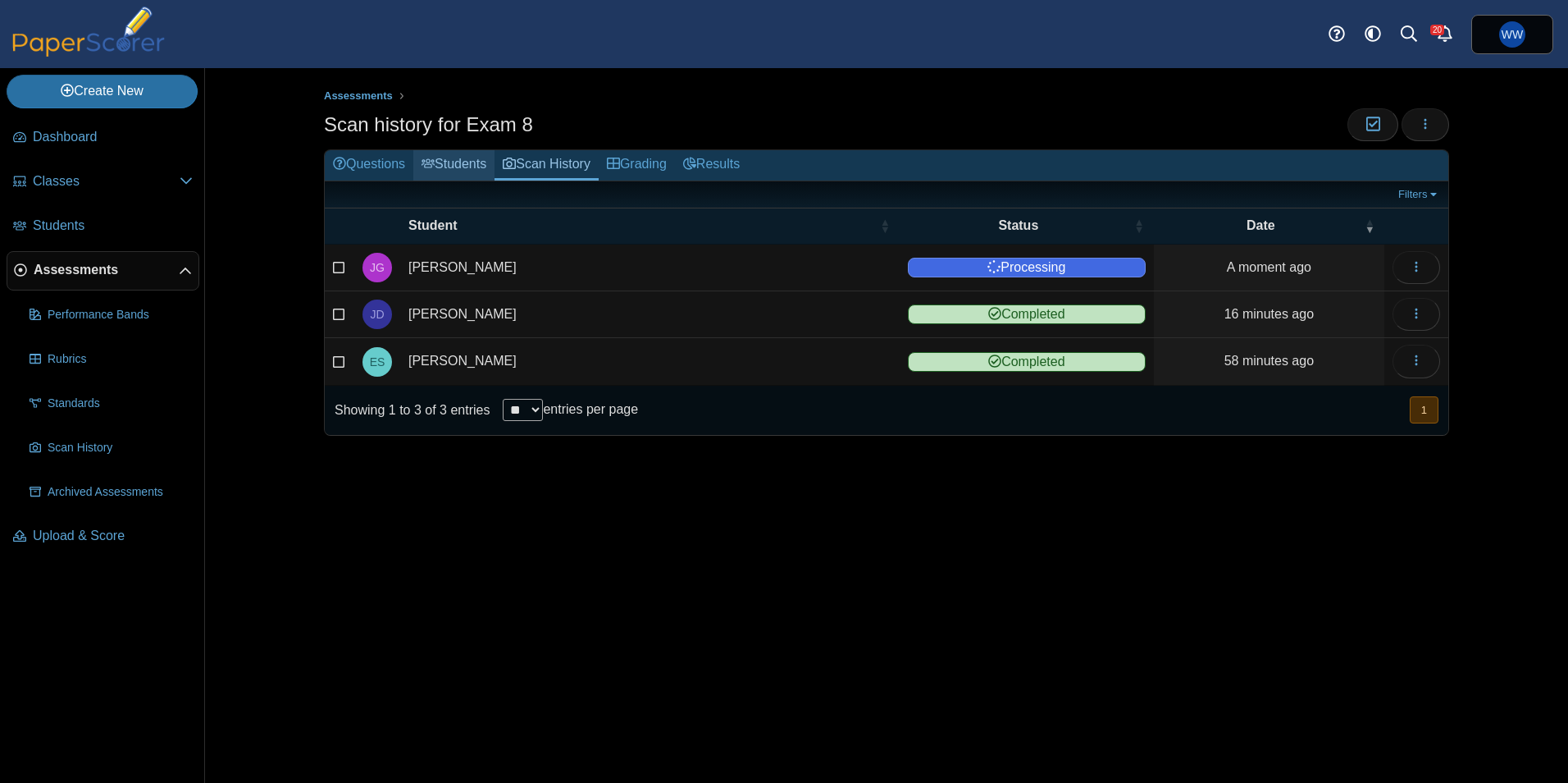
click at [458, 167] on link "Students" at bounding box center [454, 166] width 81 height 30
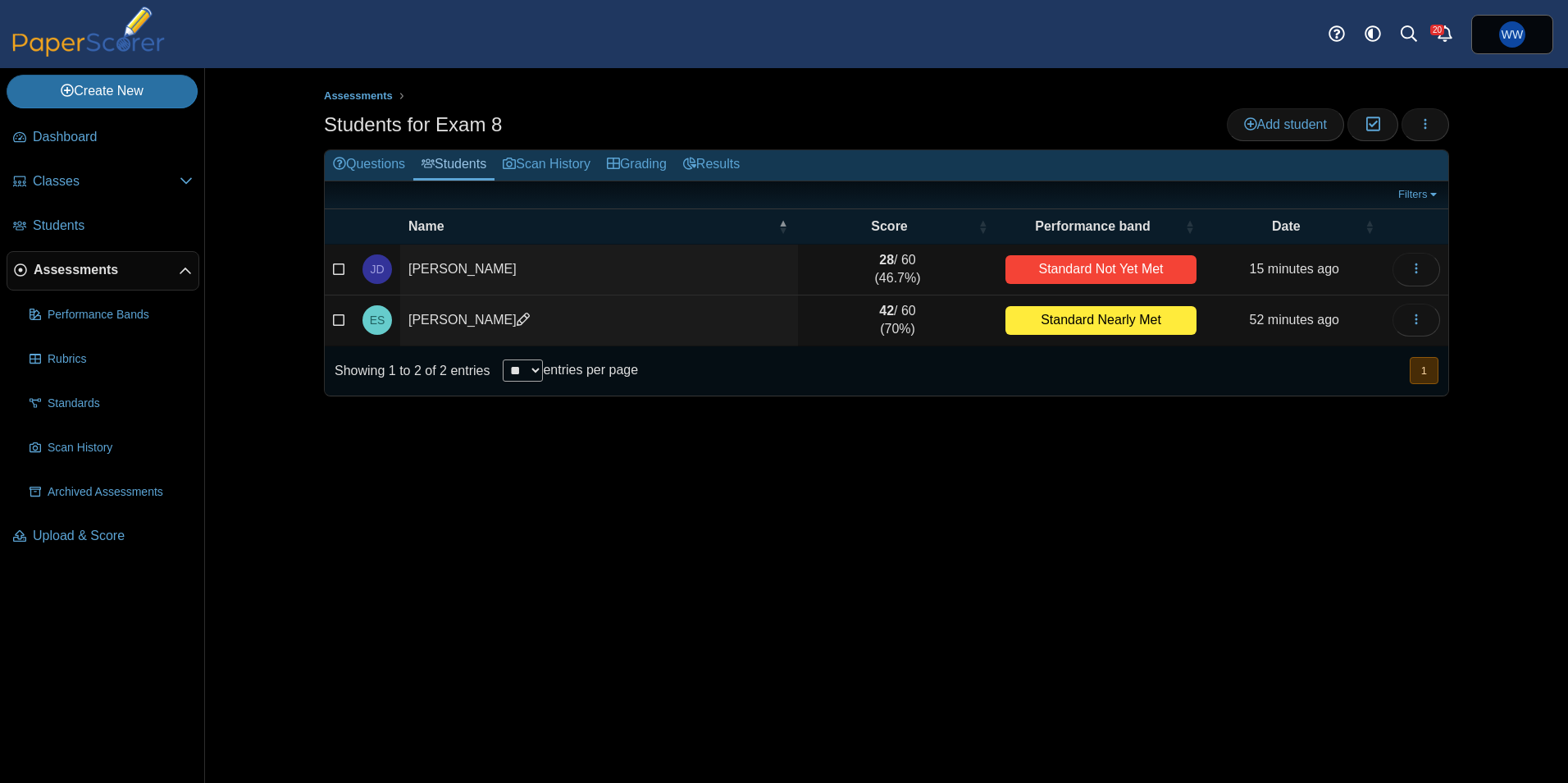
click at [620, 165] on use at bounding box center [613, 164] width 13 height 12
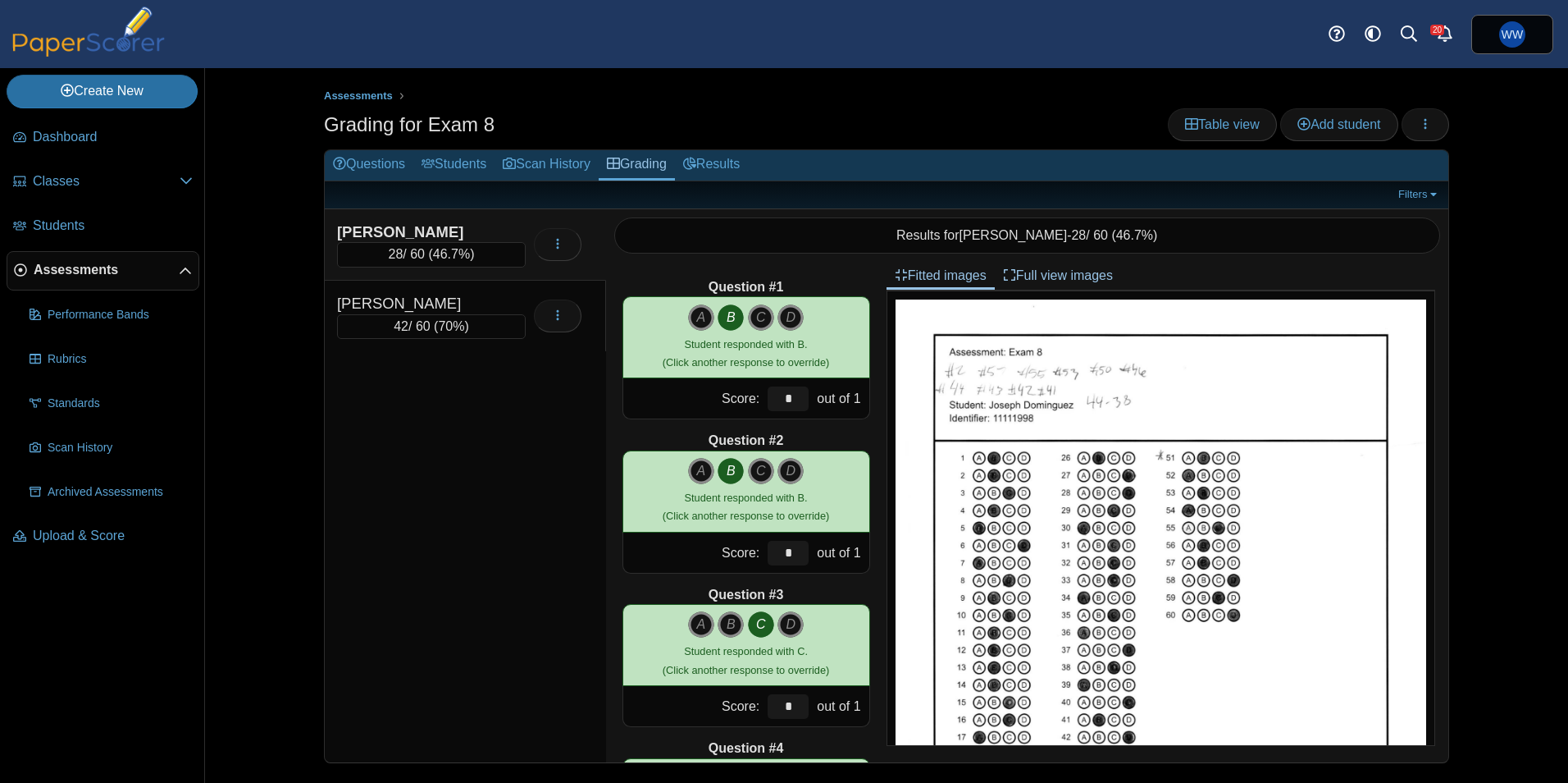
click at [458, 217] on div "[PERSON_NAME] 28 / 60 ( 46.7% ) Loading…" at bounding box center [466, 245] width 281 height 72
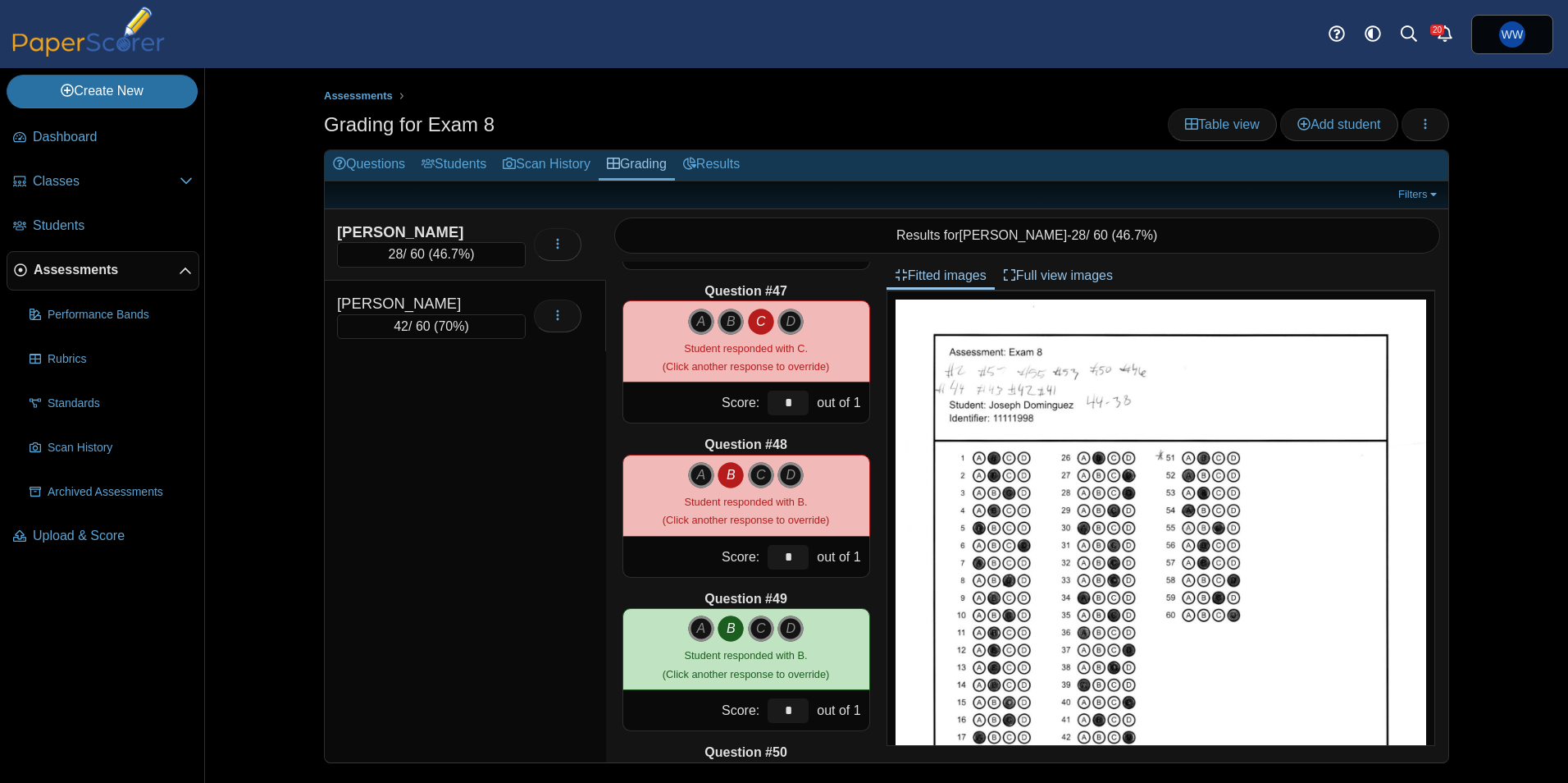
scroll to position [6972, 0]
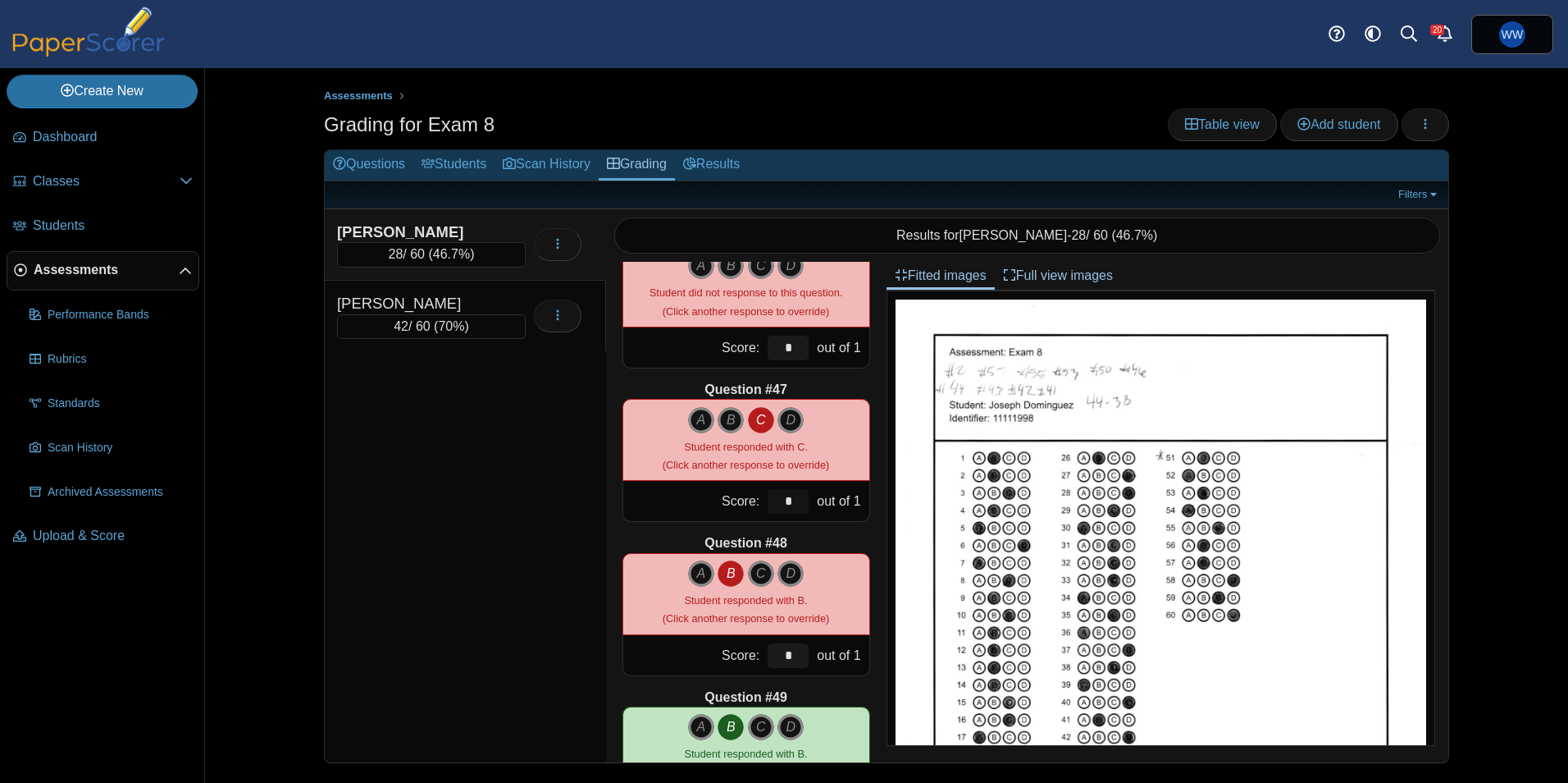
click at [785, 512] on input "*" at bounding box center [787, 501] width 41 height 25
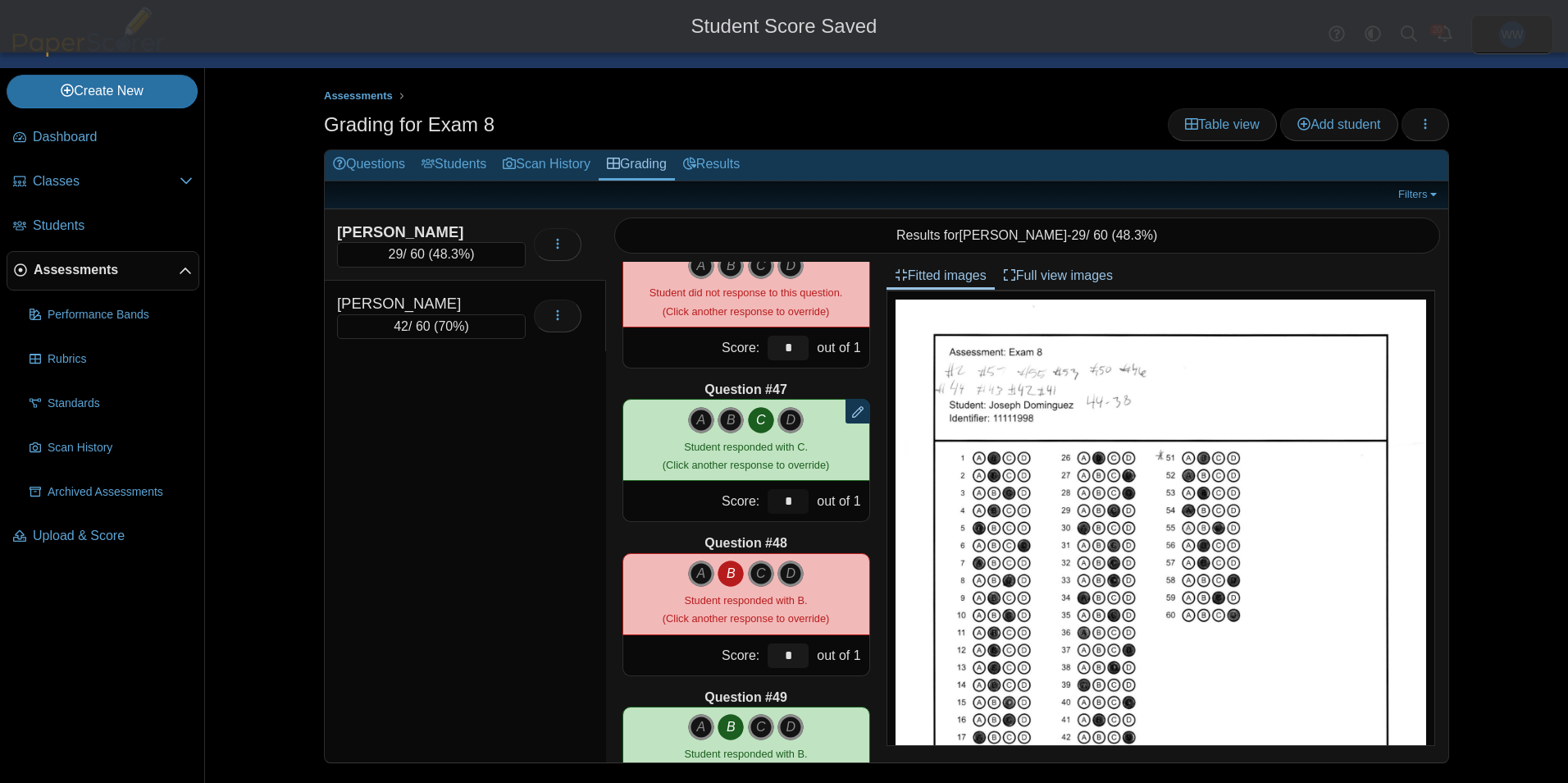
type input "*"
click at [506, 498] on div "Dominguez, Joseph 29 / 60 ( 48.3% )" at bounding box center [466, 486] width 281 height 554
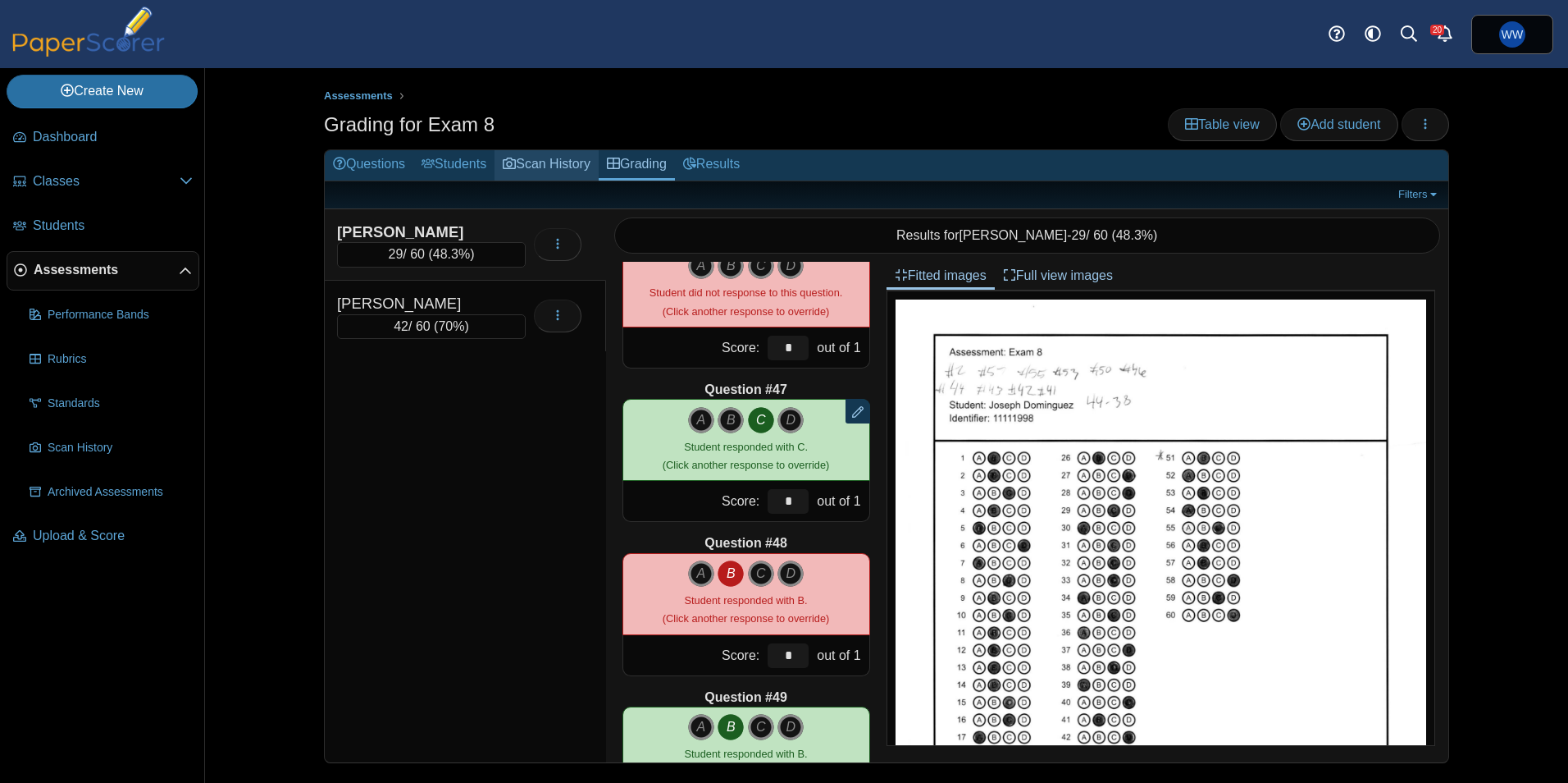
click at [551, 159] on link "Scan History" at bounding box center [546, 166] width 105 height 30
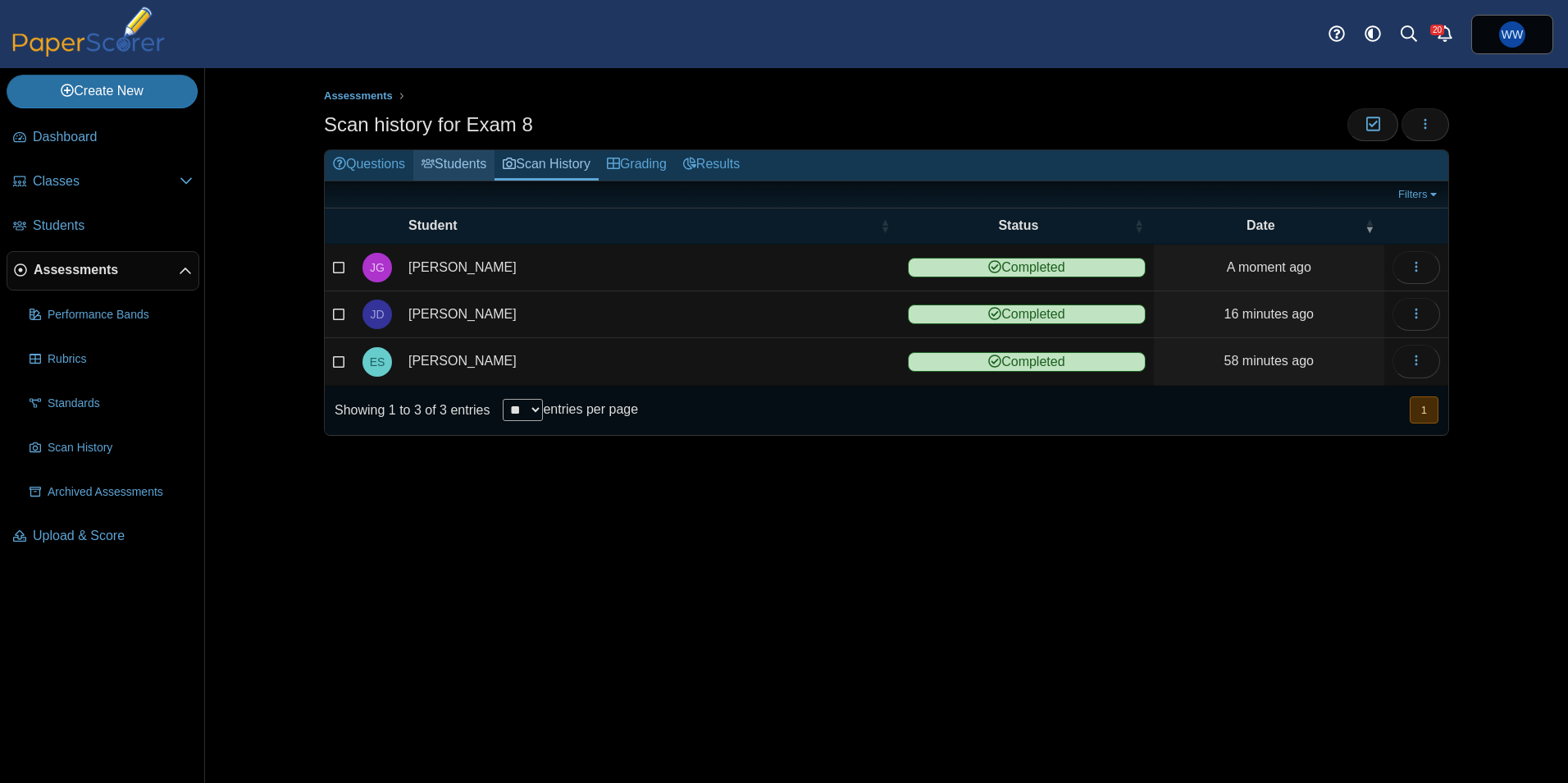
click at [461, 158] on link "Students" at bounding box center [454, 166] width 81 height 30
